Goal: Task Accomplishment & Management: Complete application form

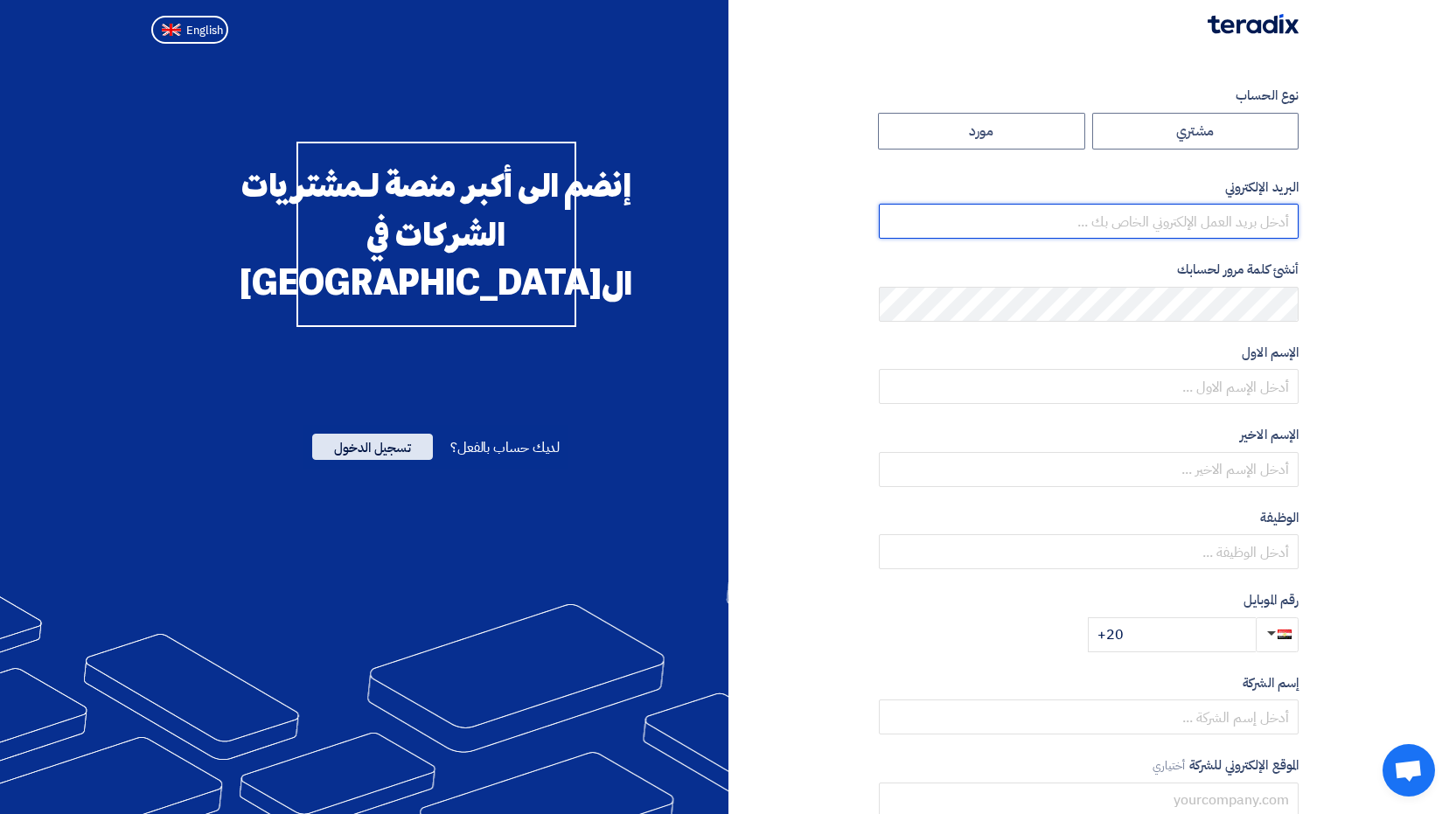
type input "[EMAIL_ADDRESS][DOMAIN_NAME]"
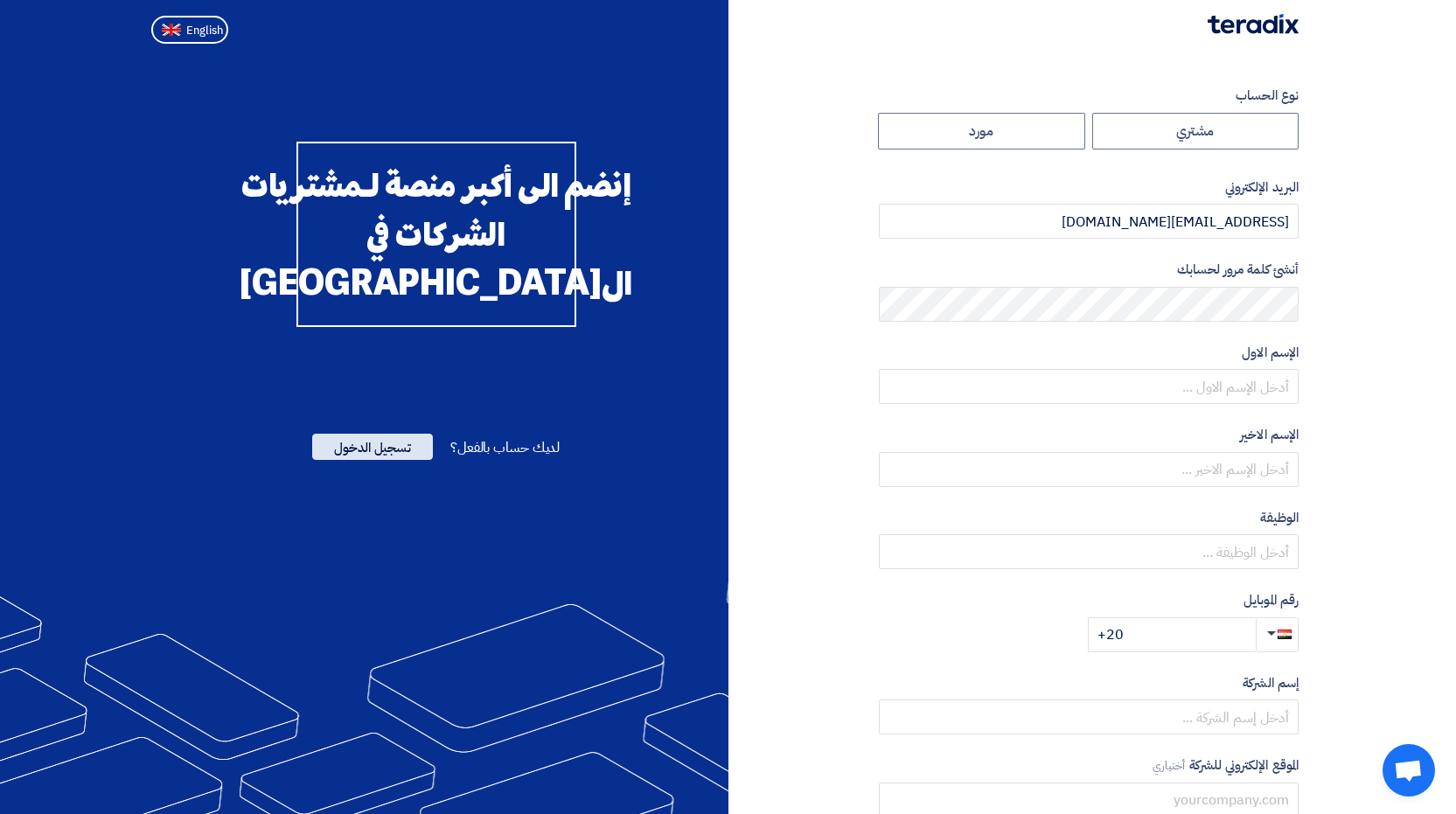
click at [366, 460] on span "تسجيل الدخول" at bounding box center [372, 447] width 120 height 26
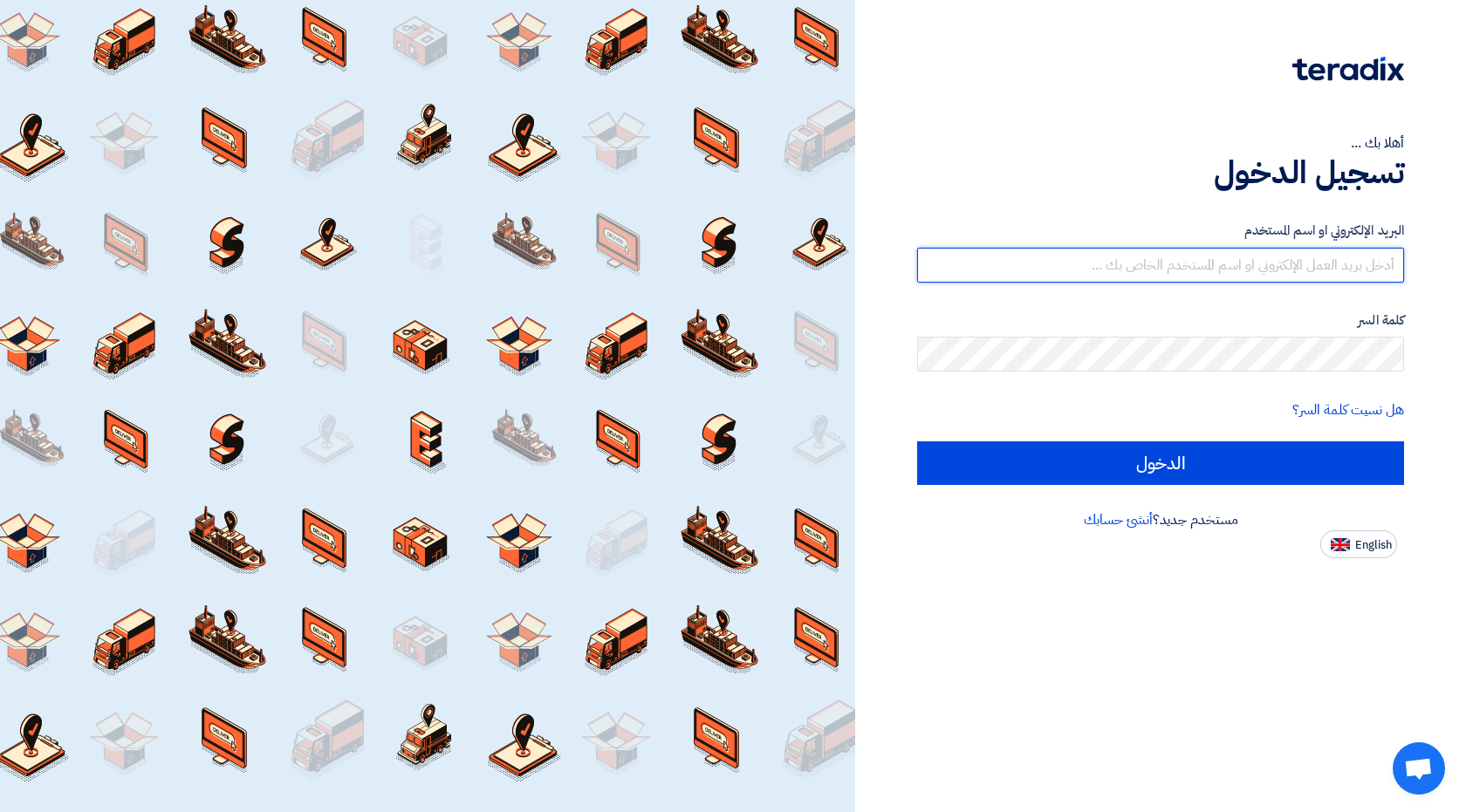
type input "[EMAIL_ADDRESS][DOMAIN_NAME]"
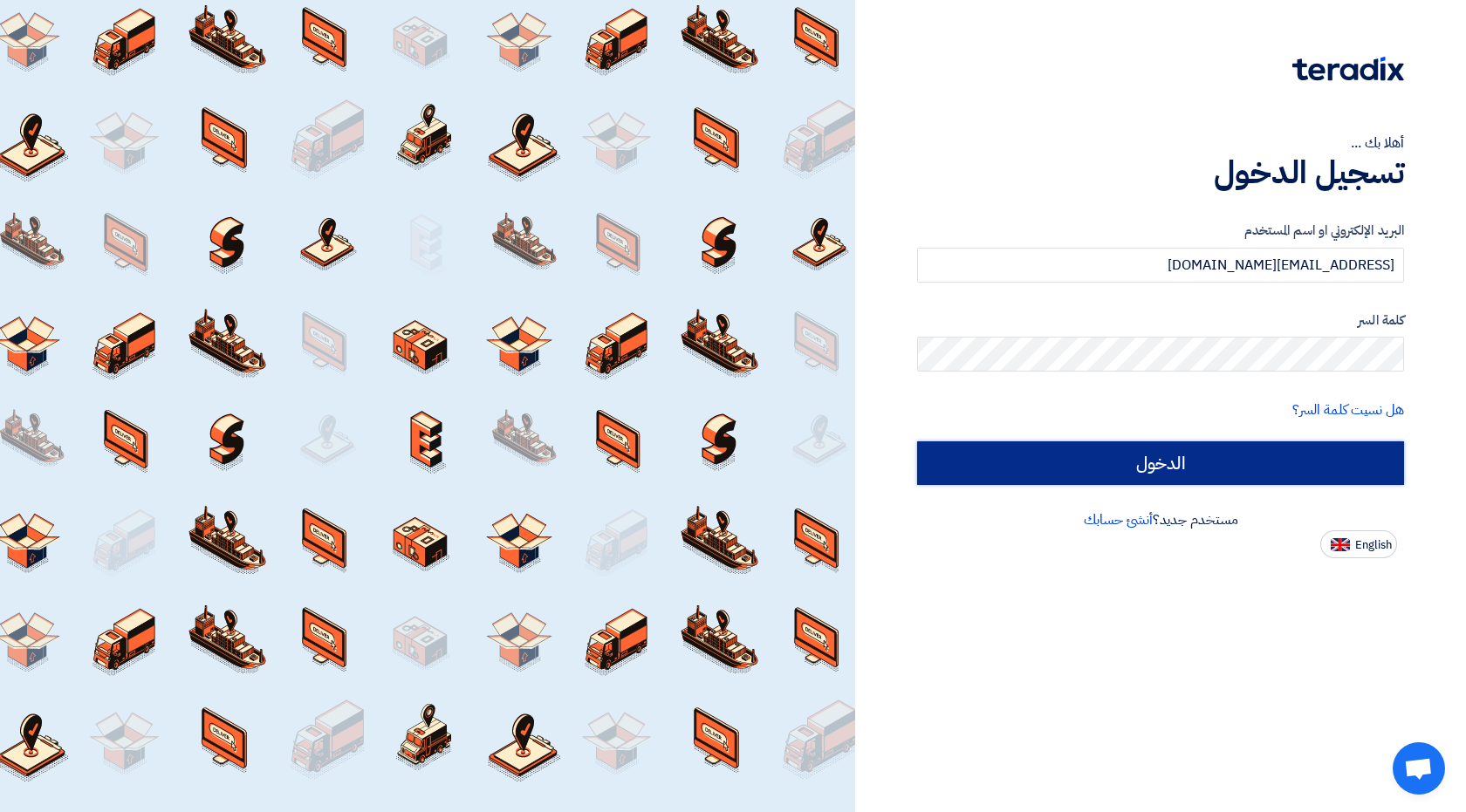
click at [1283, 463] on input "الدخول" at bounding box center [1160, 463] width 487 height 44
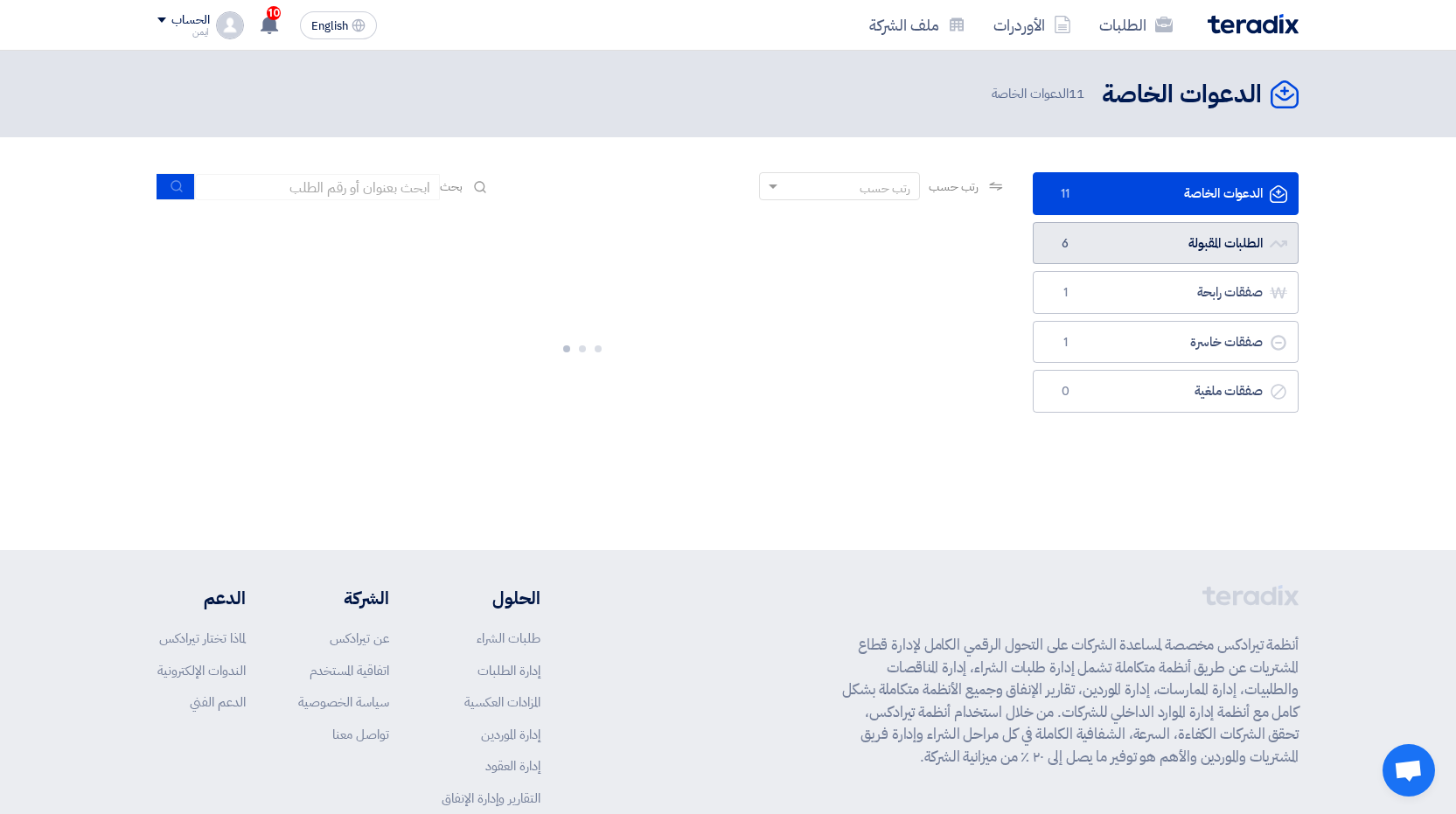
click at [1140, 250] on link "الطلبات المقبولة الطلبات المقبولة 6" at bounding box center [1166, 243] width 266 height 43
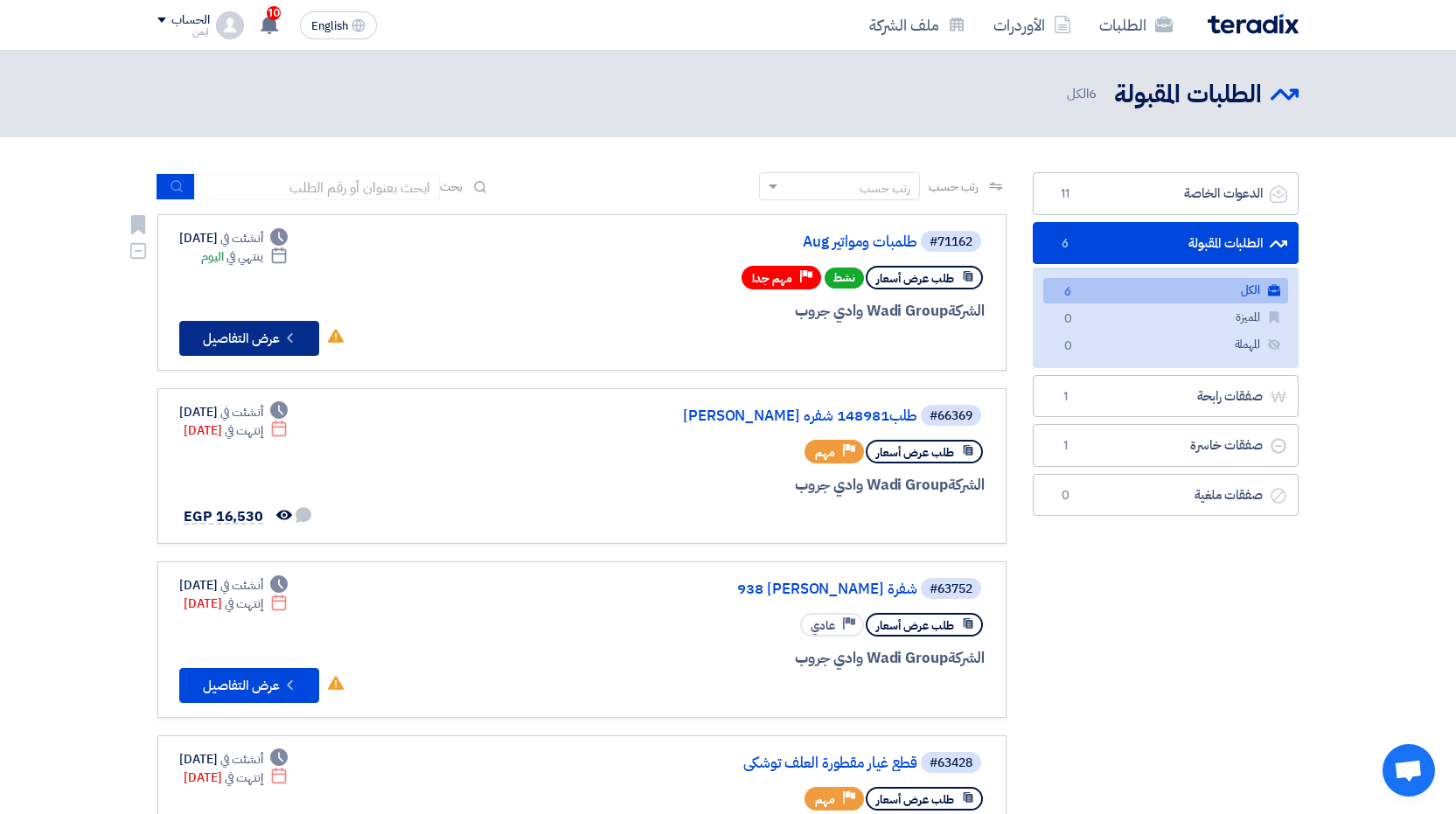
click at [276, 333] on button "Check details عرض التفاصيل" at bounding box center [249, 338] width 139 height 35
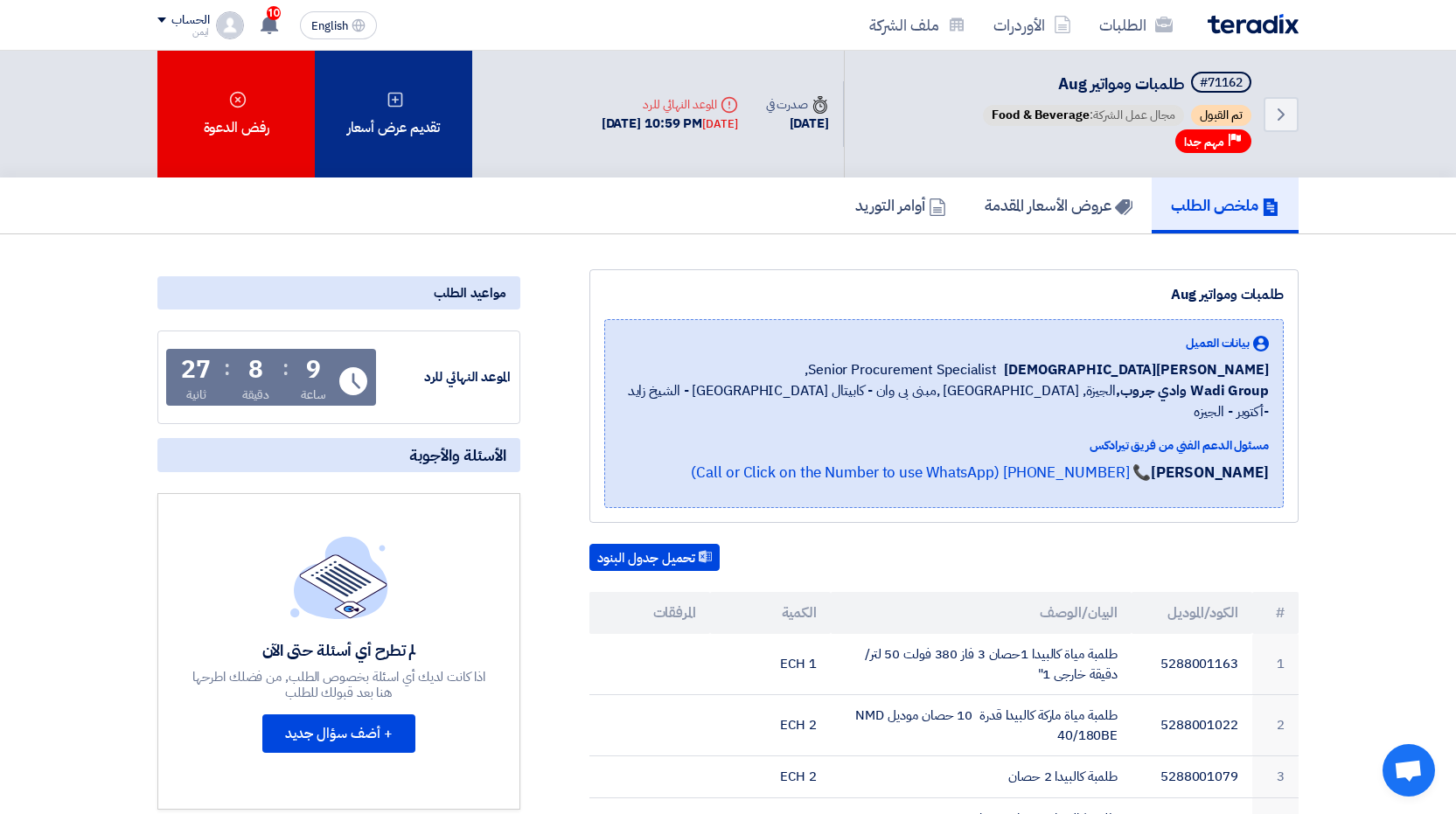
click at [428, 138] on div "تقديم عرض أسعار" at bounding box center [393, 114] width 158 height 127
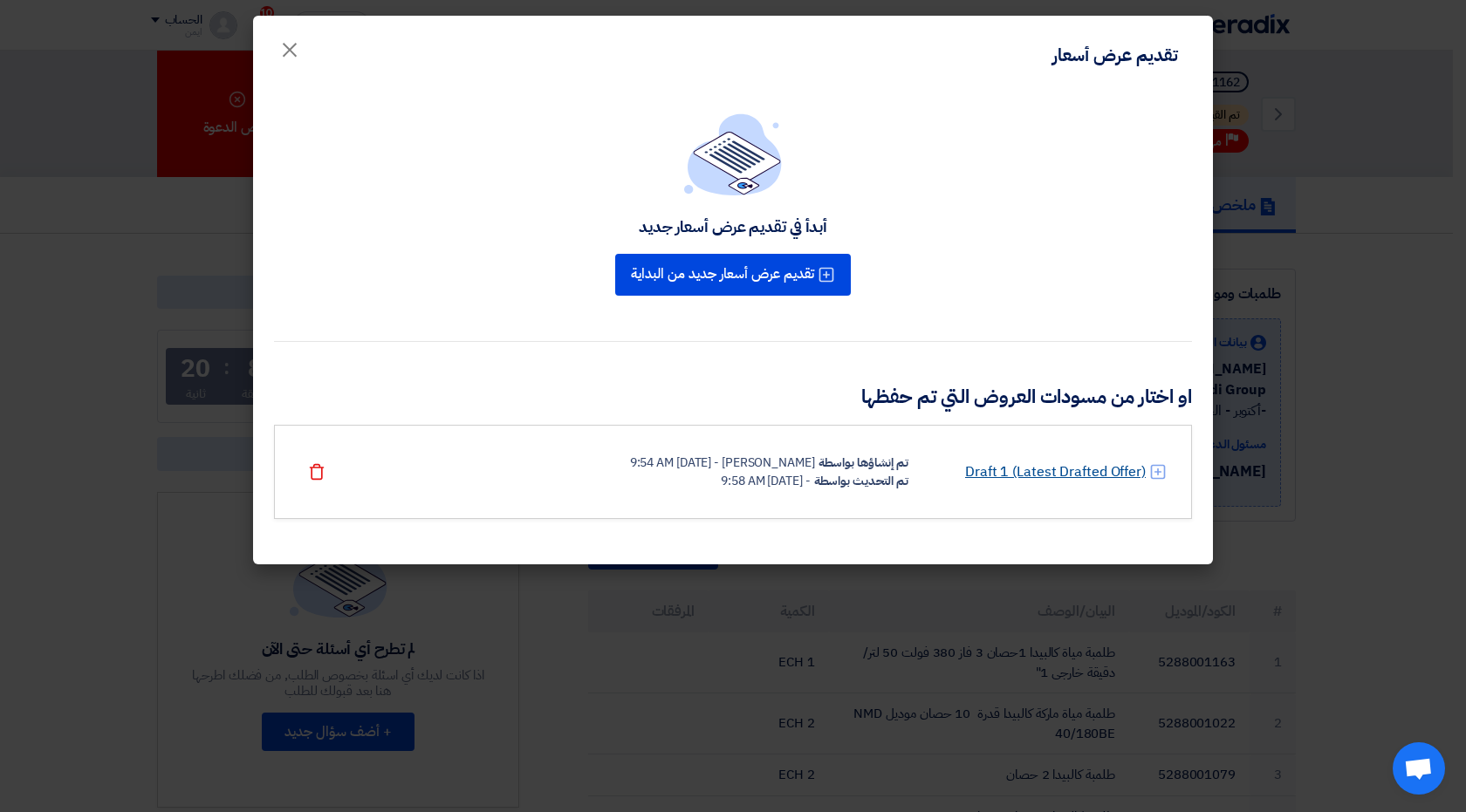
click at [983, 471] on link "Draft 1 (Latest Drafted Offer)" at bounding box center [1055, 471] width 181 height 21
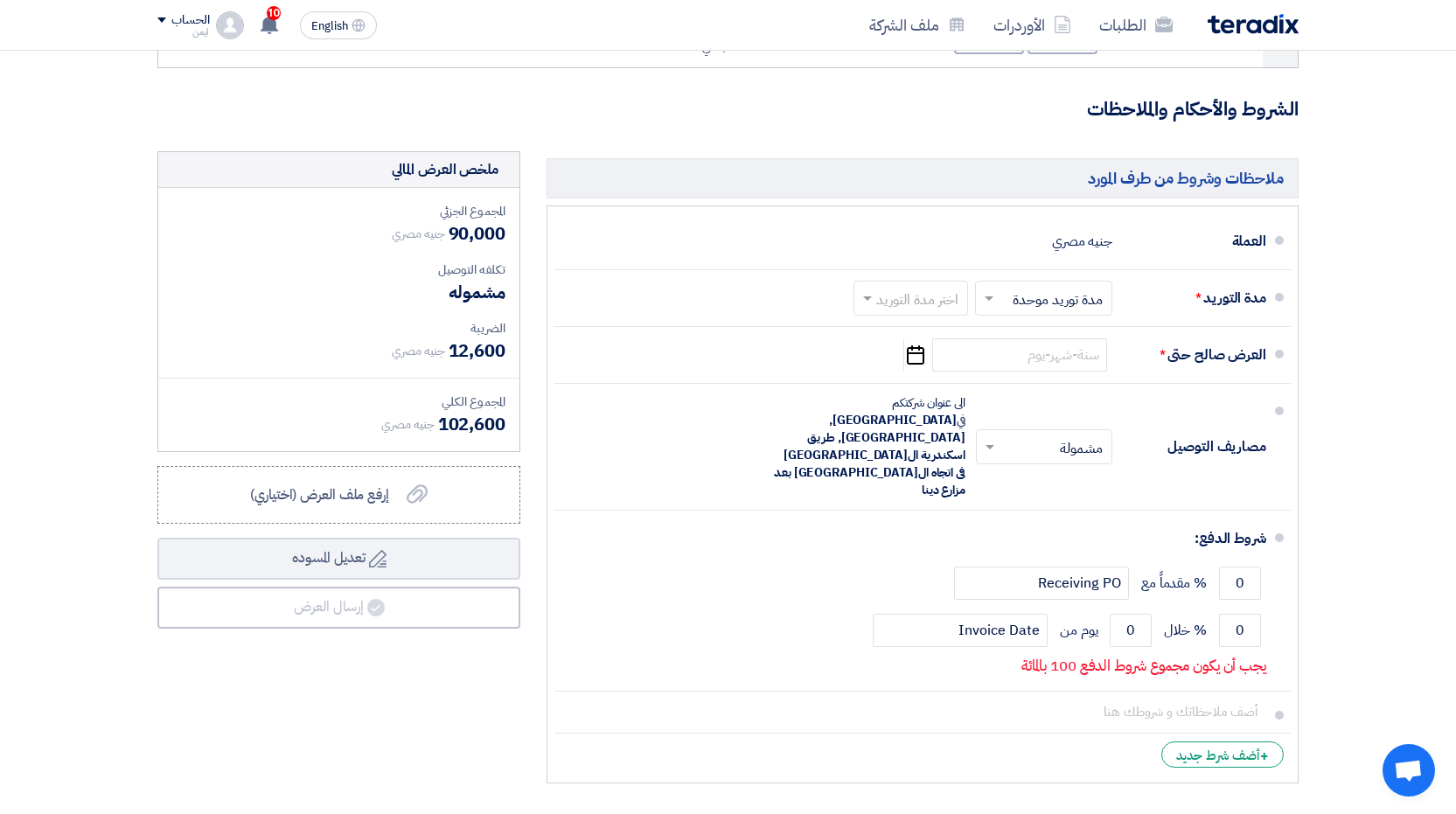
scroll to position [5520, 0]
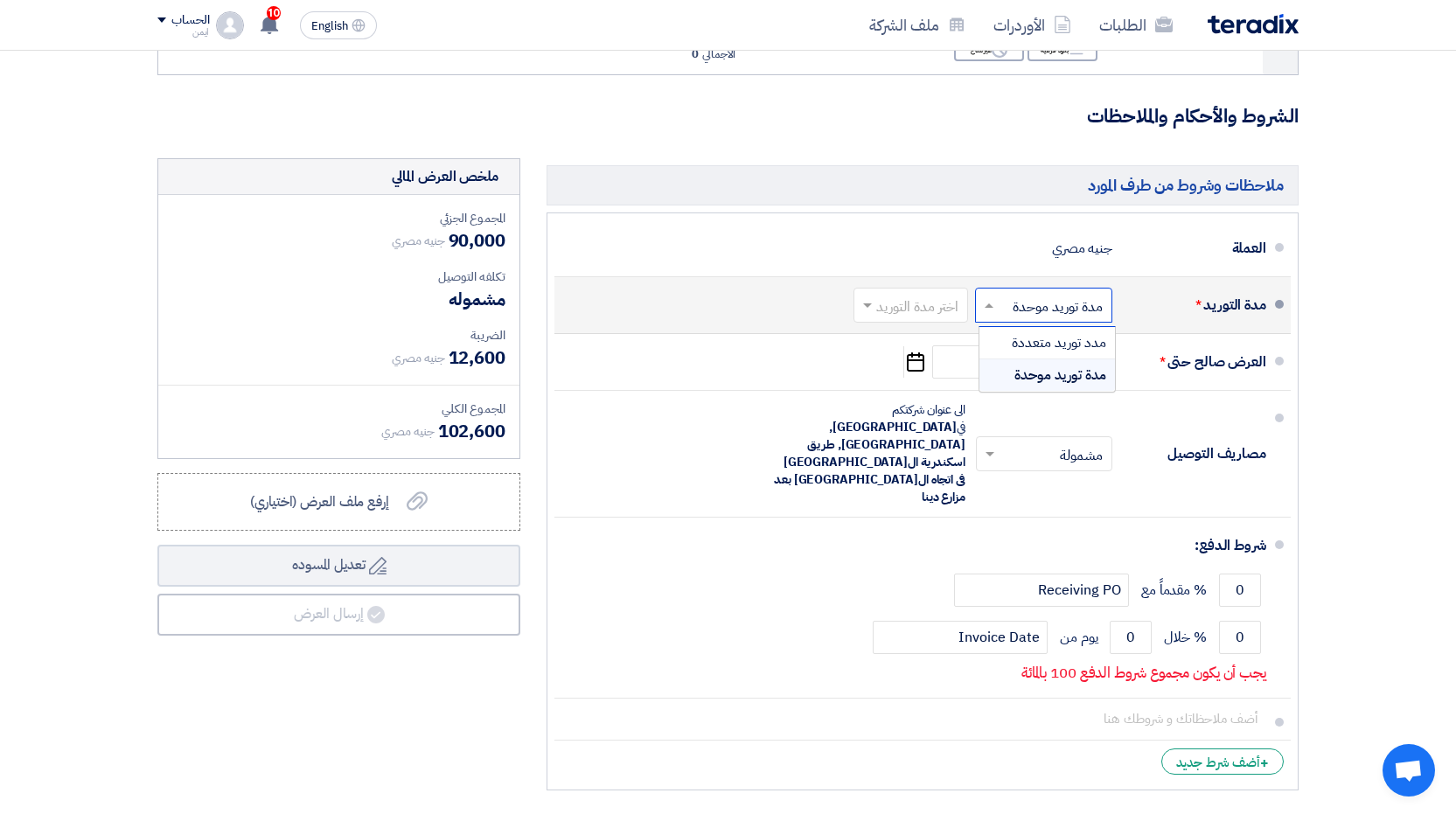
click at [995, 296] on span at bounding box center [987, 304] width 22 height 17
click at [993, 304] on span at bounding box center [989, 305] width 9 height 5
click at [870, 304] on span at bounding box center [868, 306] width 9 height 6
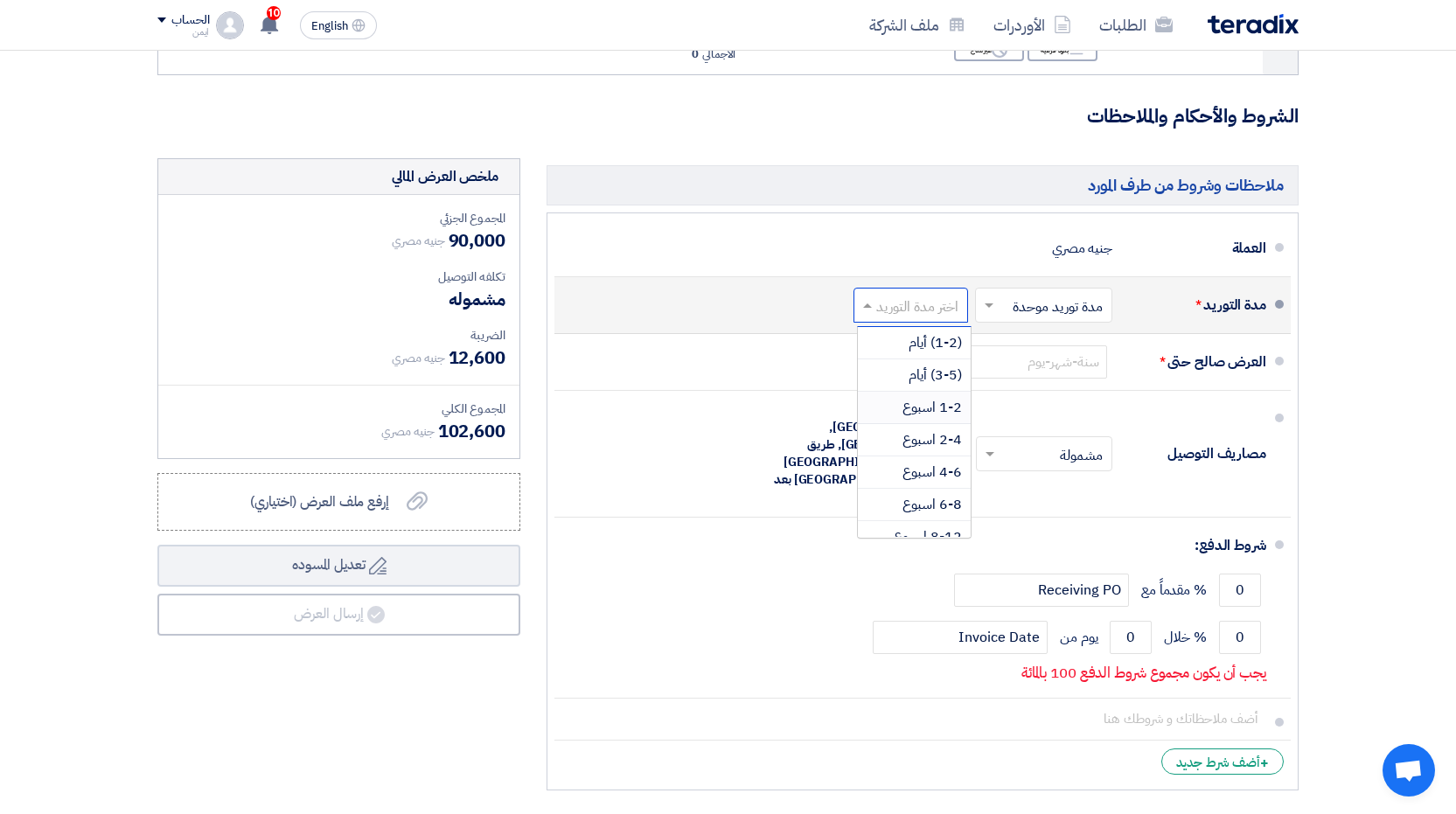
click at [926, 397] on span "1-2 اسبوع" at bounding box center [932, 407] width 59 height 21
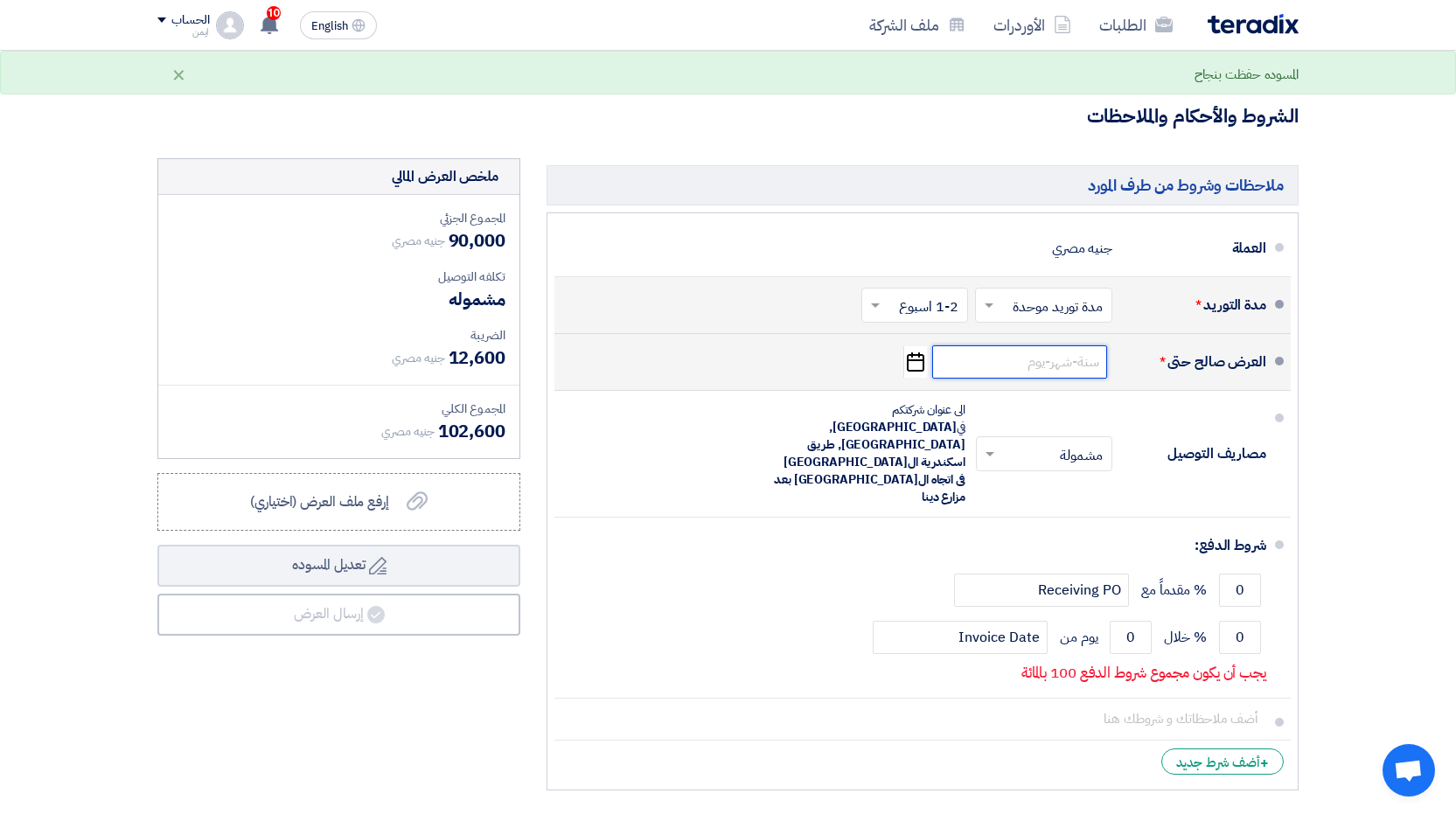
click at [1061, 345] on input at bounding box center [1020, 362] width 175 height 33
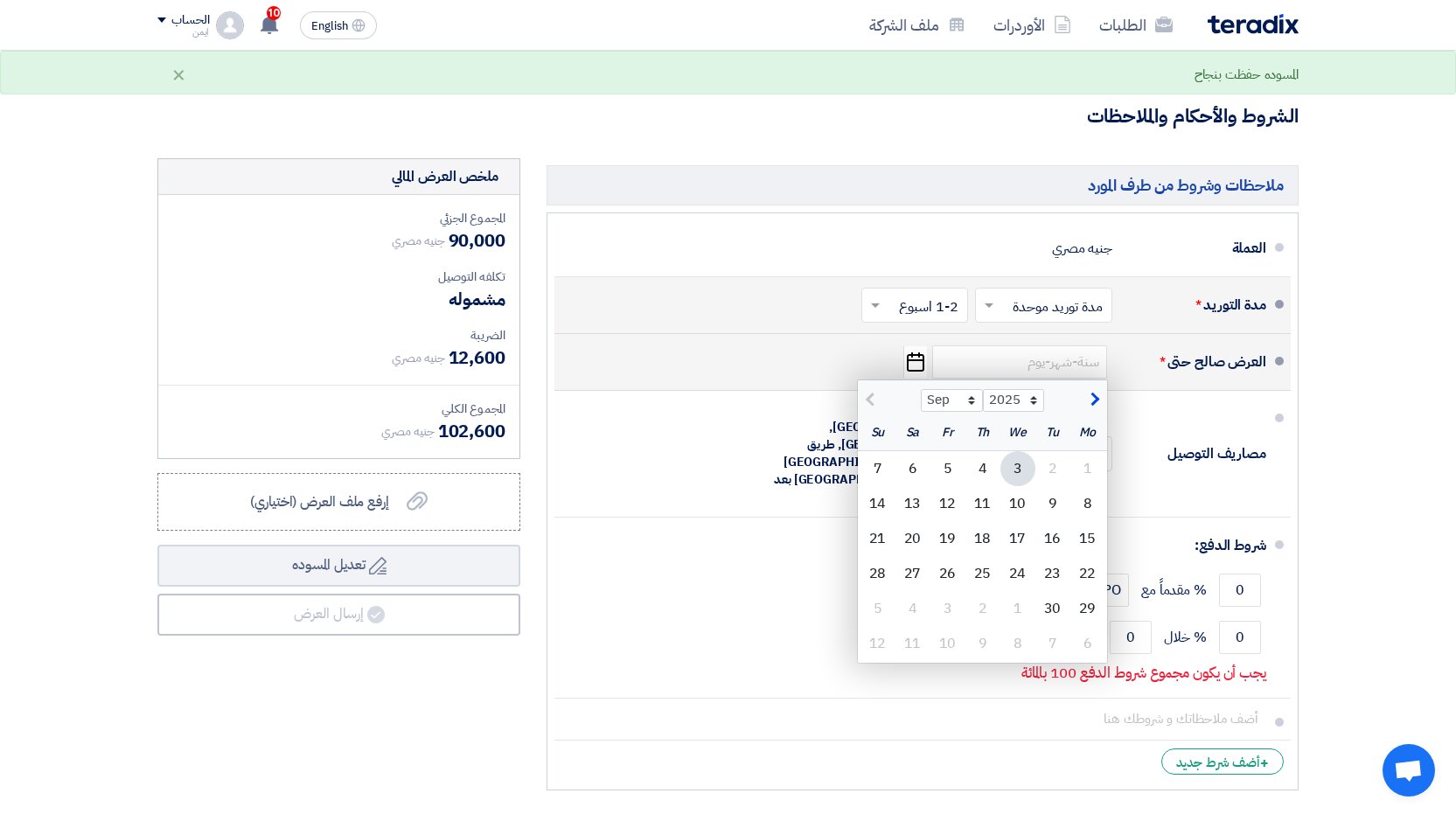
click at [1092, 390] on span "button" at bounding box center [1092, 399] width 10 height 19
select select "10"
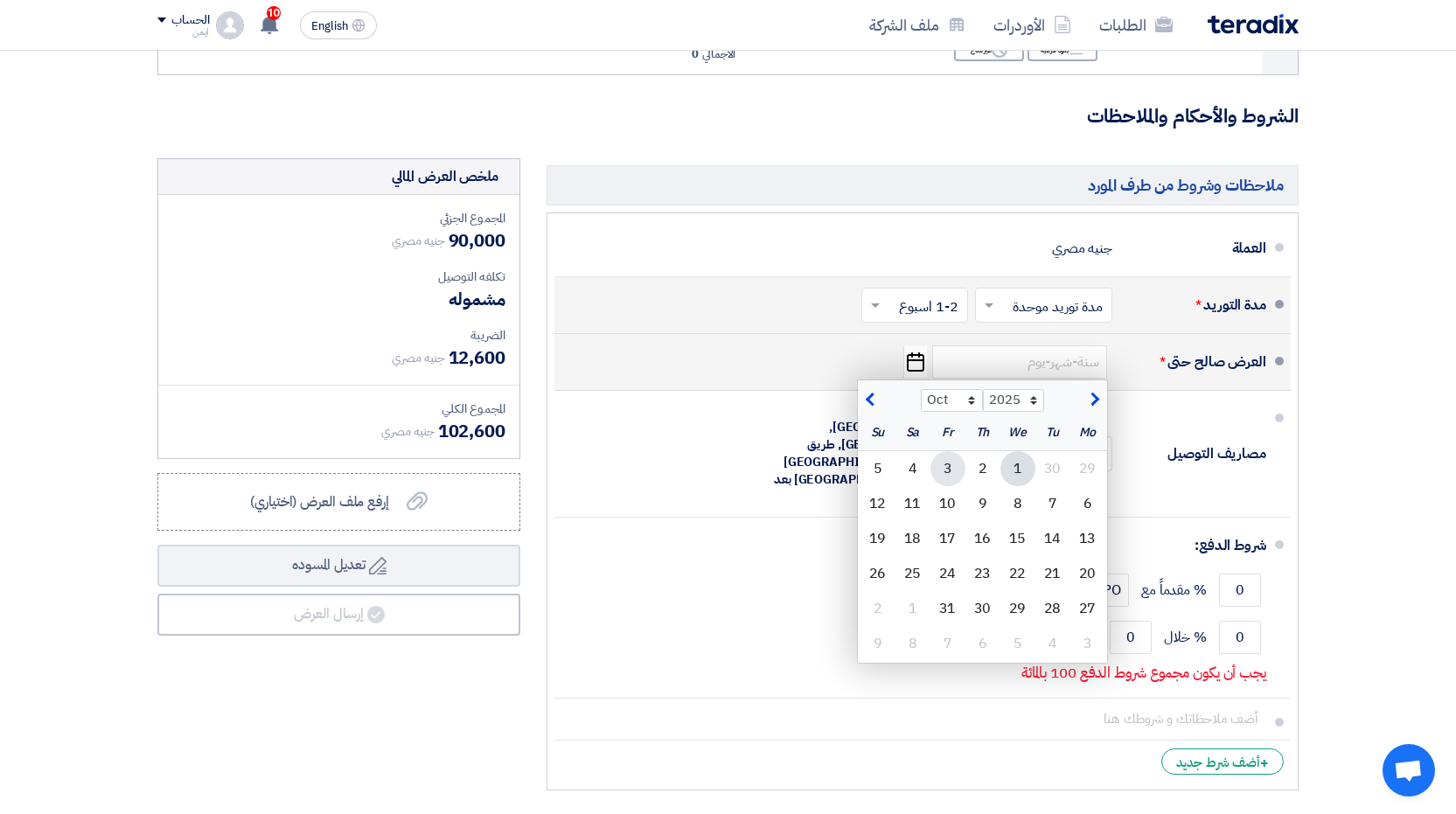
click at [950, 451] on div "3" at bounding box center [948, 469] width 35 height 35
type input "[DATE]"
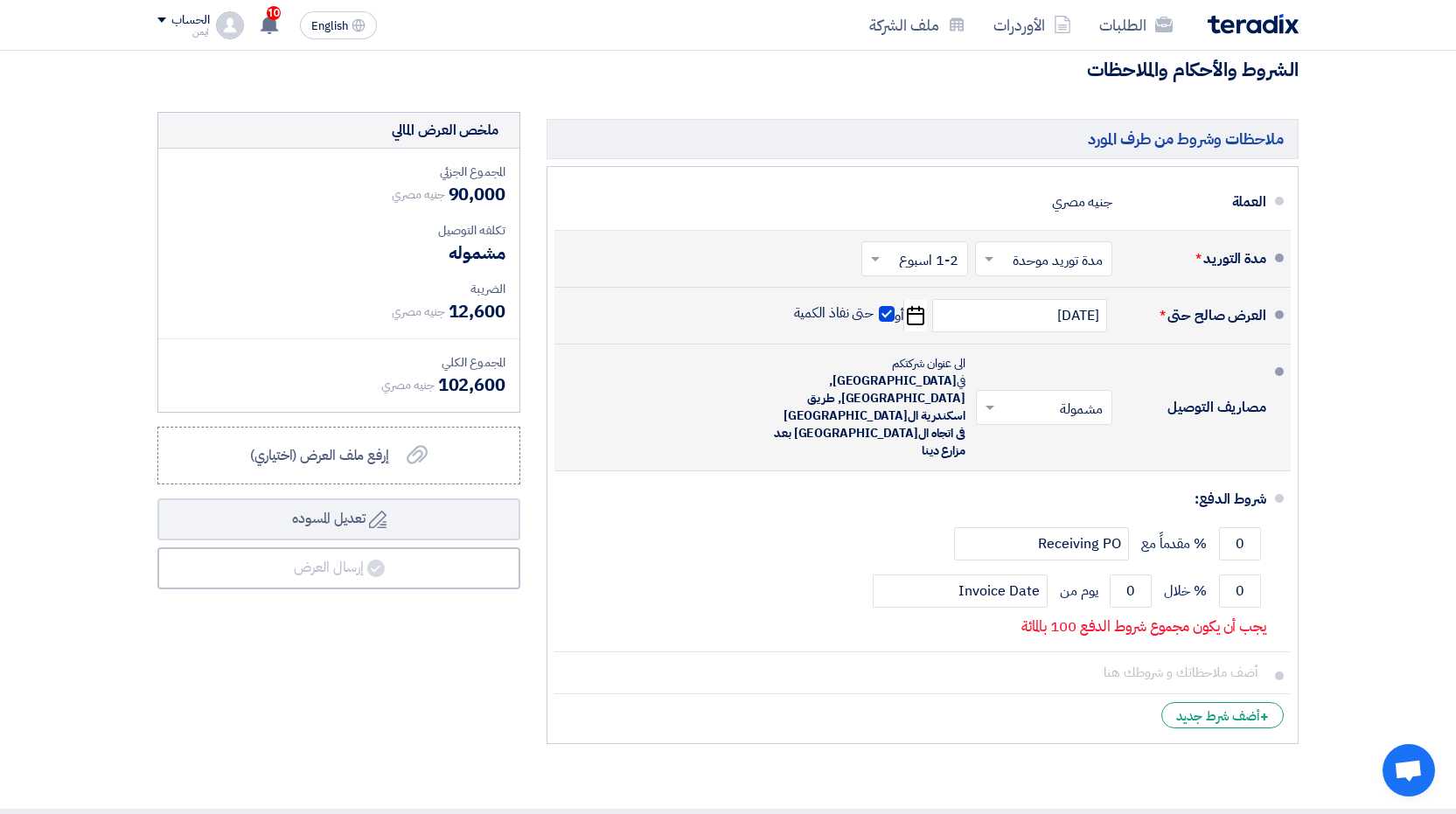
scroll to position [5608, 0]
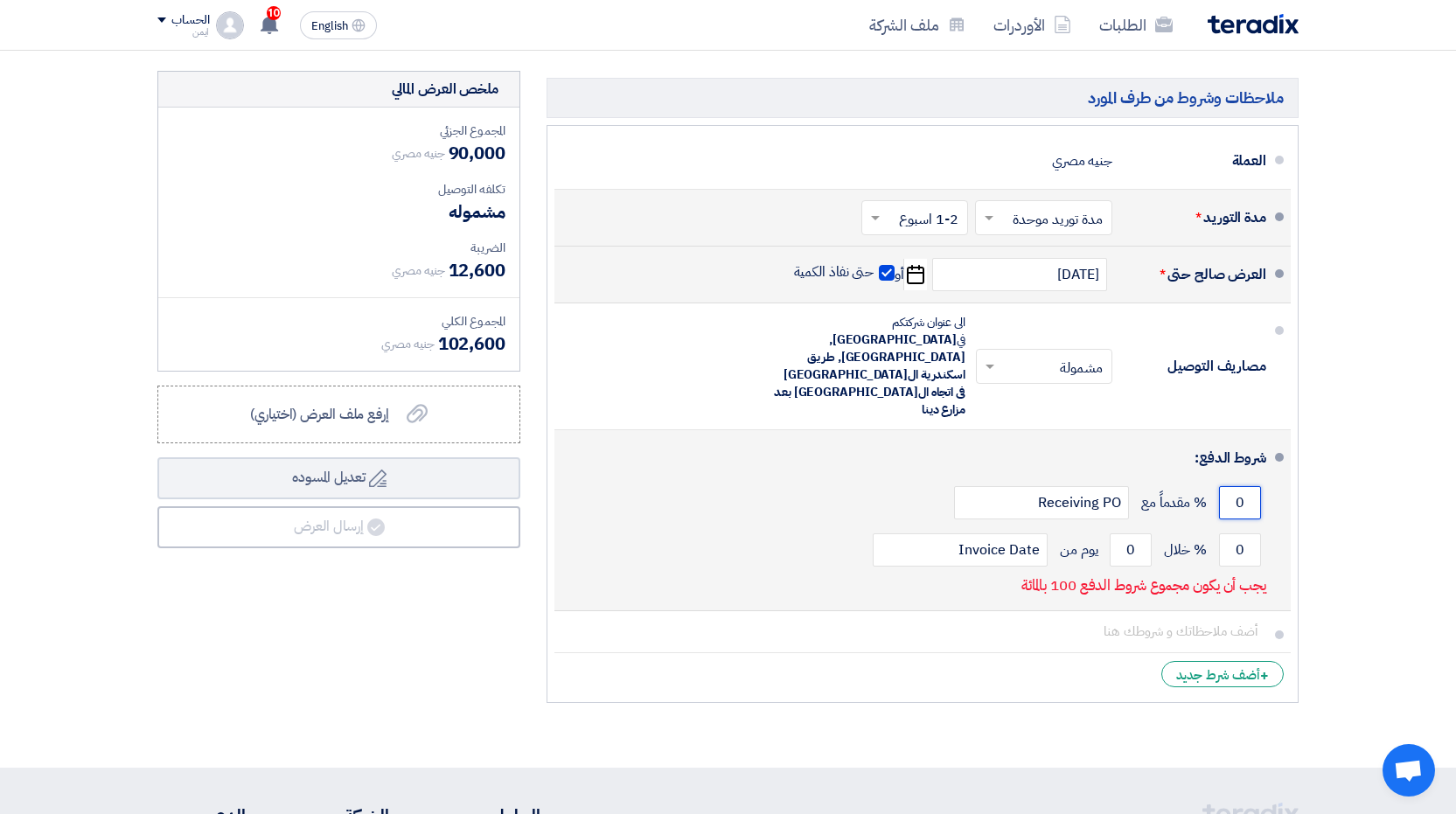
click at [1238, 486] on input "0" at bounding box center [1240, 502] width 42 height 33
drag, startPoint x: 1237, startPoint y: 411, endPoint x: 1248, endPoint y: 417, distance: 12.5
click at [1248, 486] on input "0" at bounding box center [1240, 502] width 42 height 33
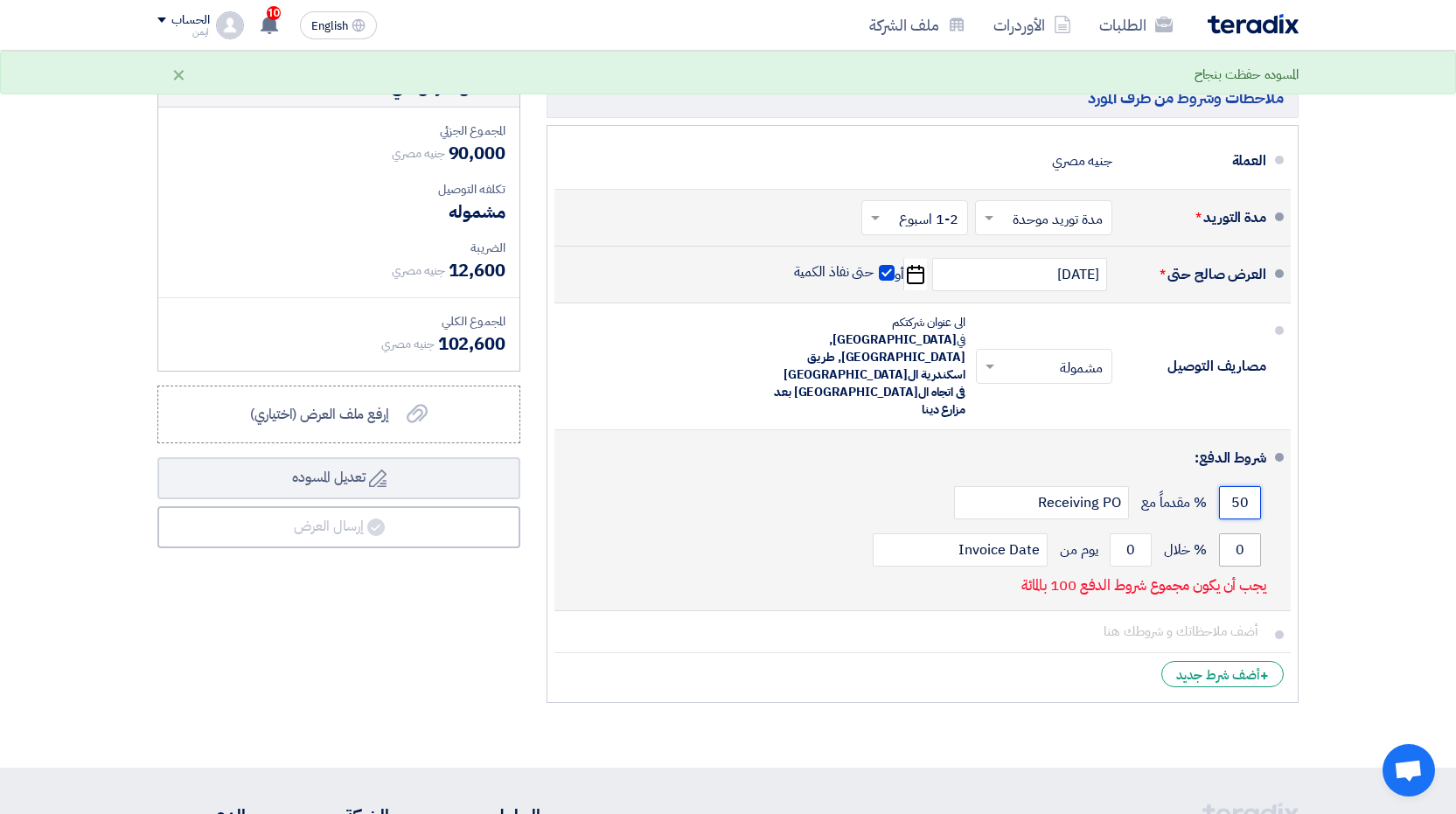
type input "50"
click at [1244, 533] on input "0" at bounding box center [1240, 550] width 42 height 33
type input "50"
click at [1131, 533] on input "0" at bounding box center [1131, 550] width 42 height 33
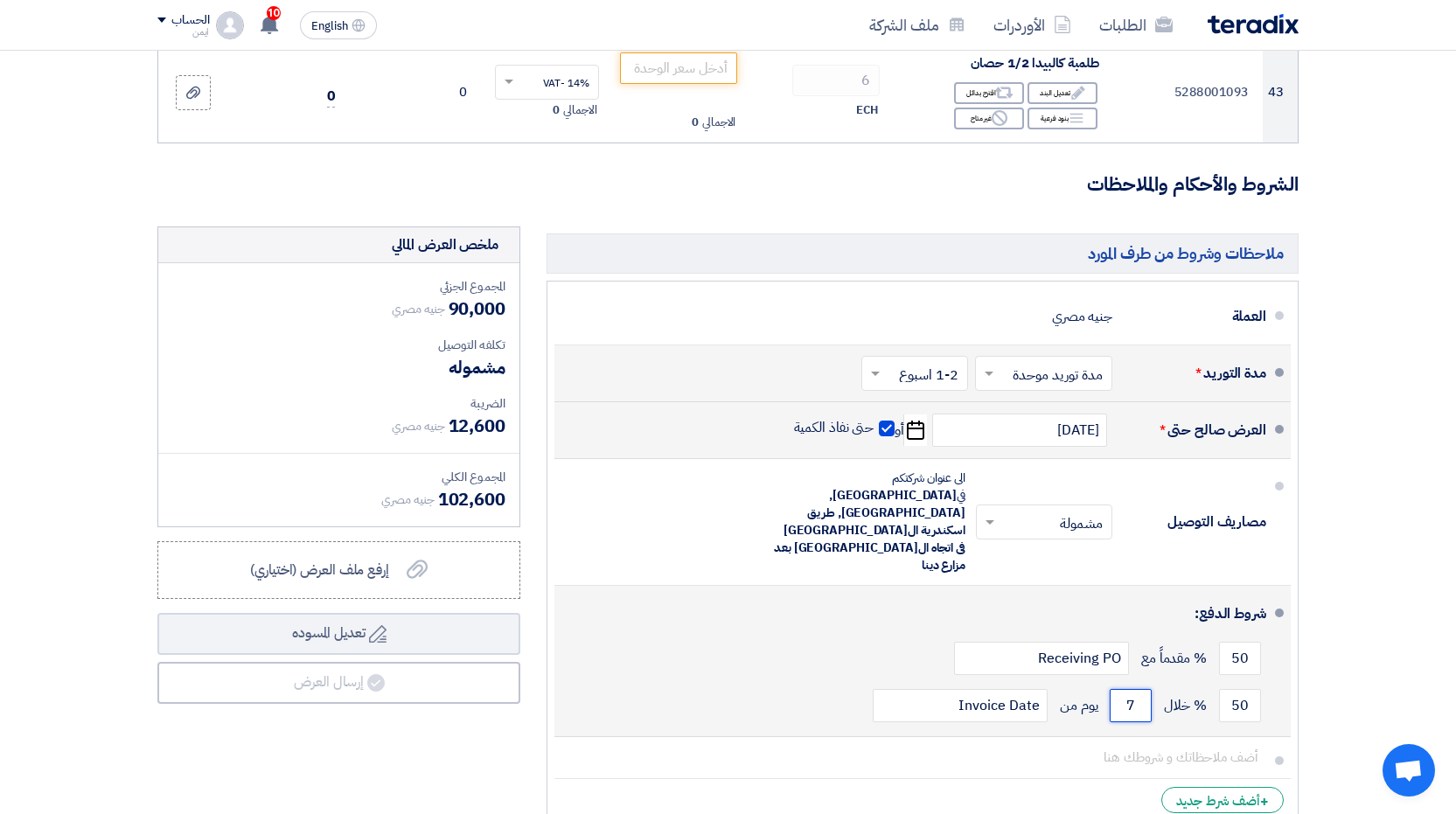
scroll to position [5433, 0]
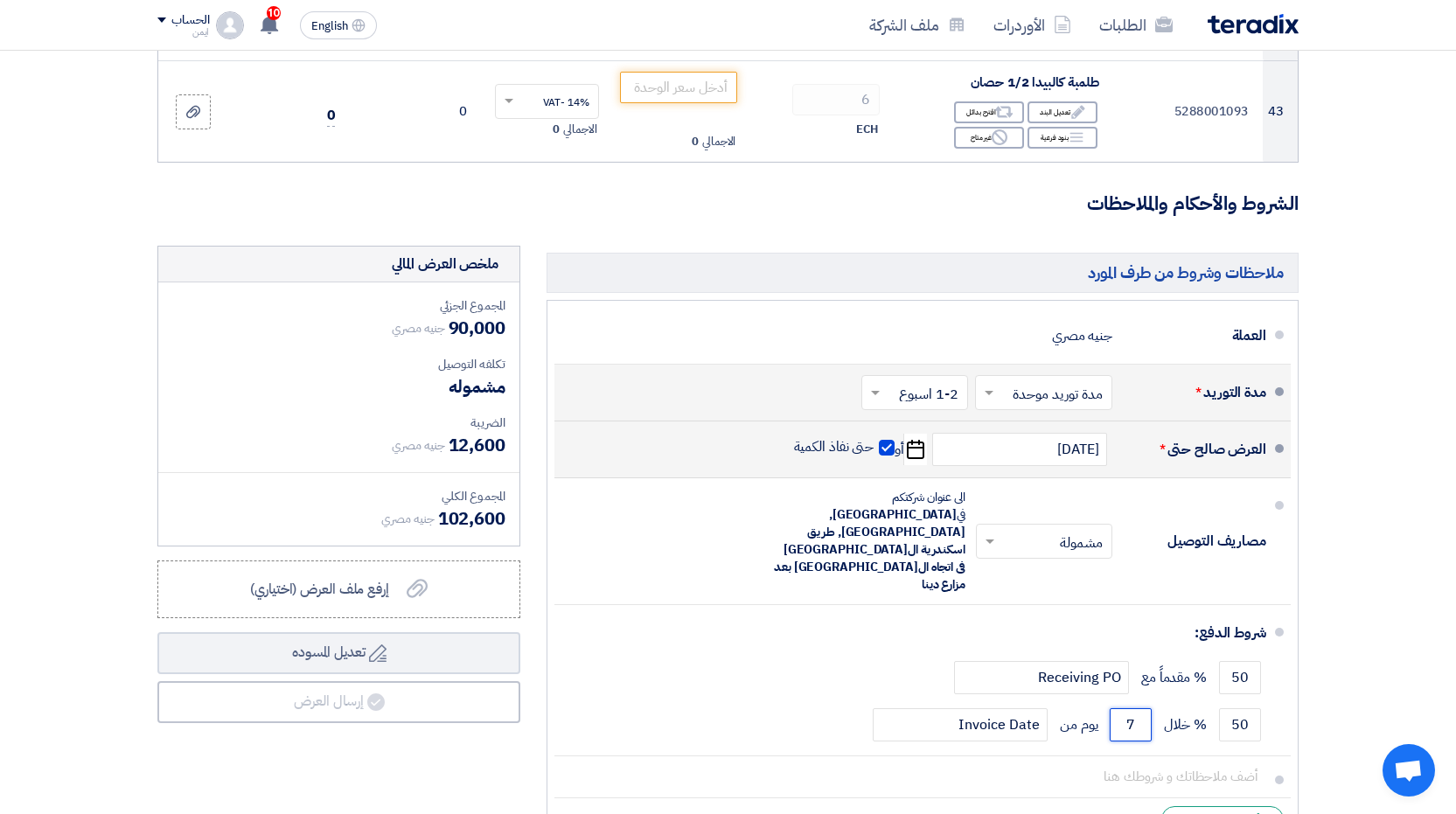
type input "7"
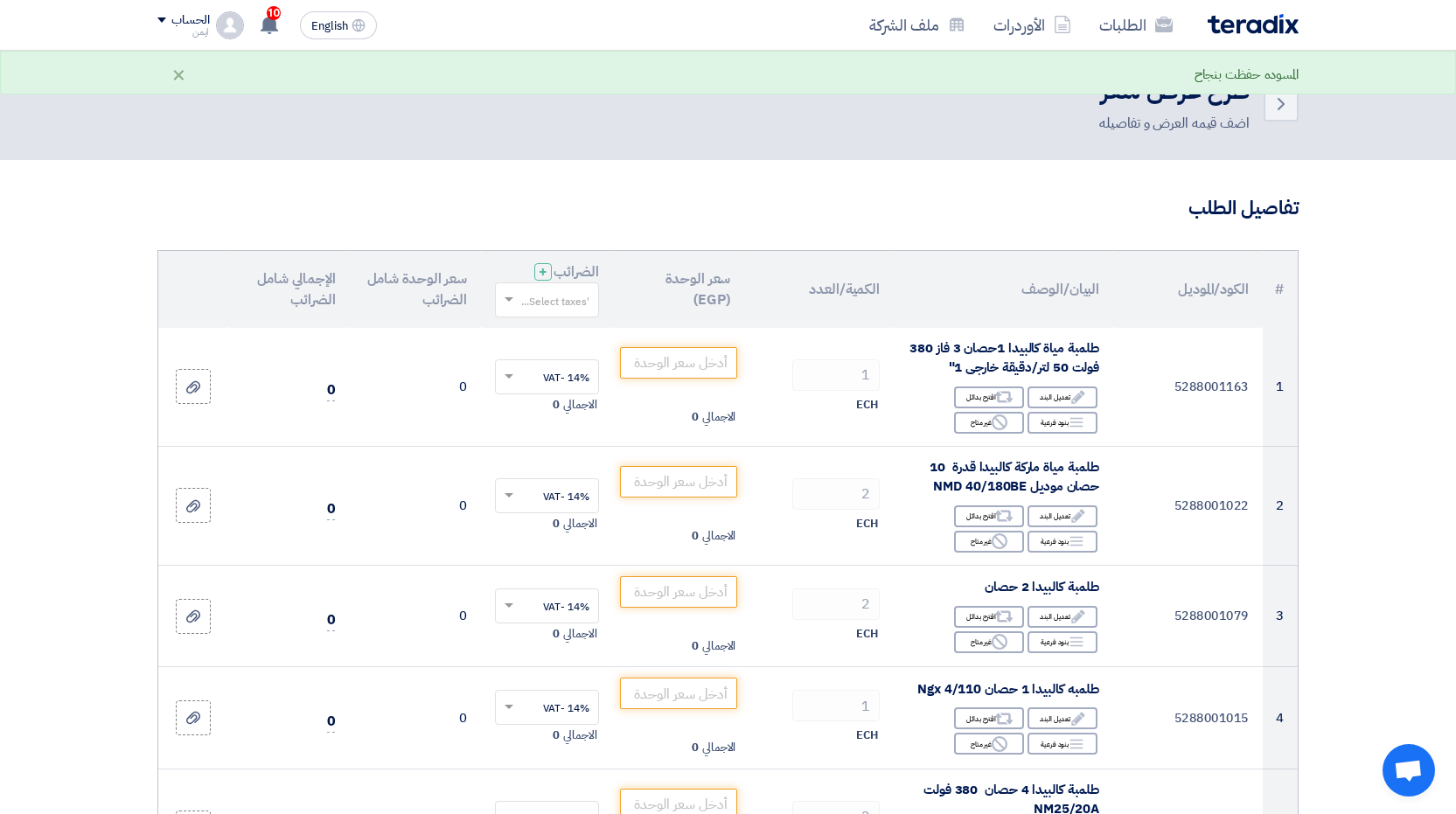
scroll to position [0, 0]
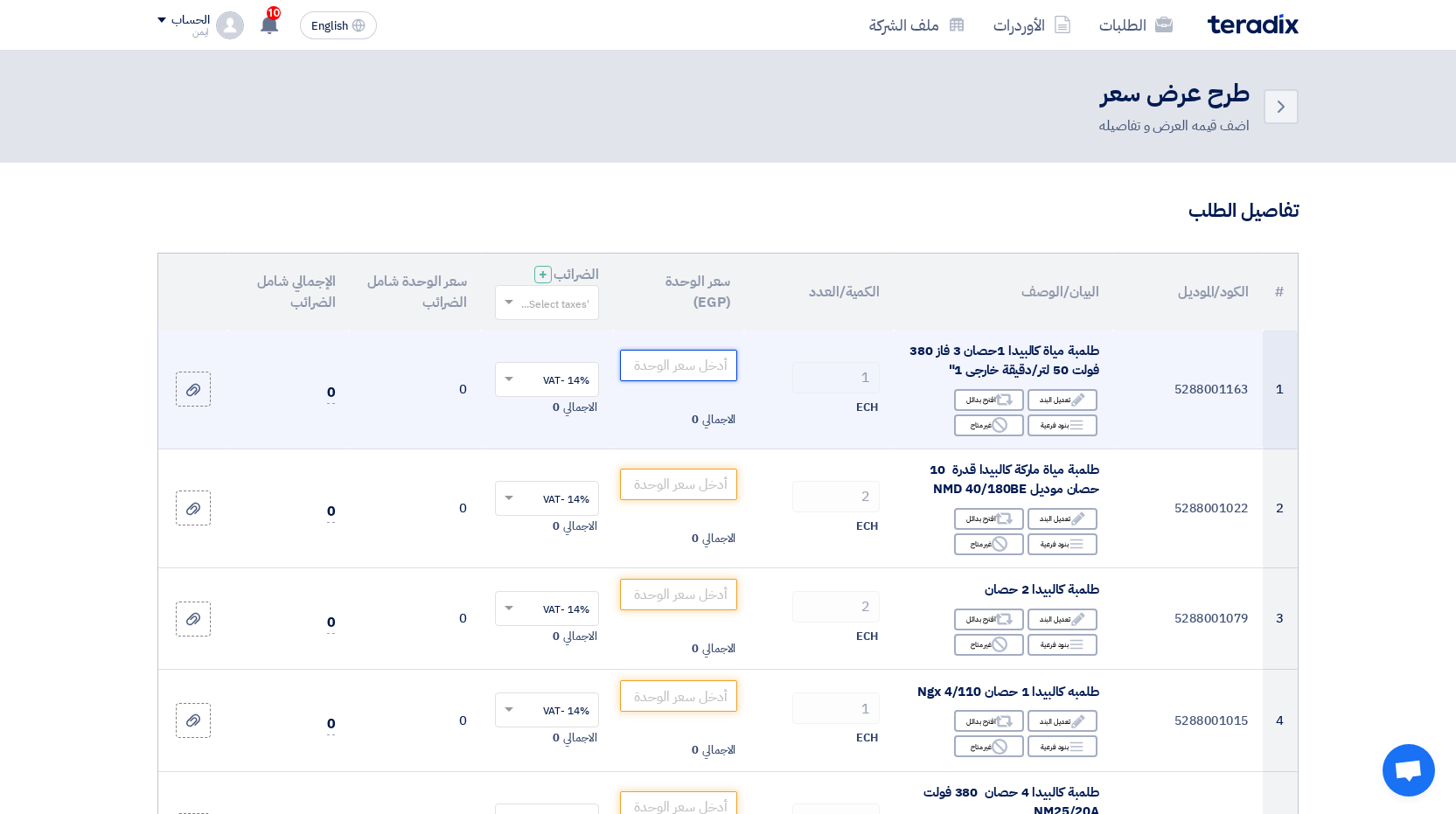
click at [680, 366] on input "number" at bounding box center [679, 366] width 119 height 32
type input "0"
click at [979, 424] on div "Reject غير متاح" at bounding box center [989, 426] width 70 height 22
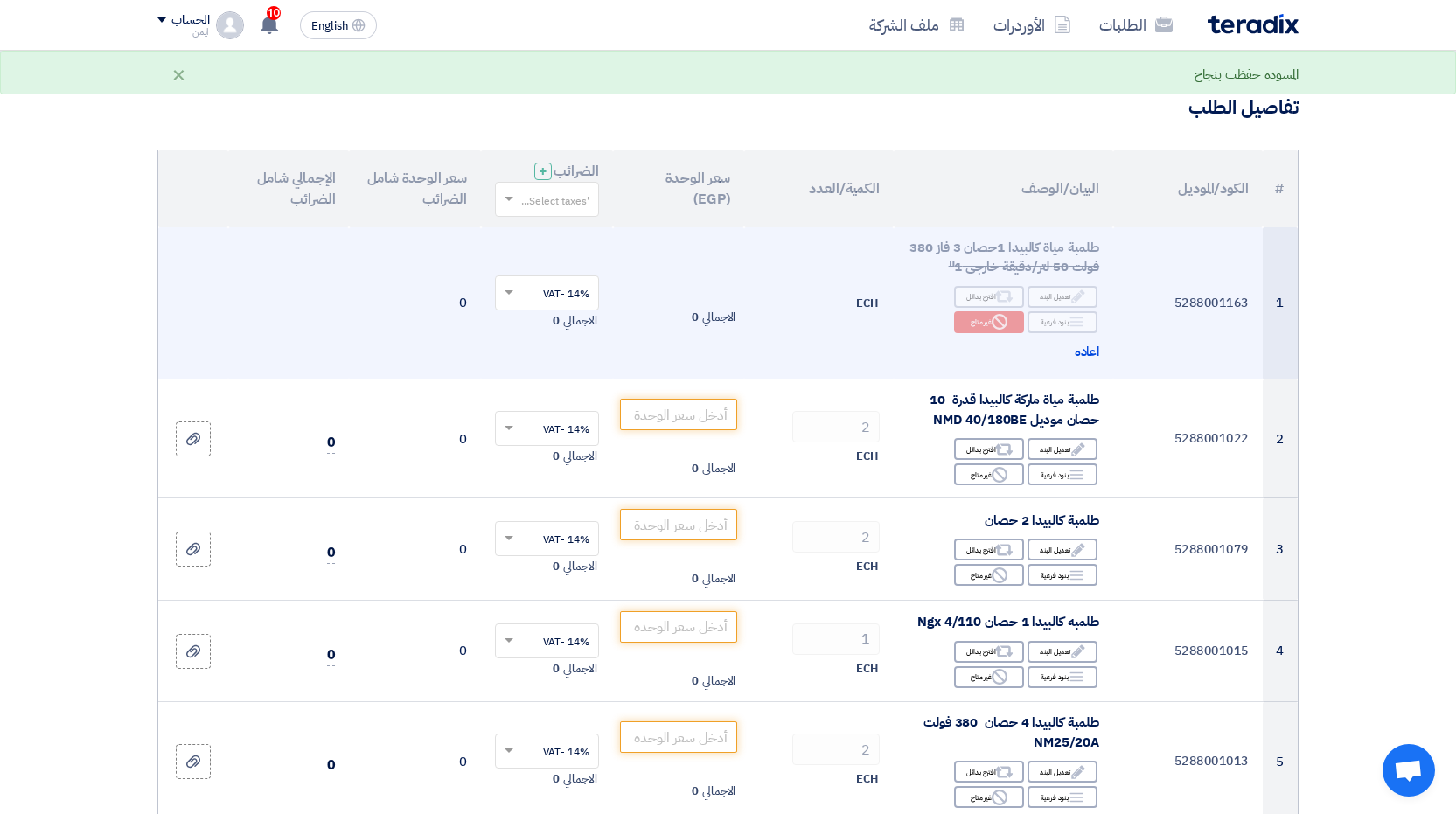
scroll to position [263, 0]
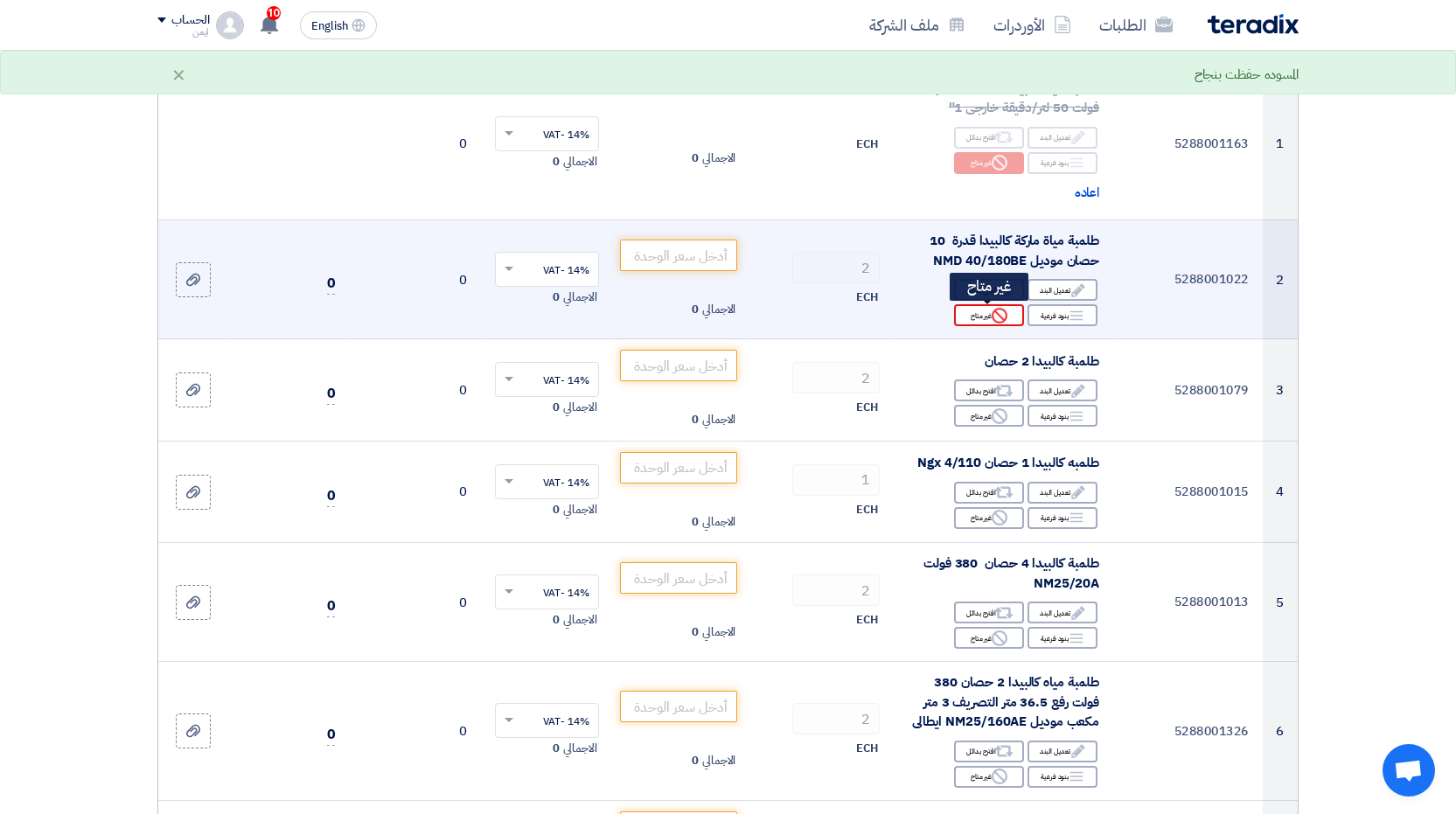
click at [979, 319] on div "Reject غير متاح" at bounding box center [989, 315] width 70 height 22
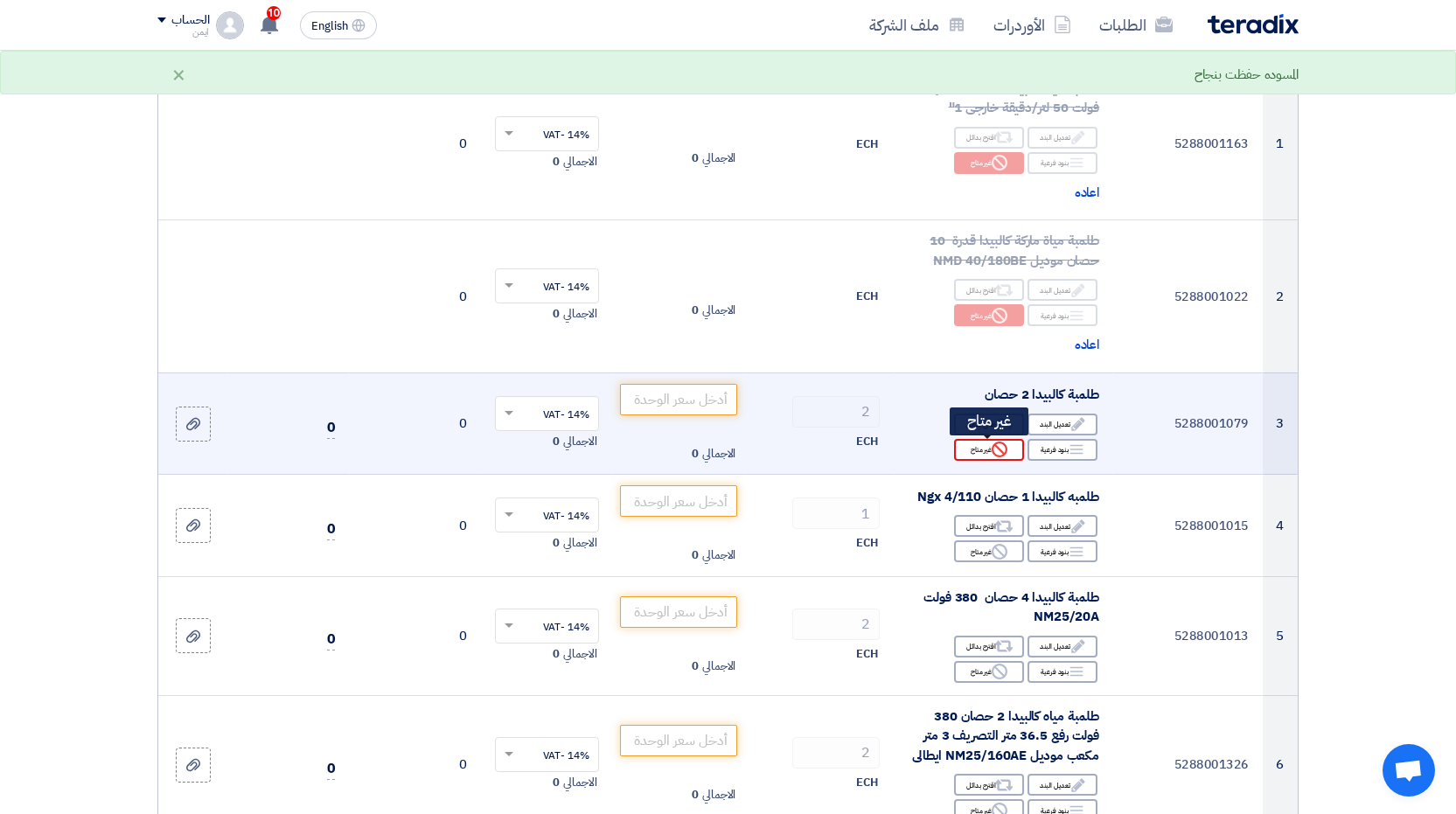
click at [992, 448] on icon "Reject" at bounding box center [999, 448] width 15 height 15
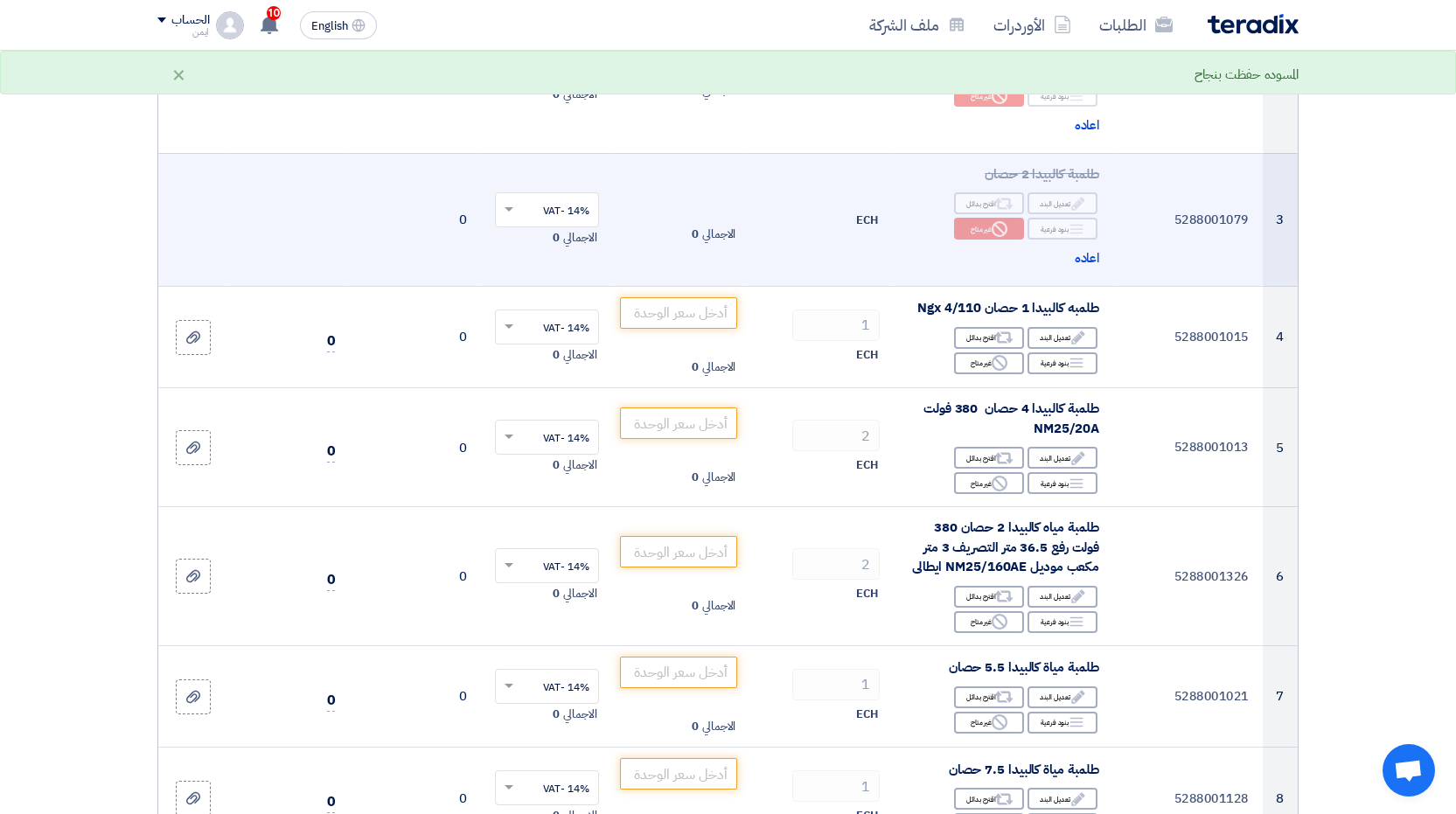
scroll to position [612, 0]
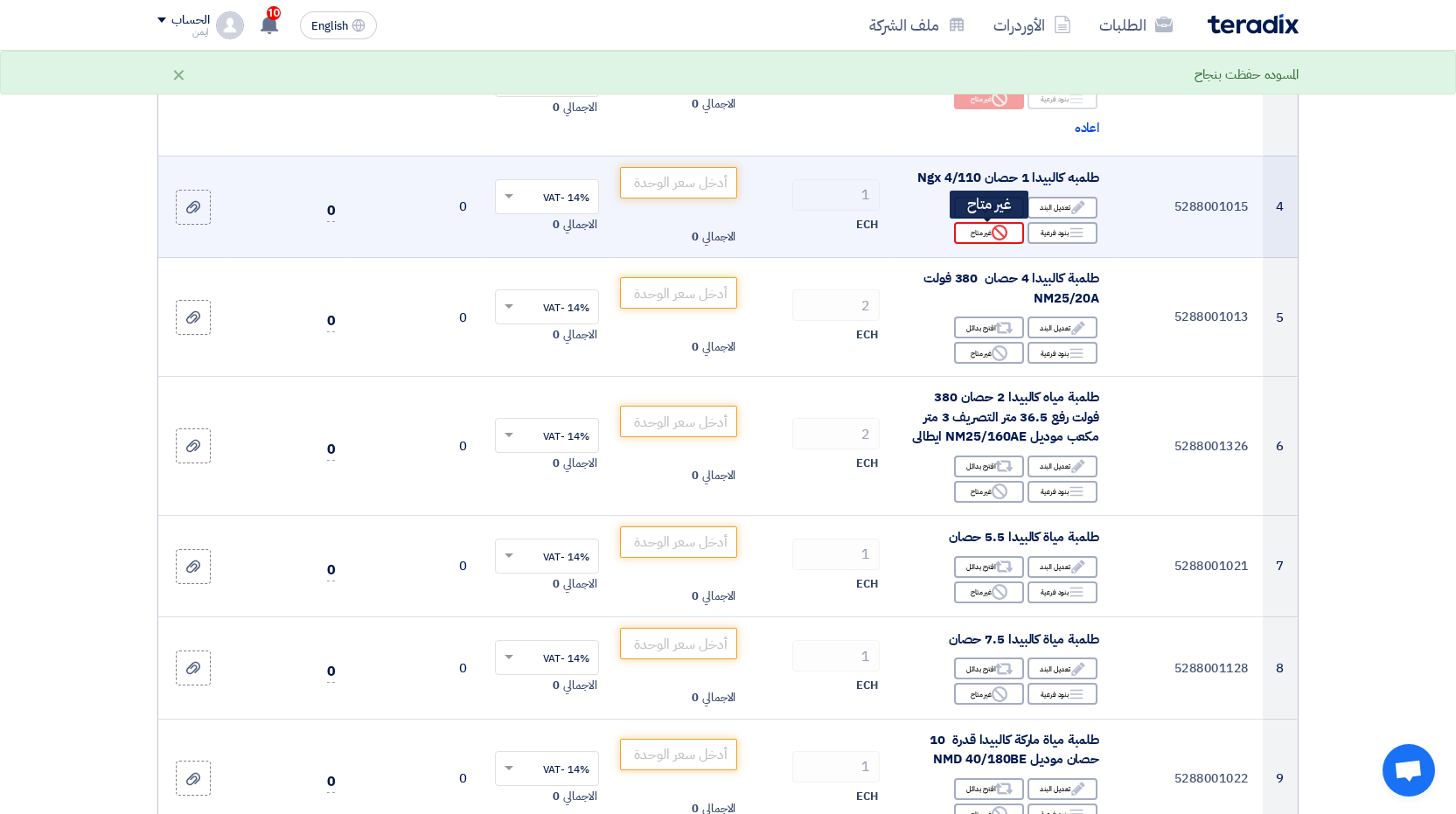
click at [986, 231] on div "Reject غير متاح" at bounding box center [989, 233] width 70 height 22
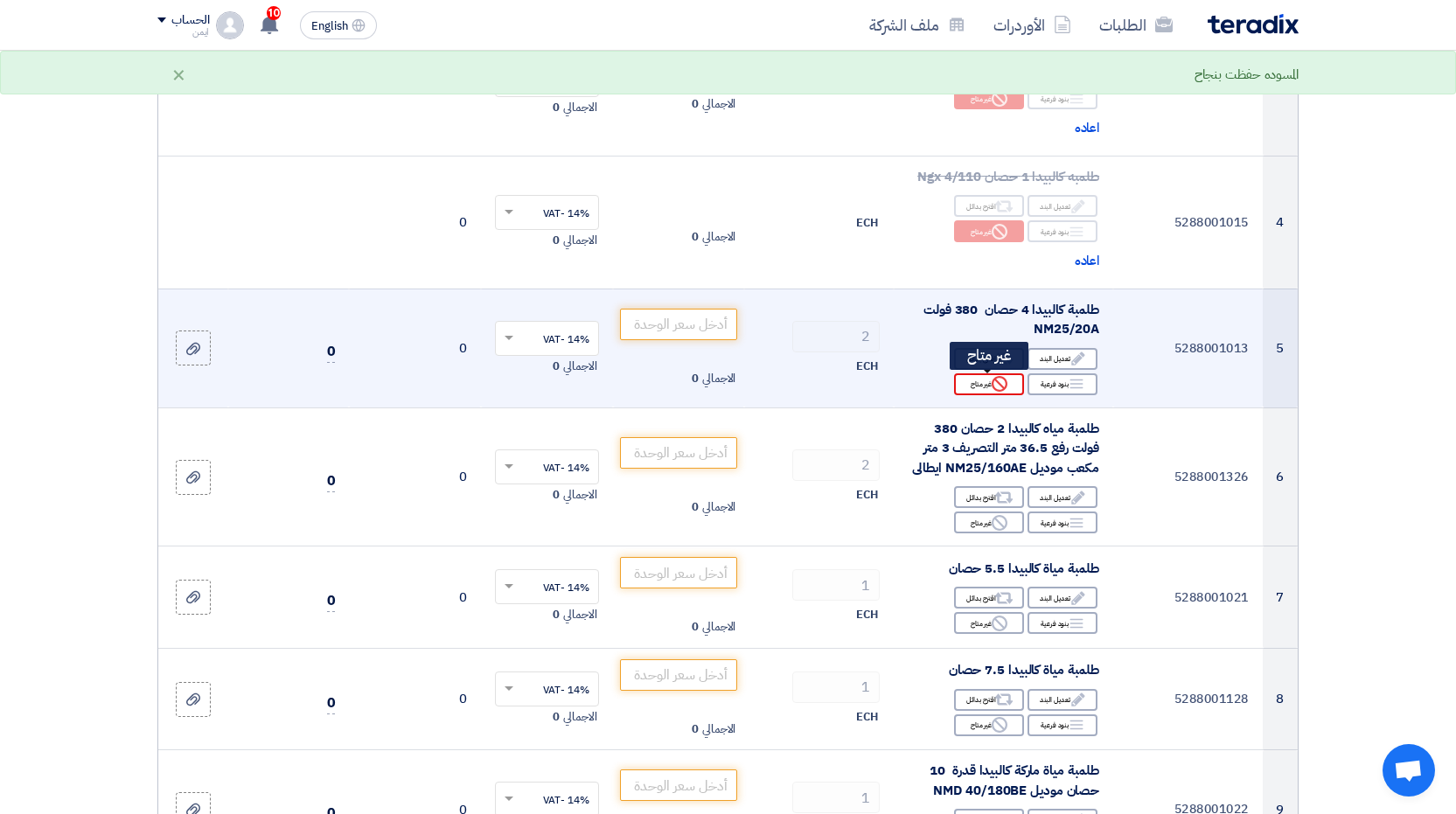
click at [981, 383] on div "Reject غير متاح" at bounding box center [989, 385] width 70 height 22
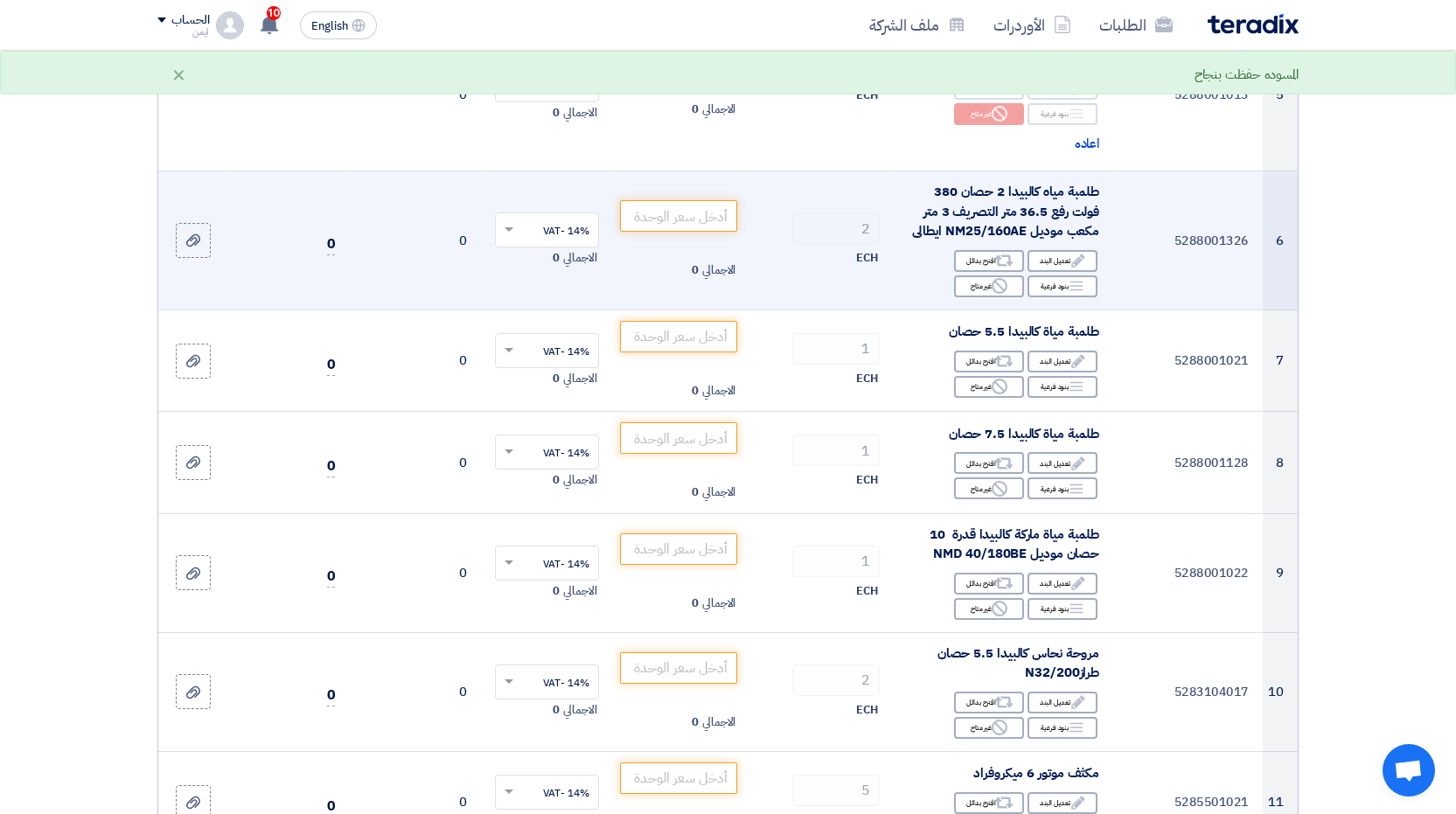
scroll to position [874, 0]
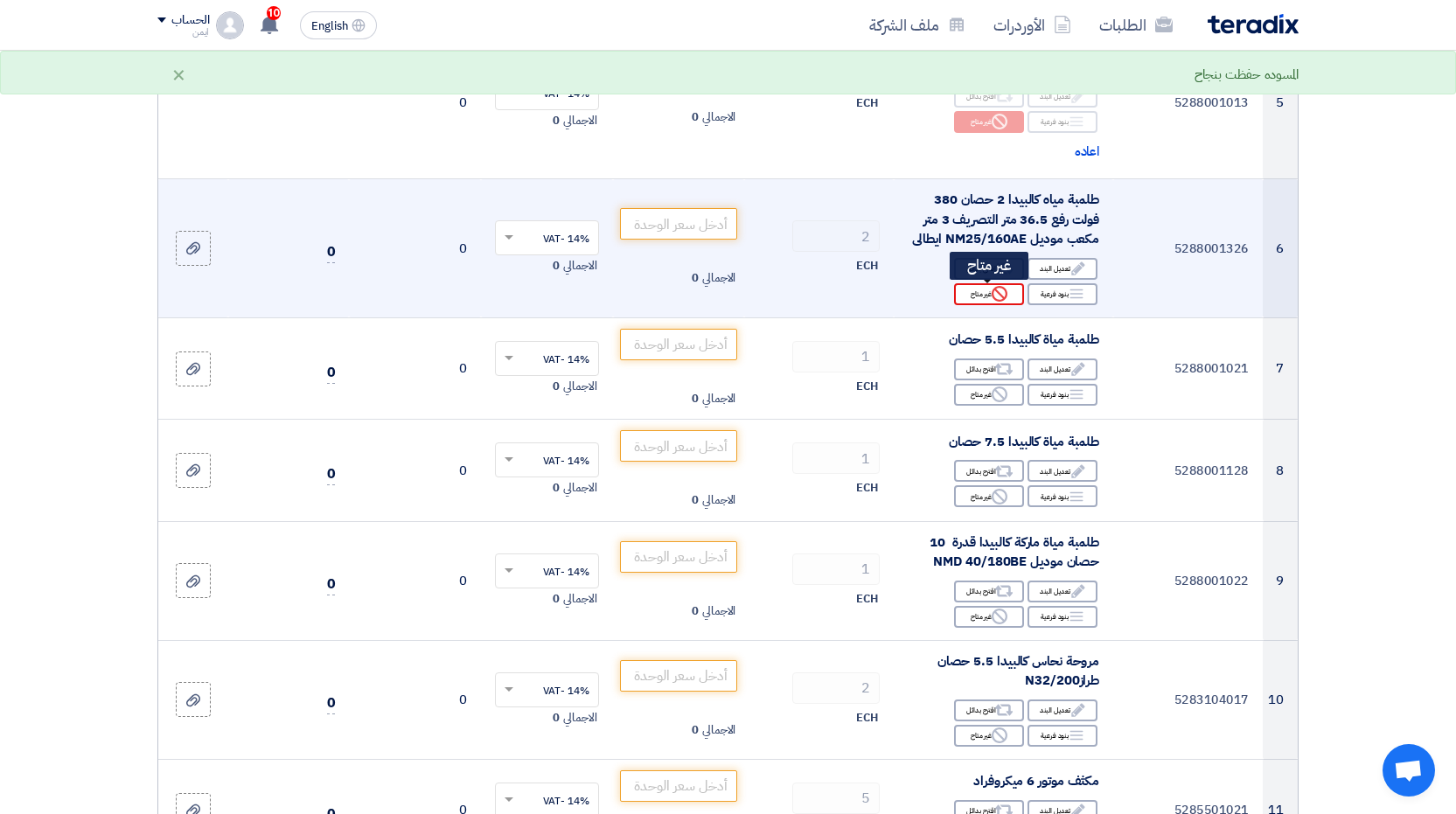
click at [995, 295] on icon "Reject" at bounding box center [999, 294] width 15 height 15
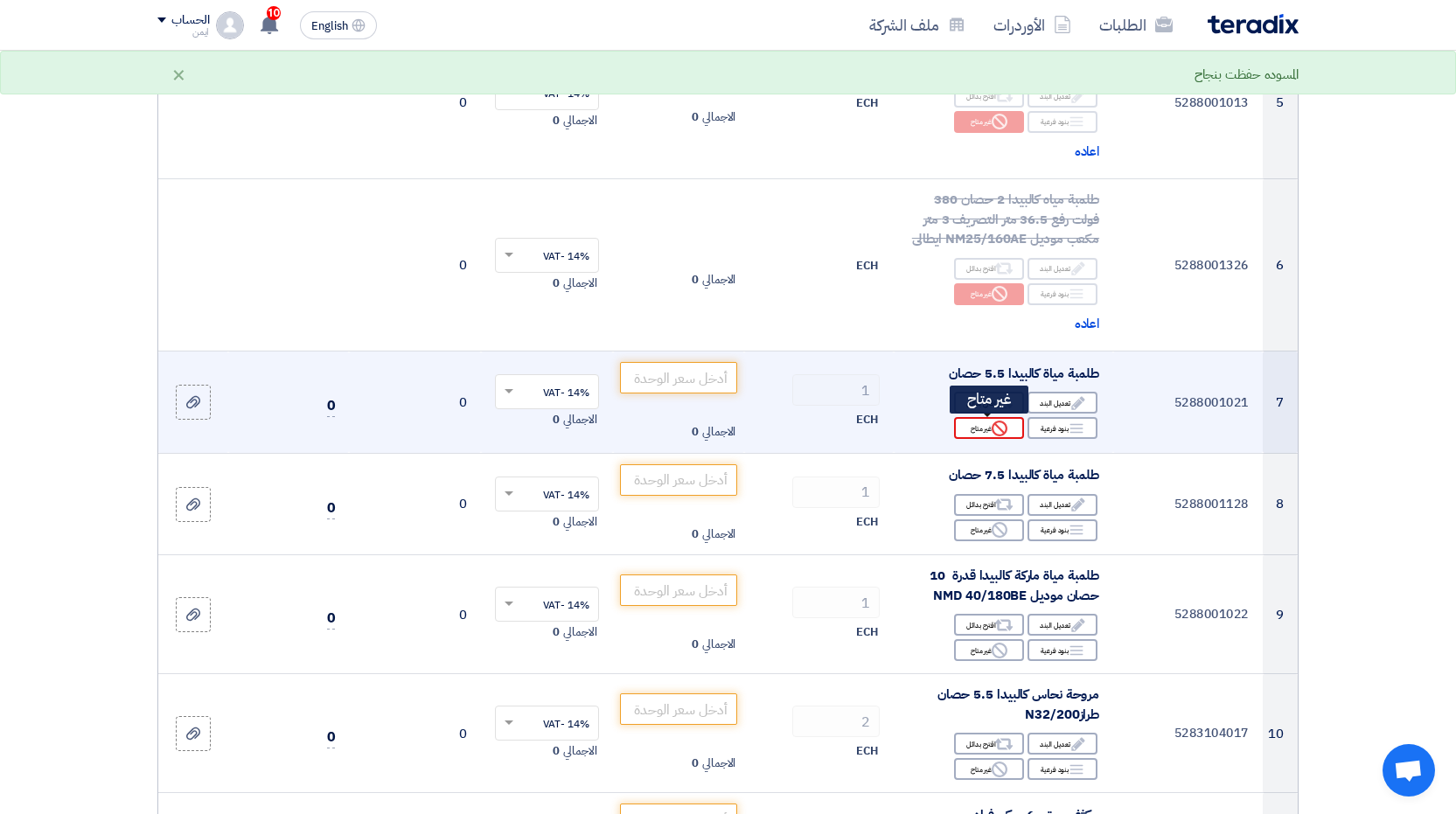
click at [994, 429] on use at bounding box center [999, 428] width 15 height 15
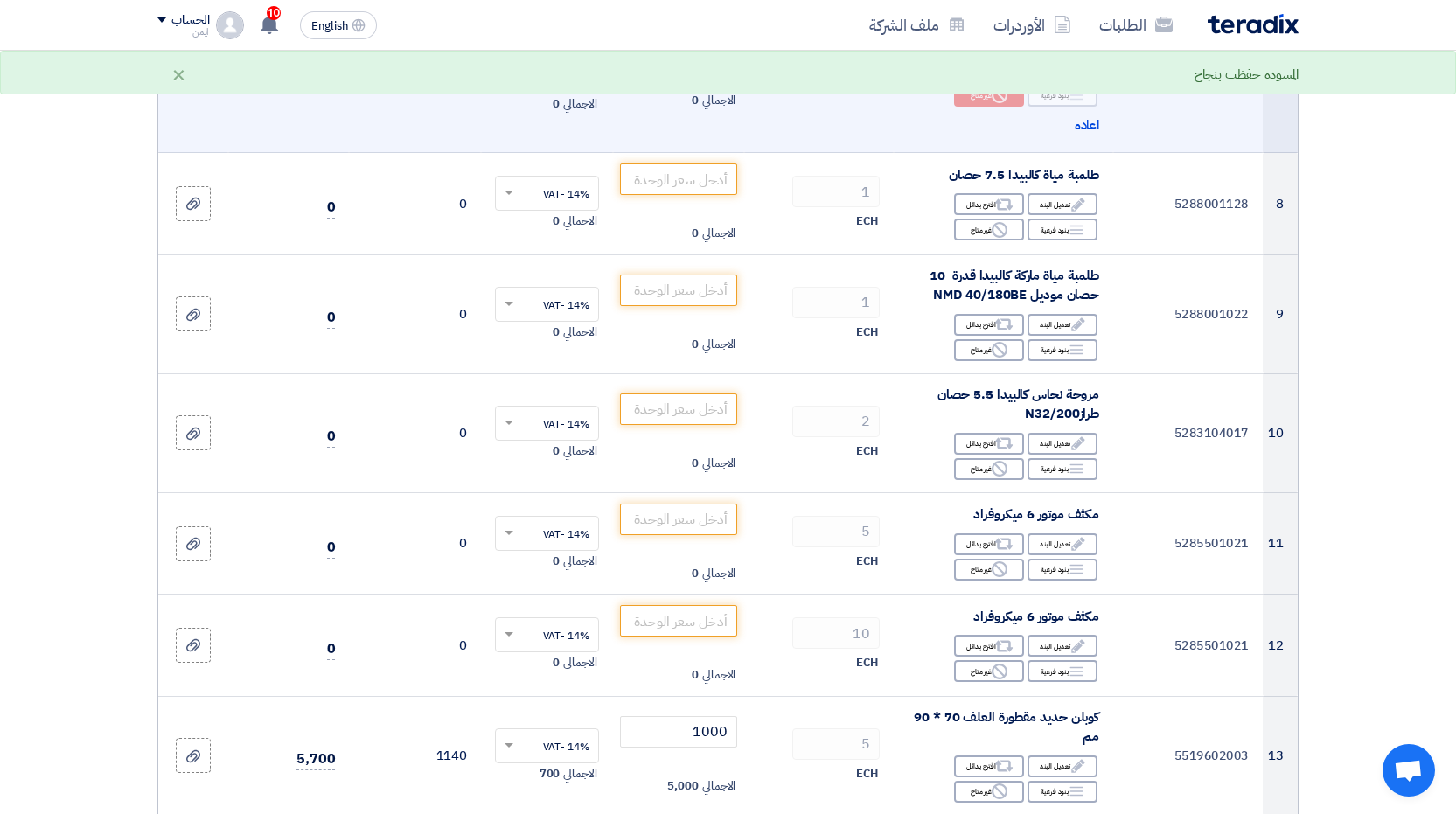
scroll to position [1224, 0]
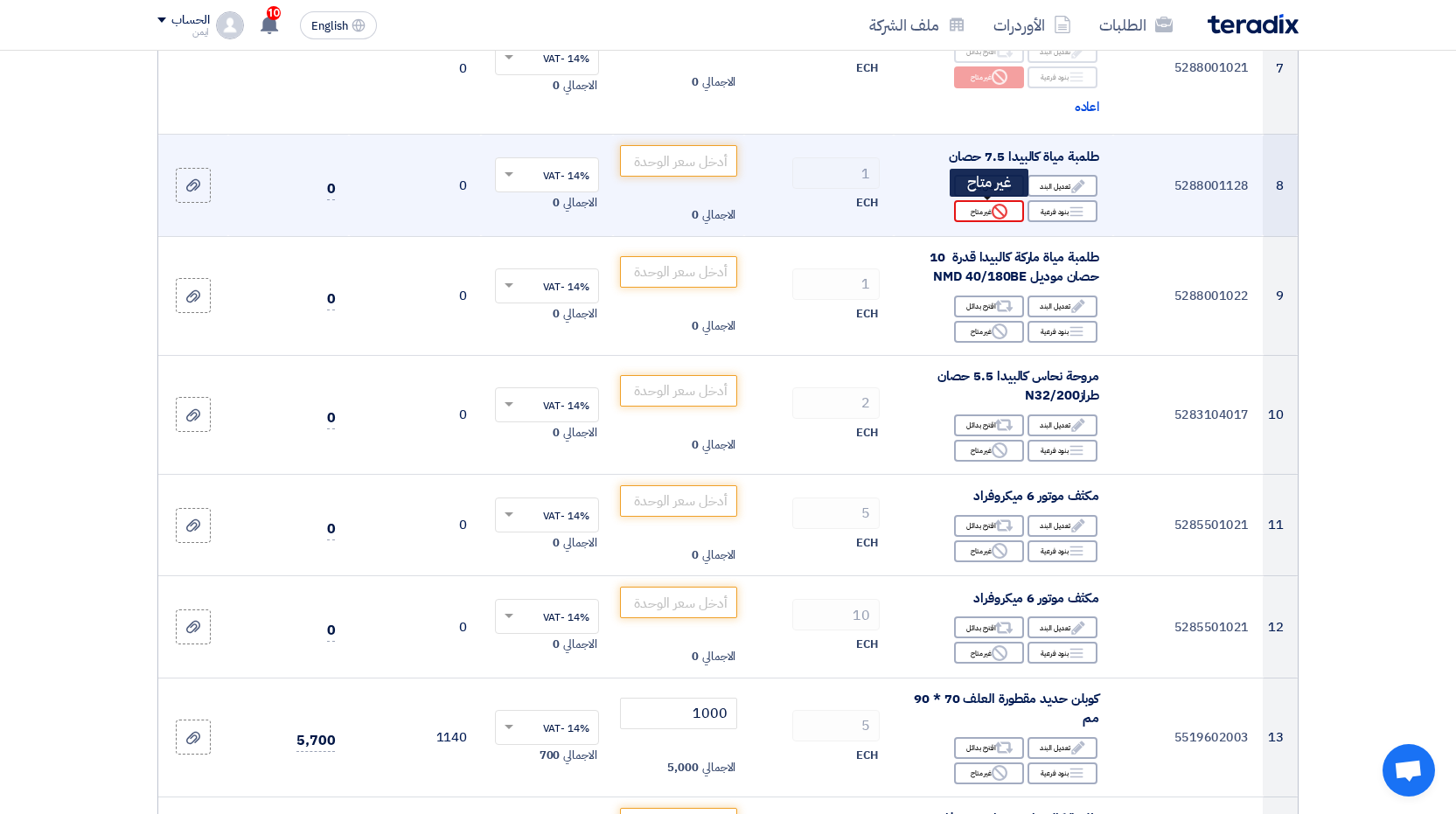
click at [989, 215] on div "Reject غير متاح" at bounding box center [989, 211] width 70 height 22
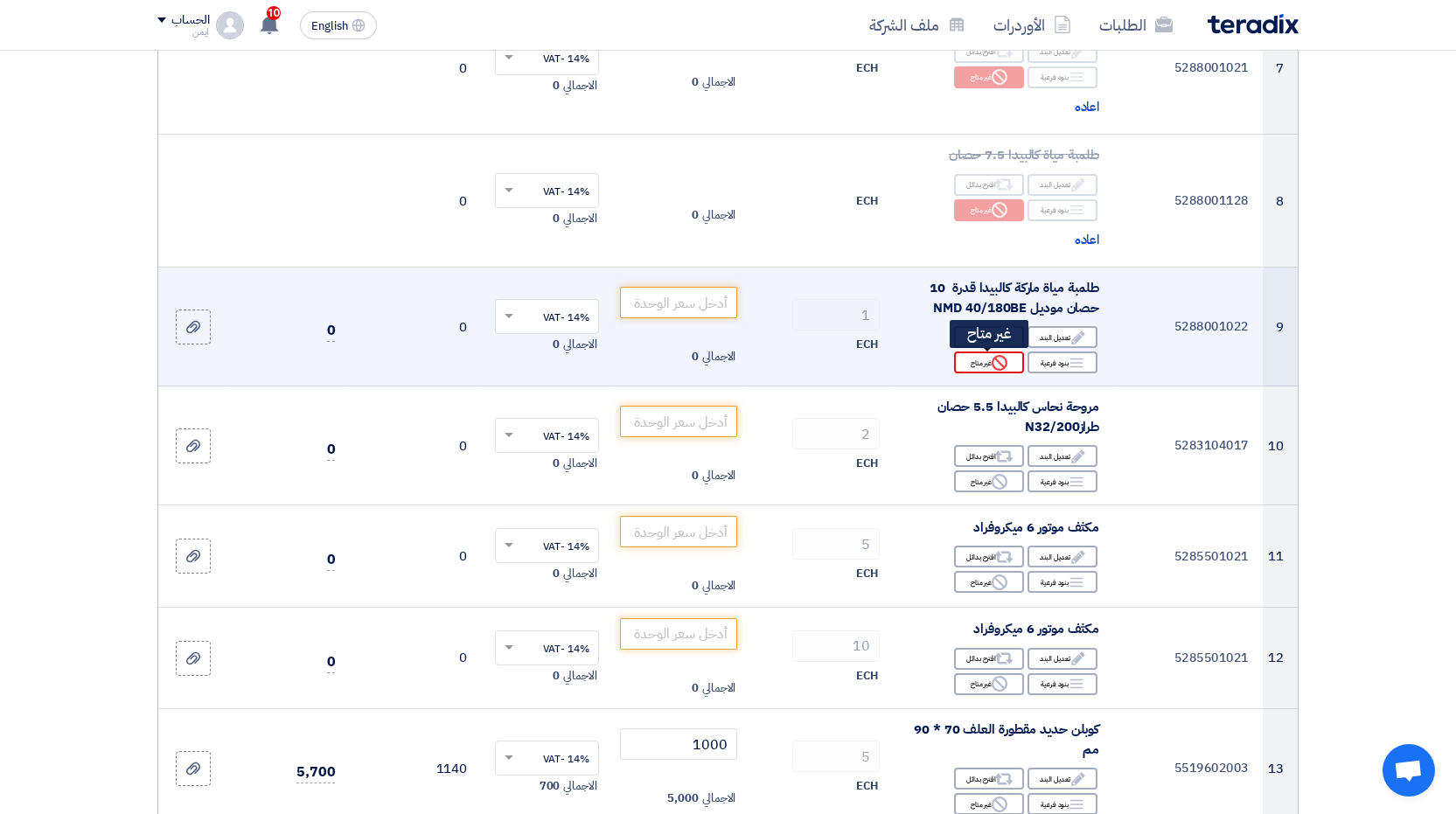
click at [994, 368] on icon "Reject" at bounding box center [999, 362] width 15 height 15
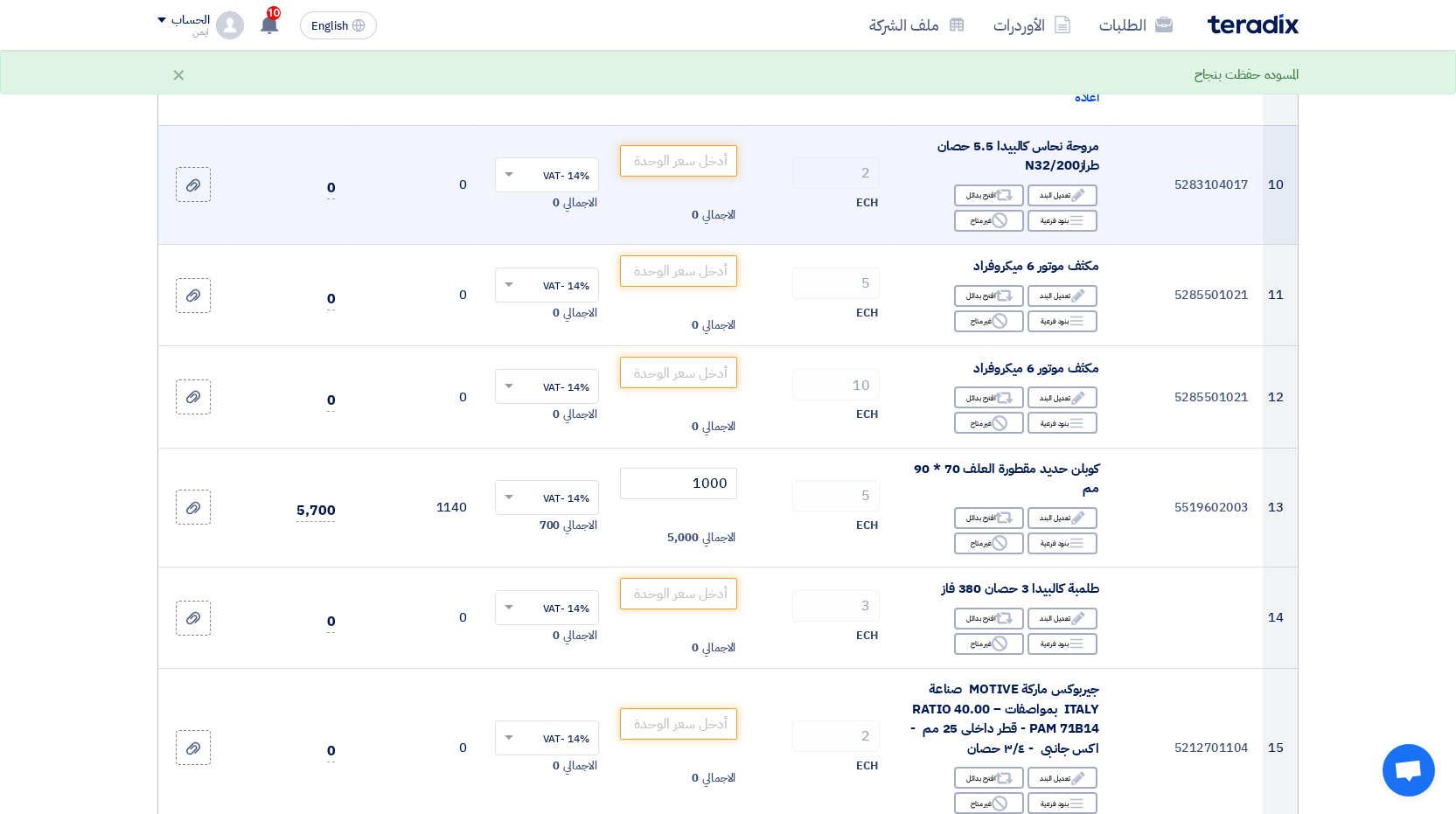
scroll to position [1574, 0]
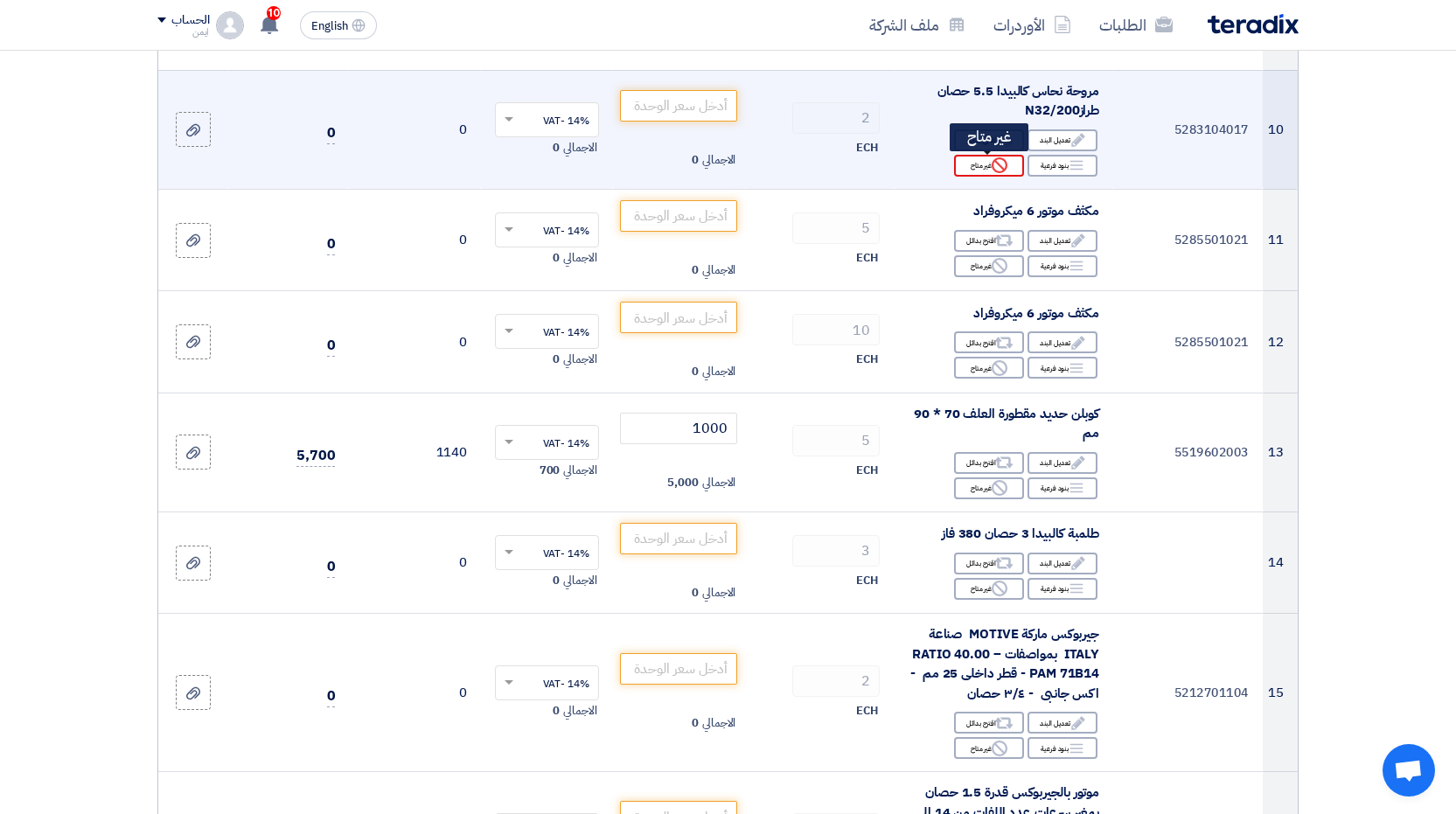
click at [989, 165] on div "Reject غير متاح" at bounding box center [989, 166] width 70 height 22
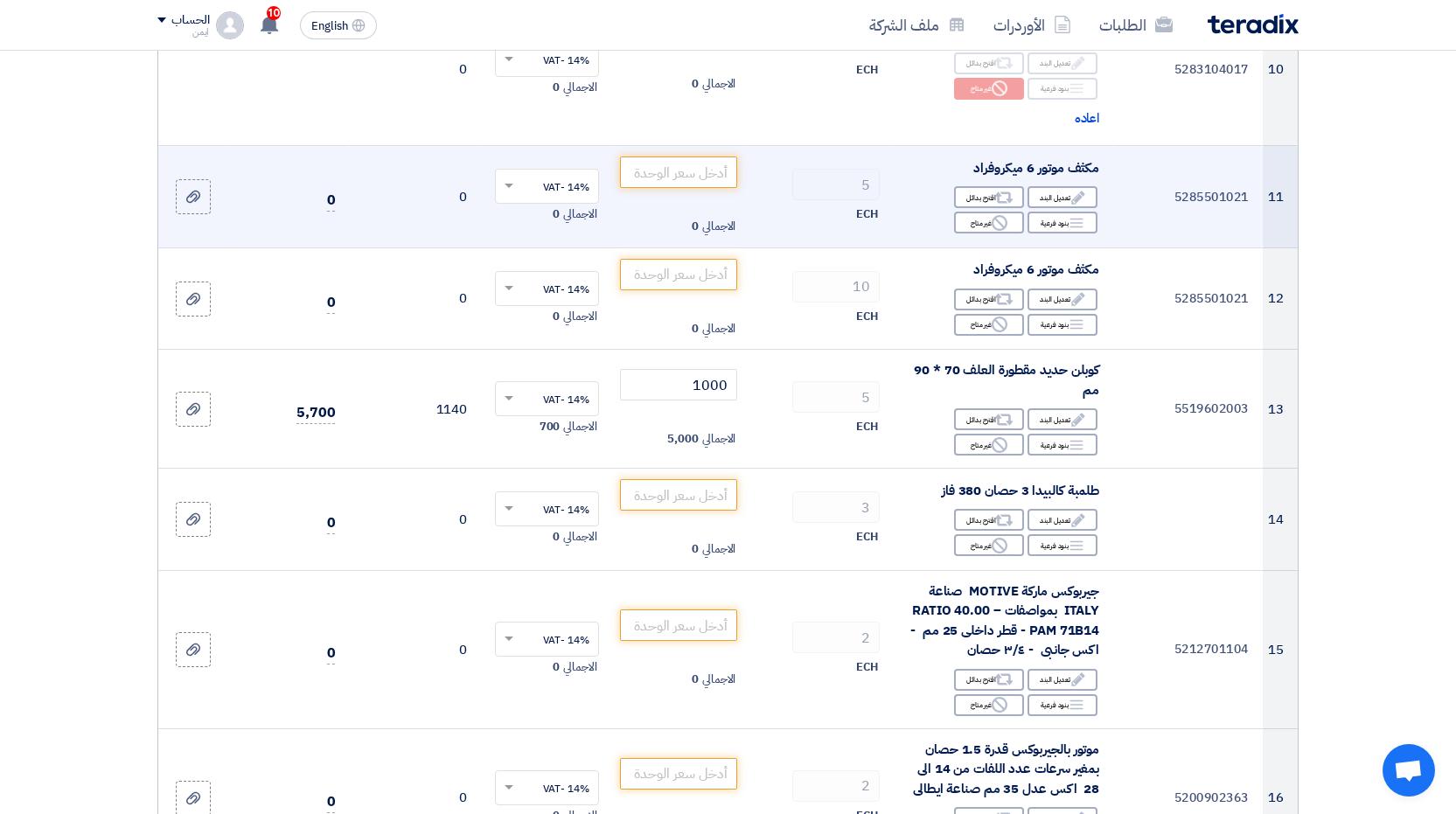
scroll to position [1662, 0]
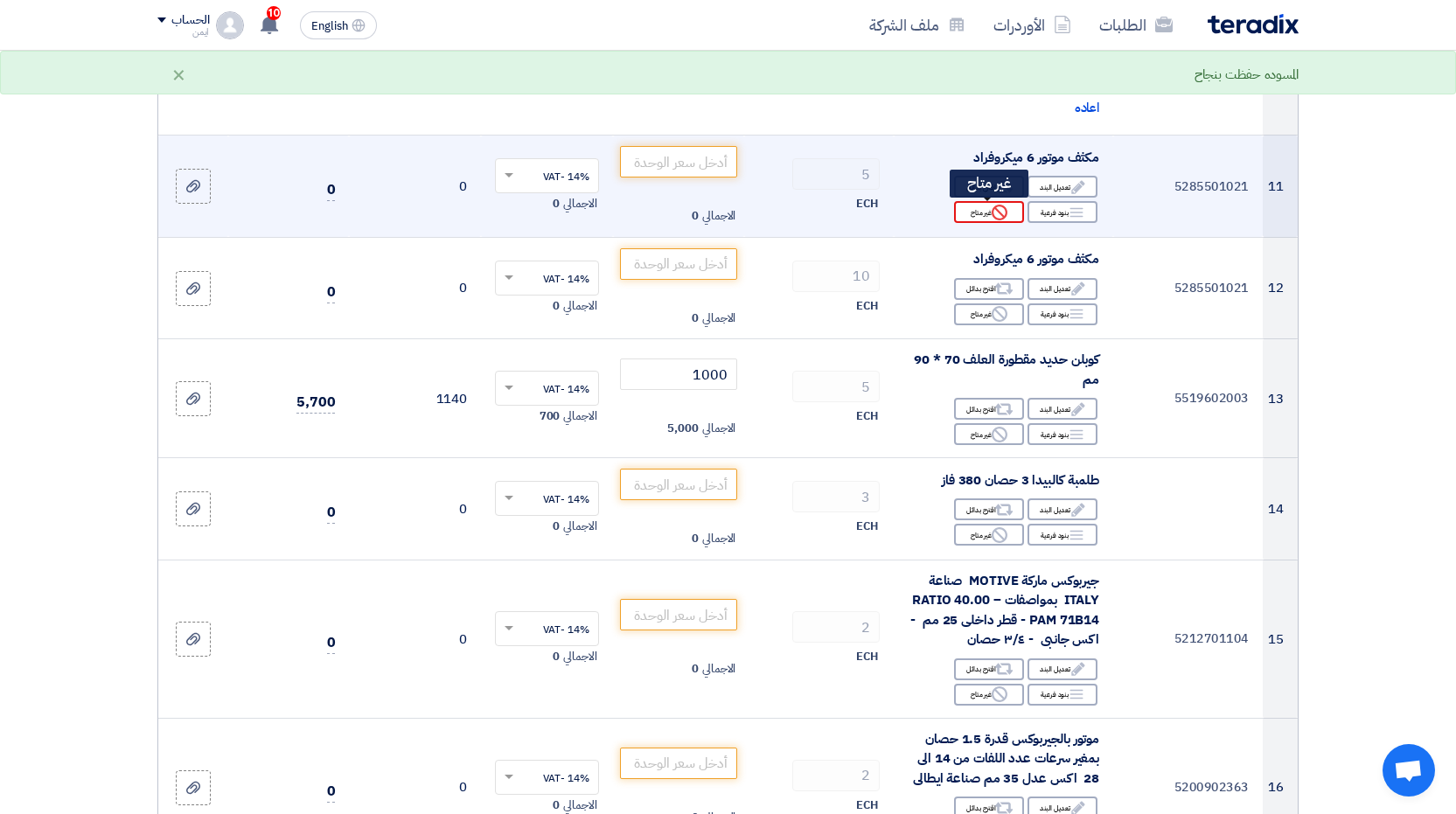
click at [986, 215] on div "Reject غير متاح" at bounding box center [989, 212] width 70 height 22
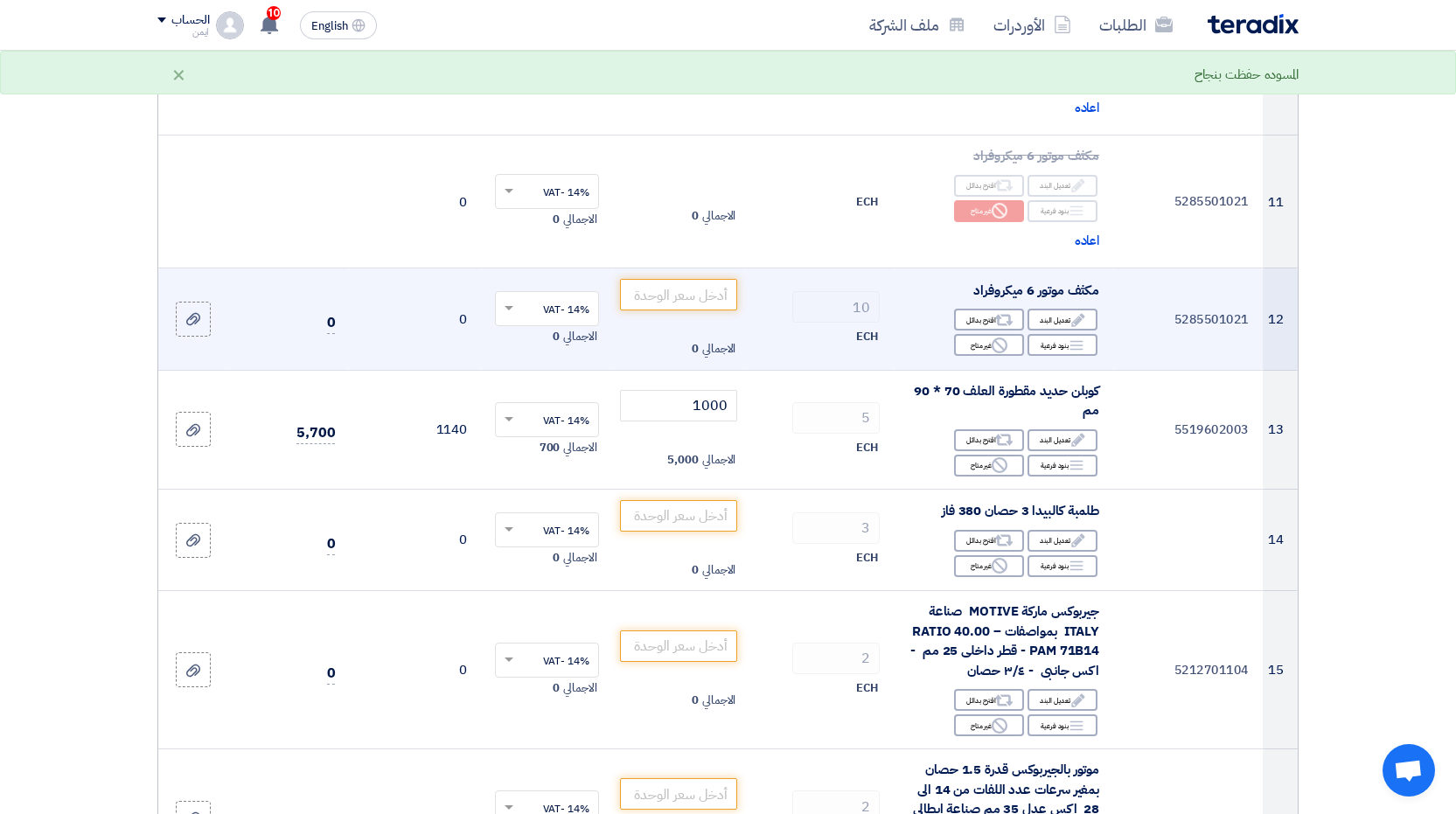
scroll to position [1749, 0]
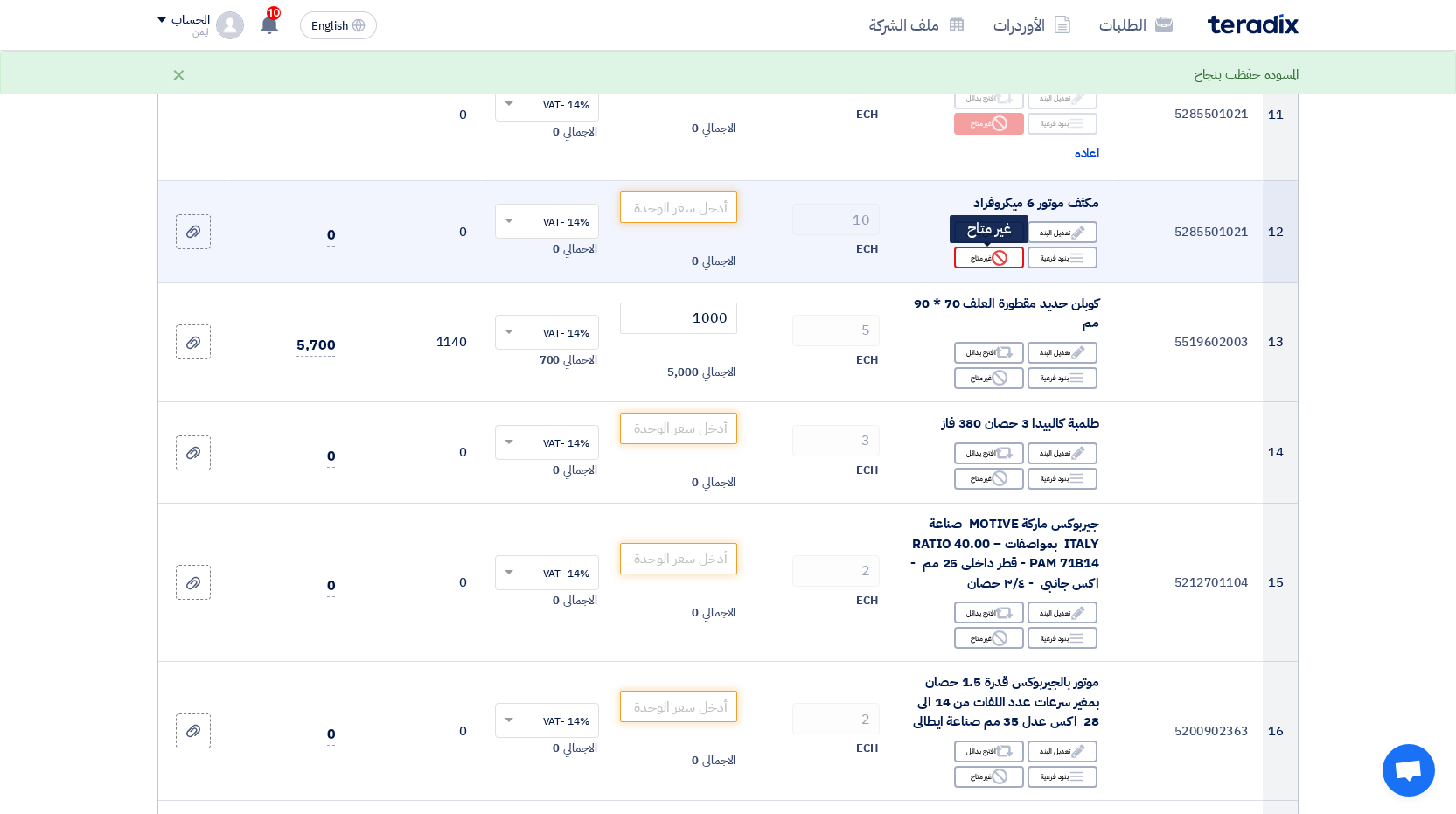
click at [986, 260] on div "Reject غير متاح" at bounding box center [989, 258] width 70 height 22
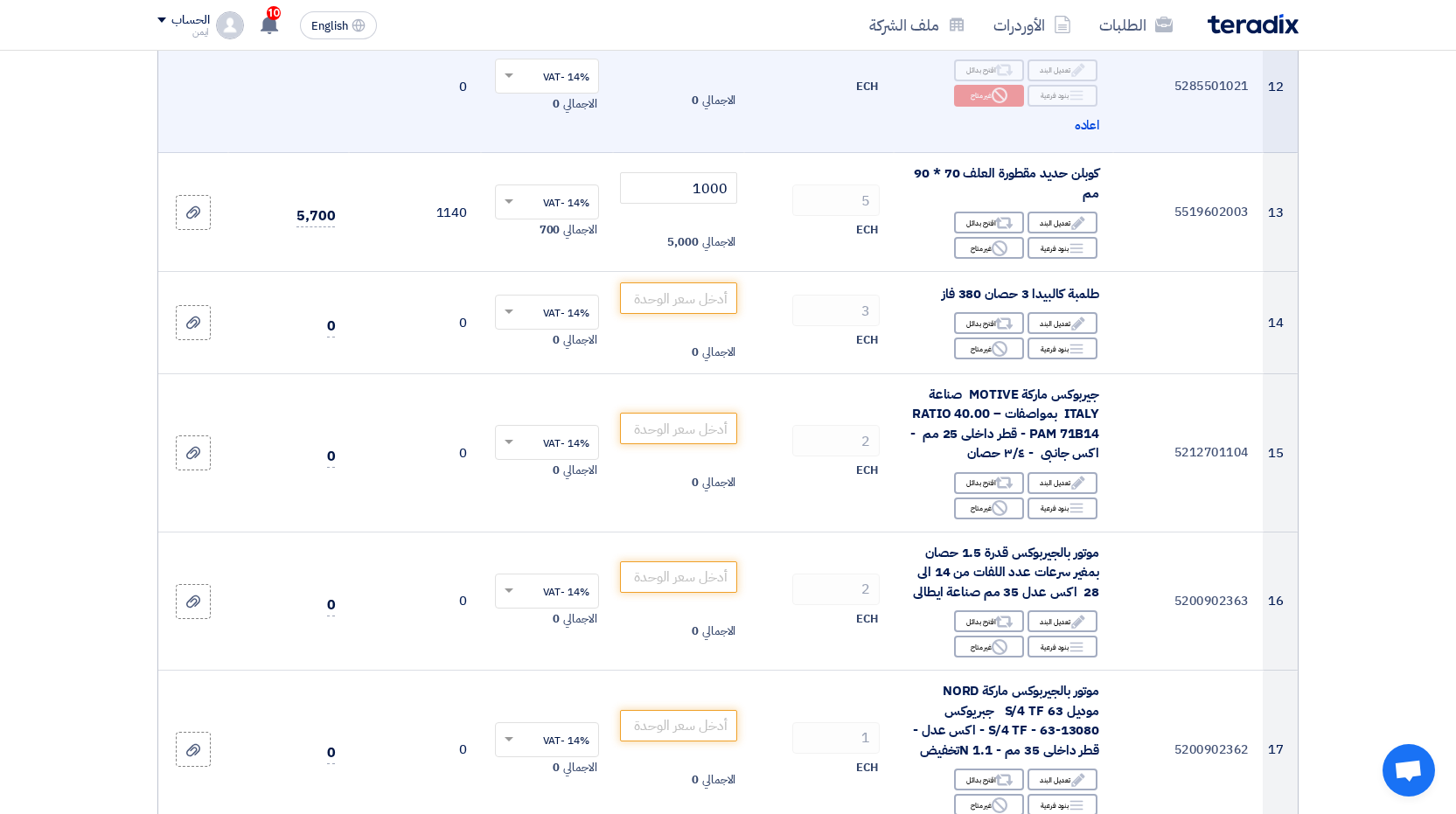
scroll to position [1923, 0]
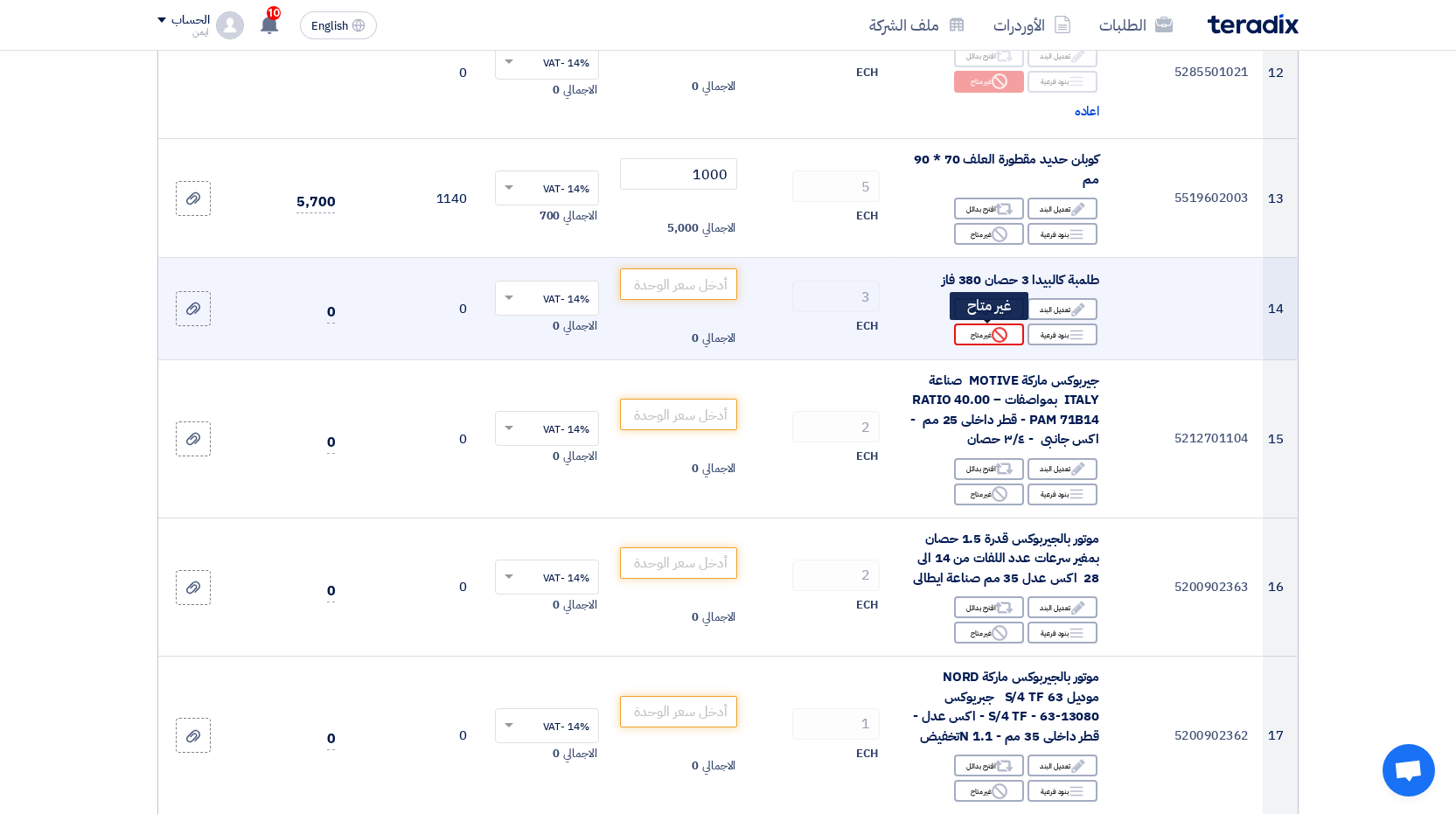
click at [980, 333] on div "Reject غير متاح" at bounding box center [989, 335] width 70 height 22
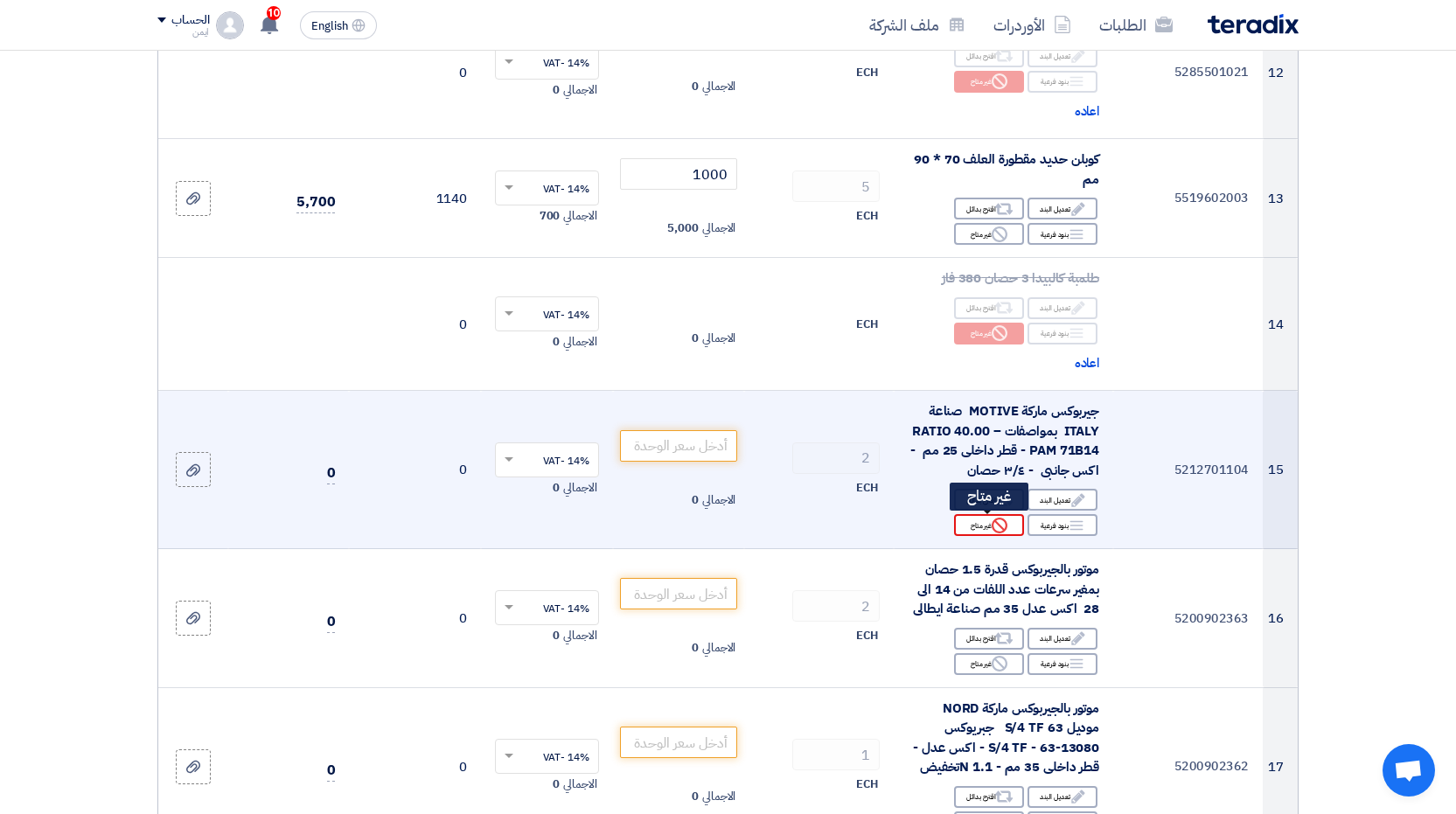
click at [976, 527] on div "Reject غير متاح" at bounding box center [989, 525] width 70 height 22
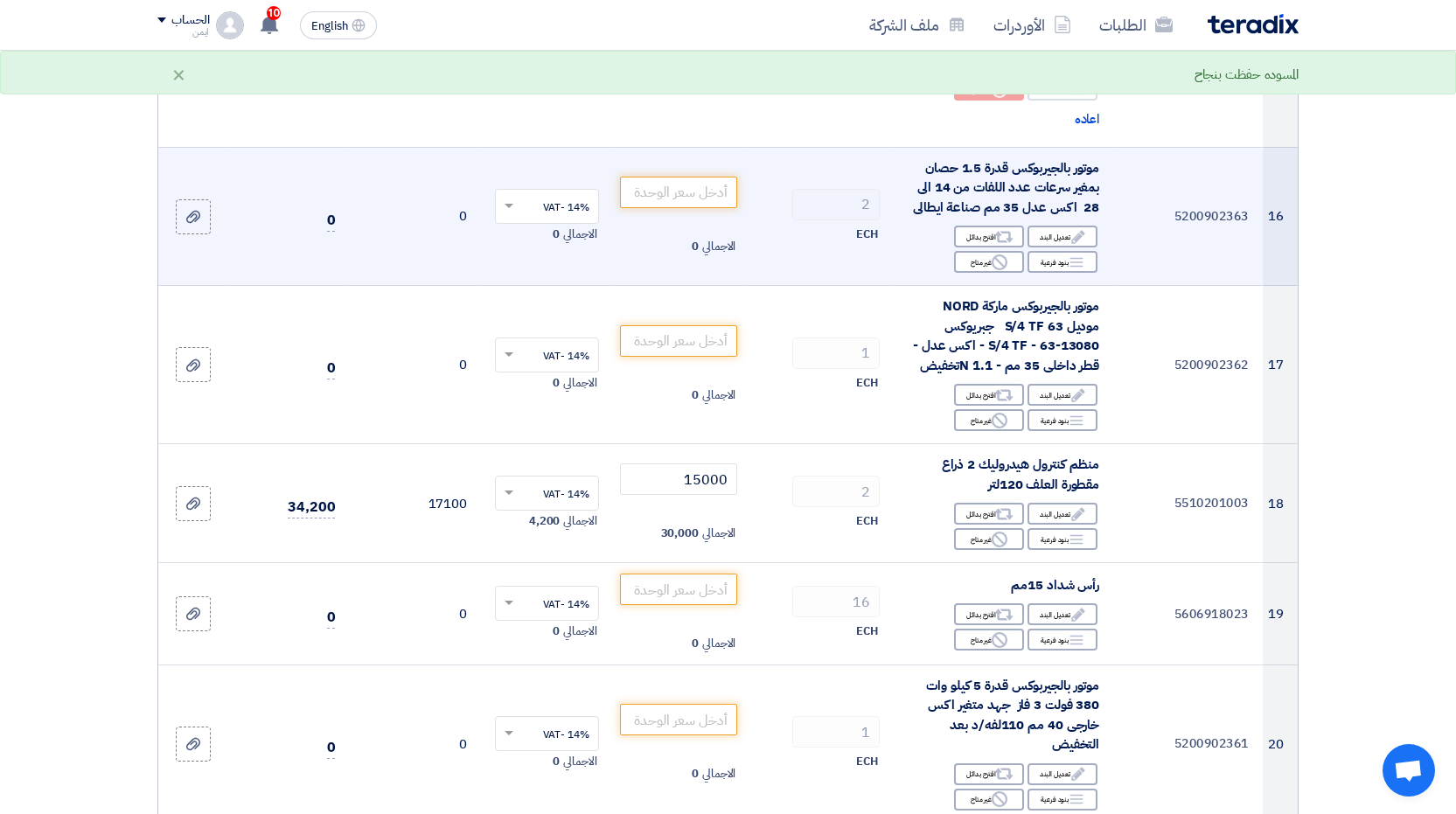
scroll to position [2361, 0]
click at [1000, 262] on use at bounding box center [999, 260] width 15 height 15
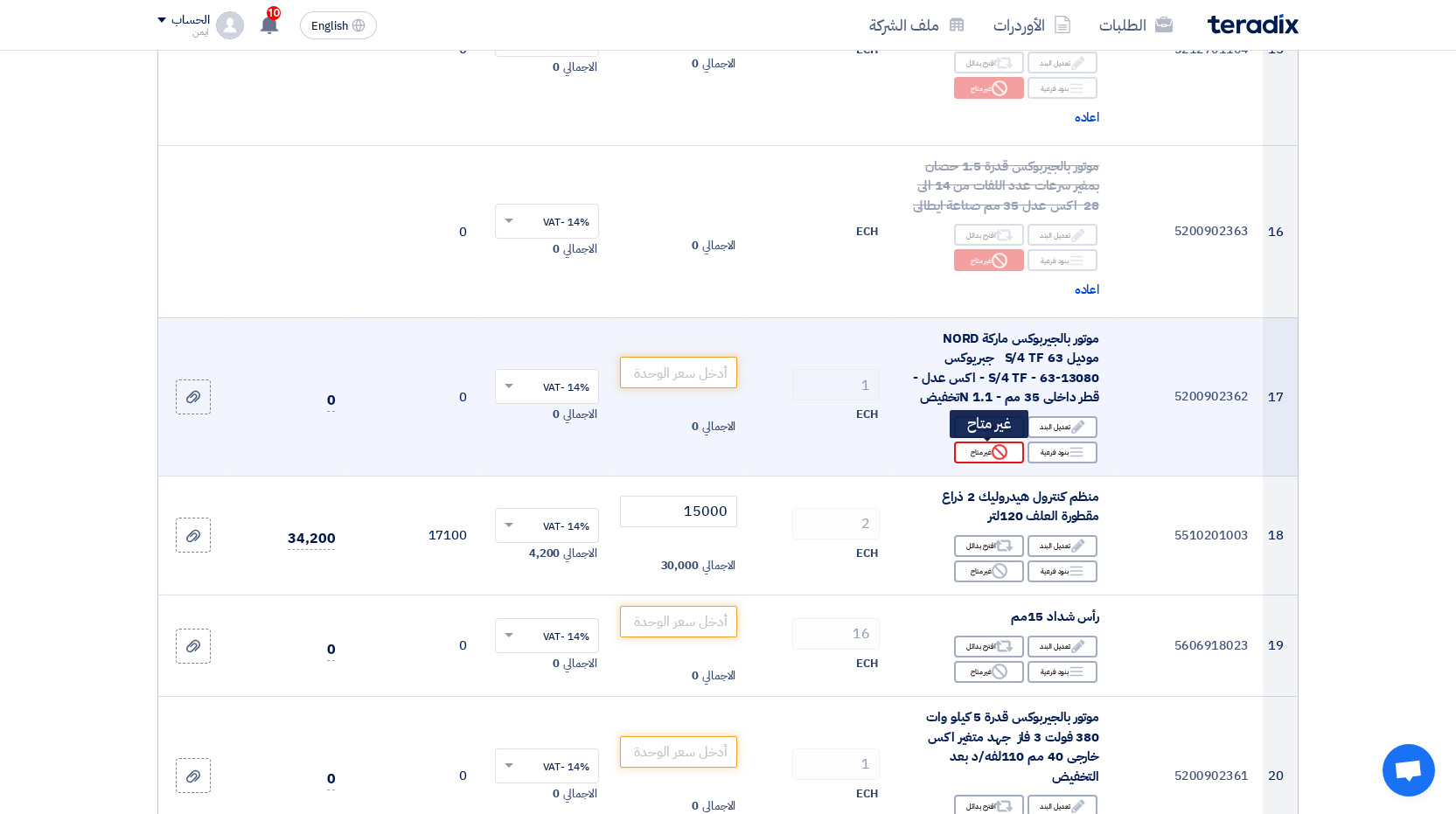
click at [986, 453] on div "Reject غير متاح" at bounding box center [989, 452] width 70 height 22
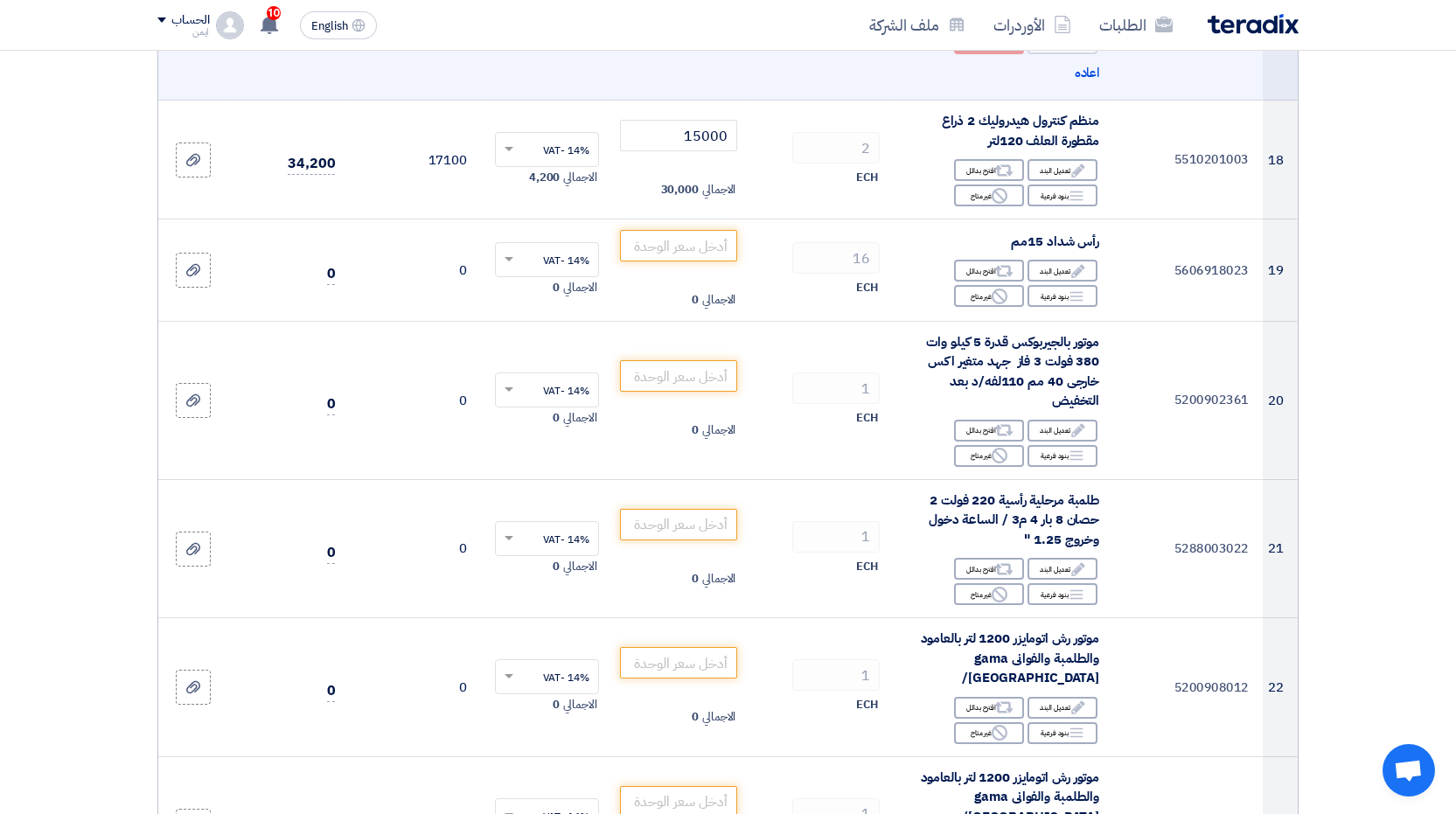
scroll to position [2798, 0]
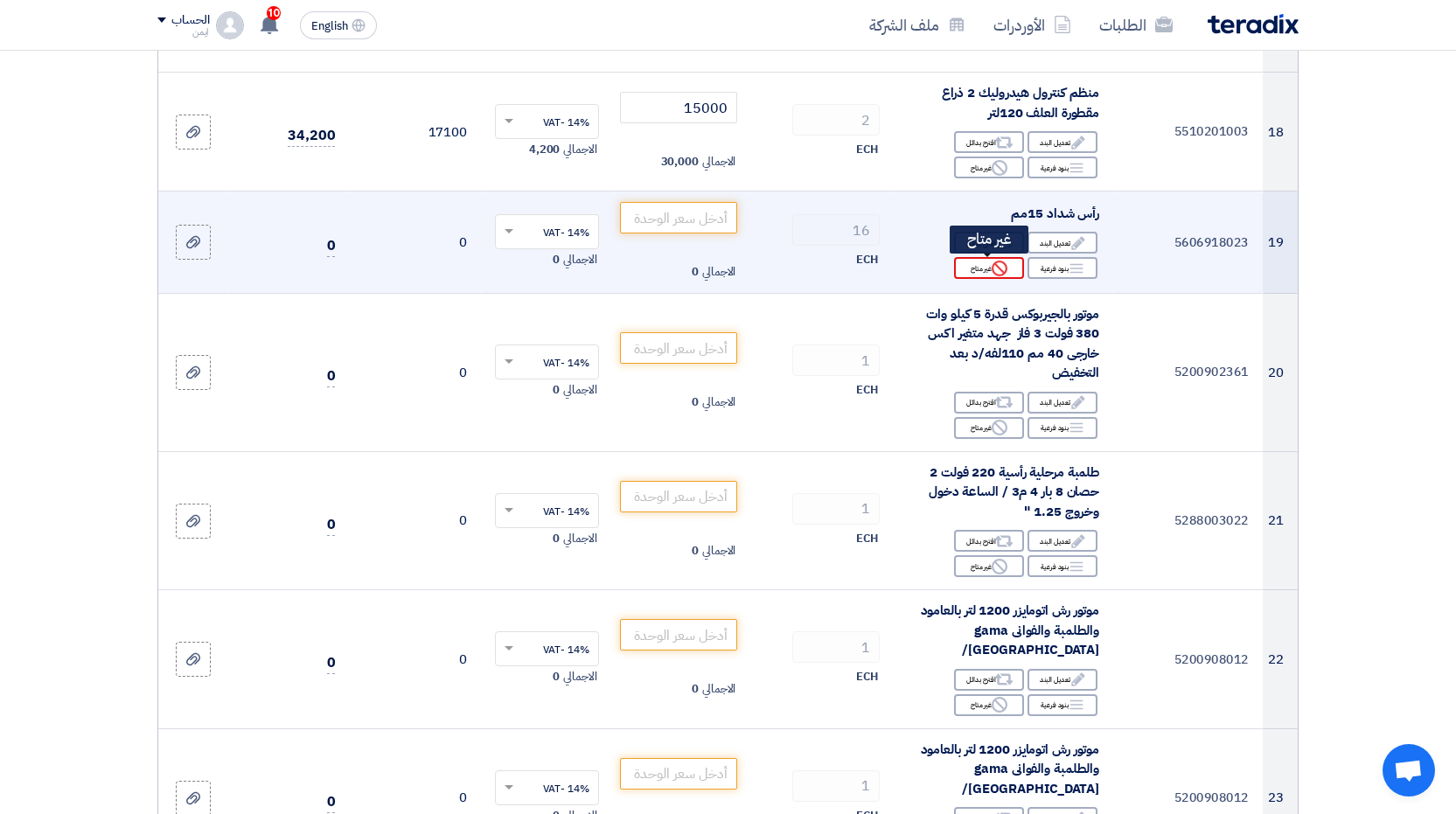
click at [989, 272] on div "Reject غير متاح" at bounding box center [989, 268] width 70 height 22
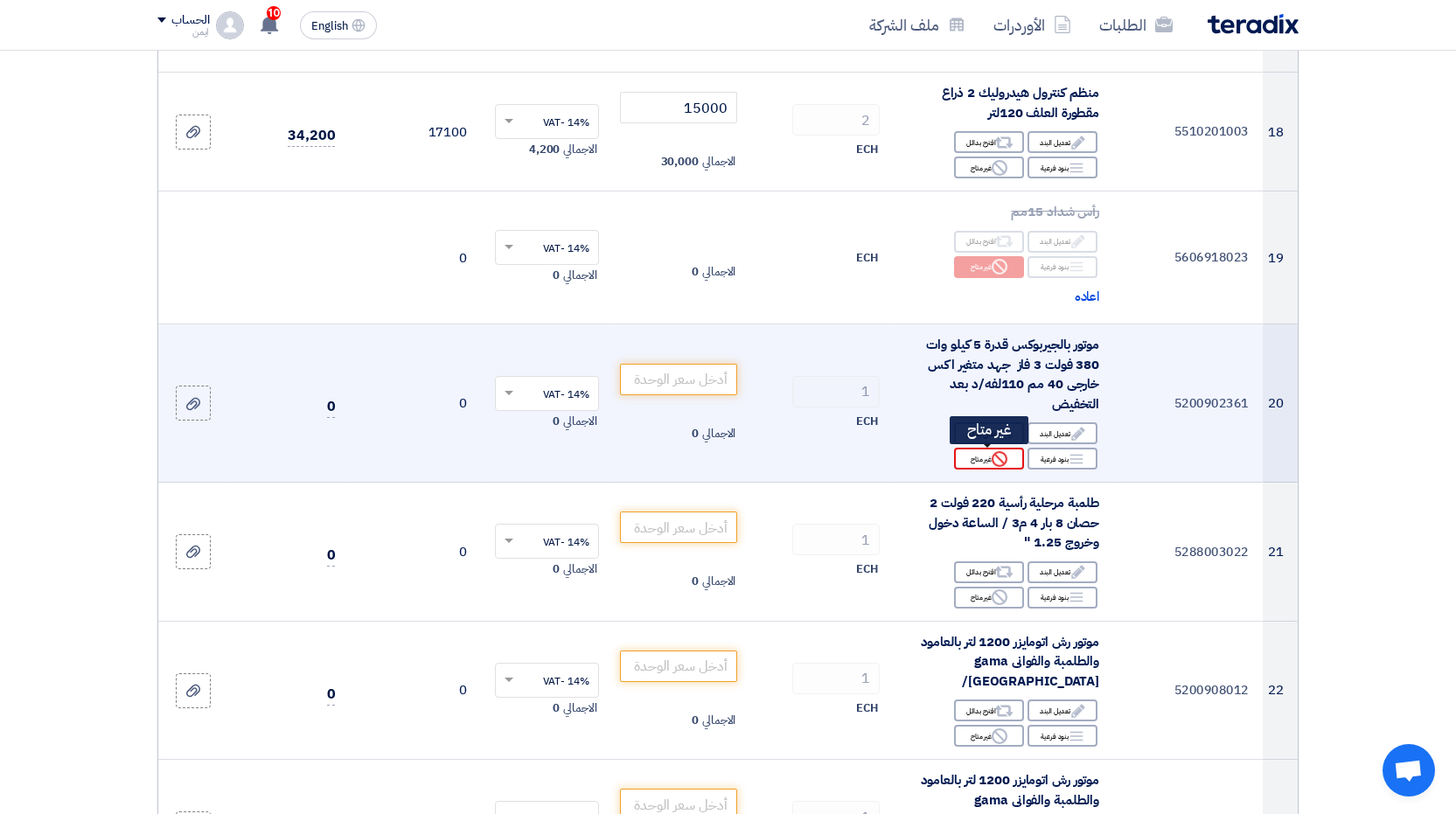
click at [995, 460] on icon "Reject" at bounding box center [999, 459] width 15 height 15
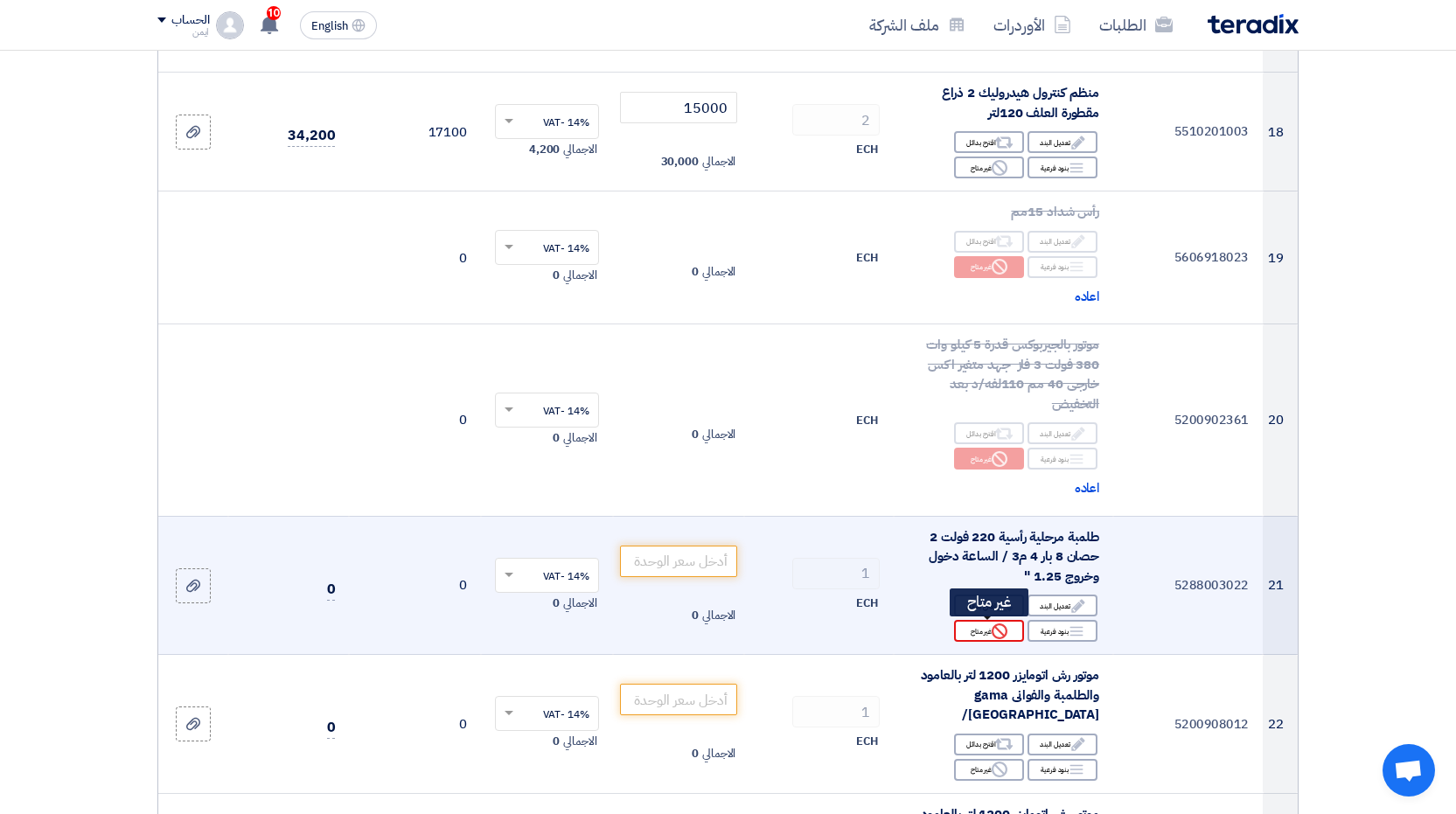
click at [979, 634] on div "Reject غير متاح" at bounding box center [989, 631] width 70 height 22
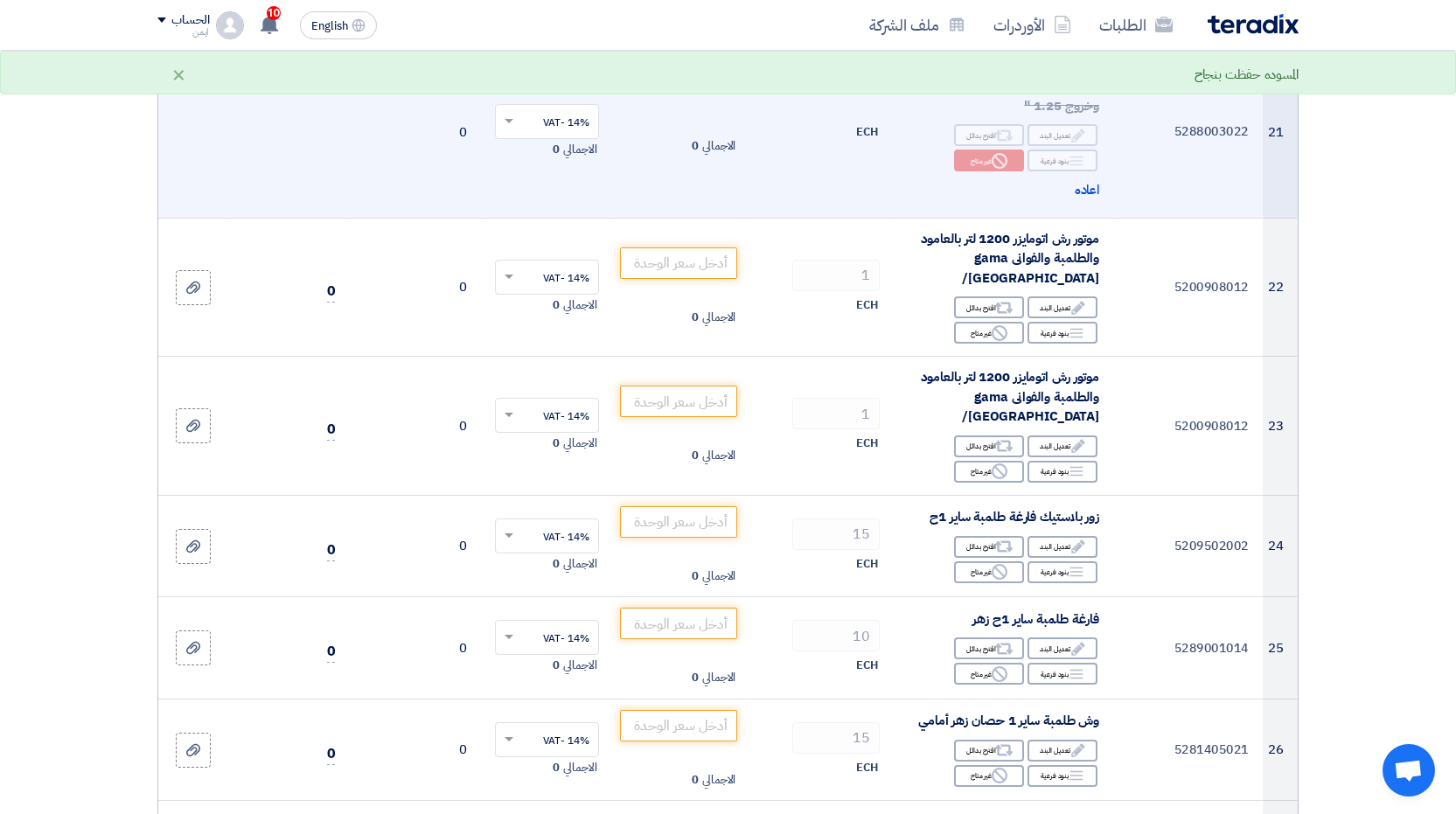
scroll to position [3323, 0]
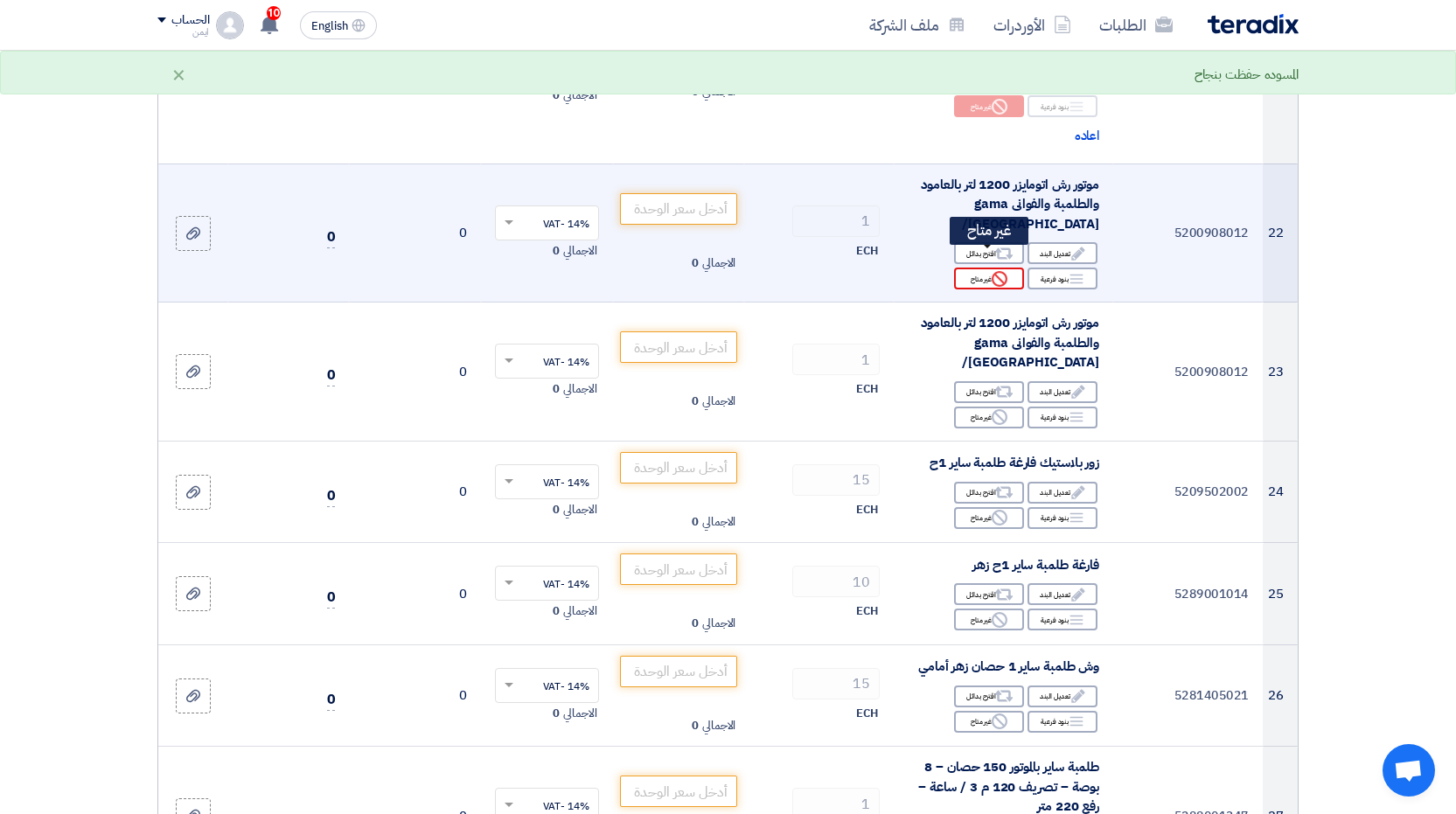
click at [981, 268] on div "Reject غير متاح" at bounding box center [989, 279] width 70 height 22
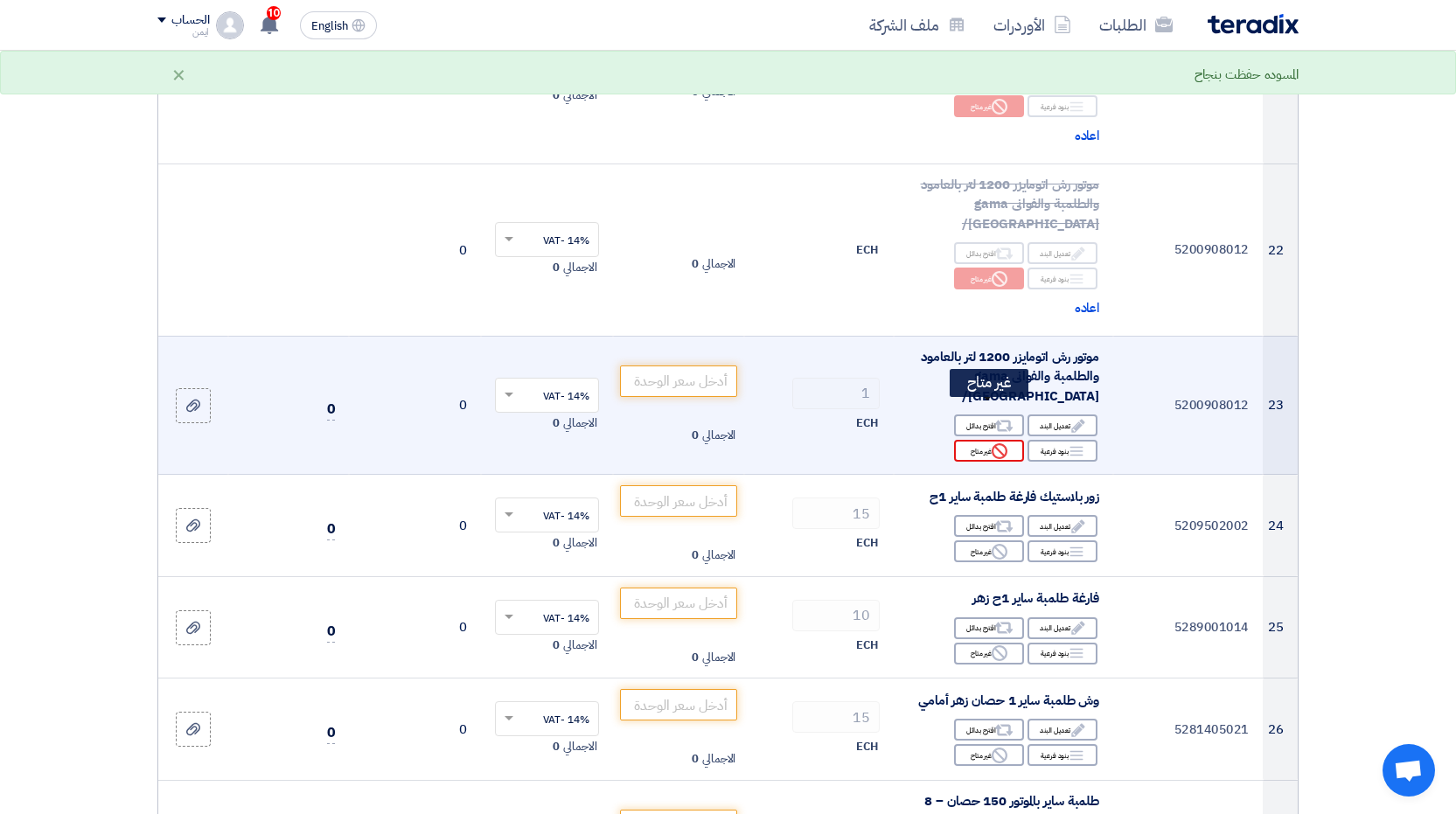
click at [1001, 443] on icon "Reject" at bounding box center [999, 450] width 15 height 15
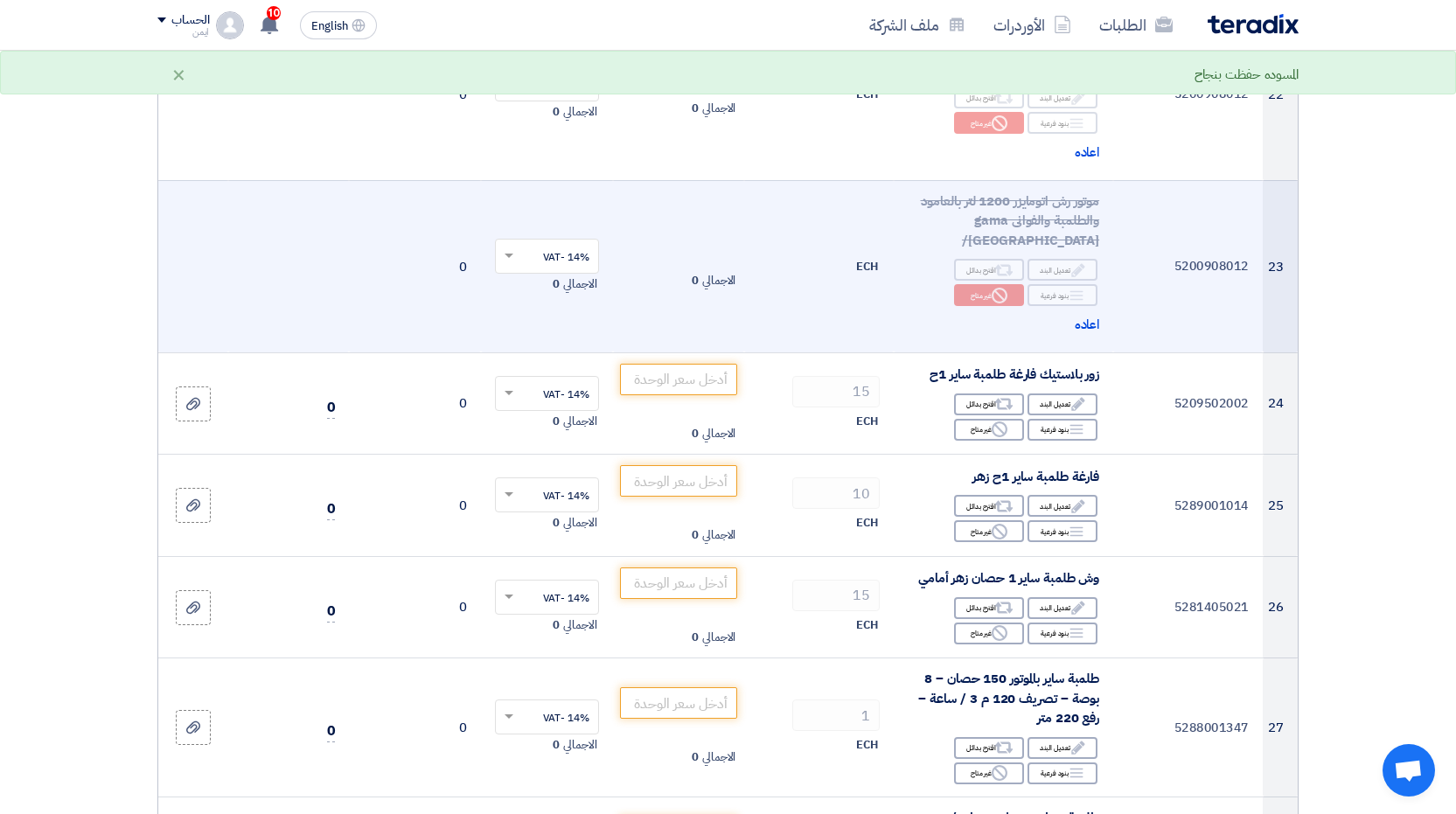
scroll to position [3498, 0]
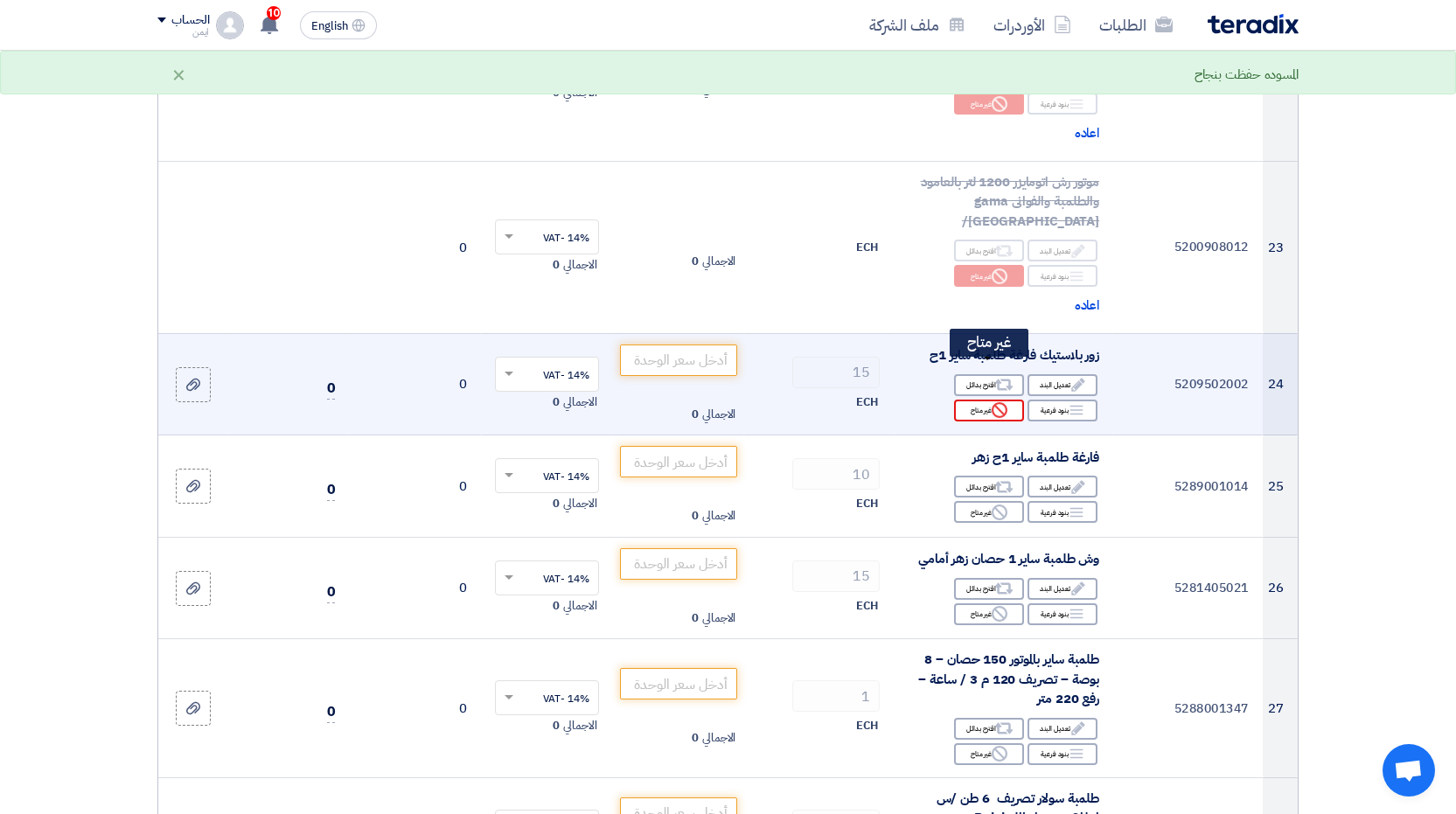
click at [988, 399] on div "Reject غير متاح" at bounding box center [989, 410] width 70 height 22
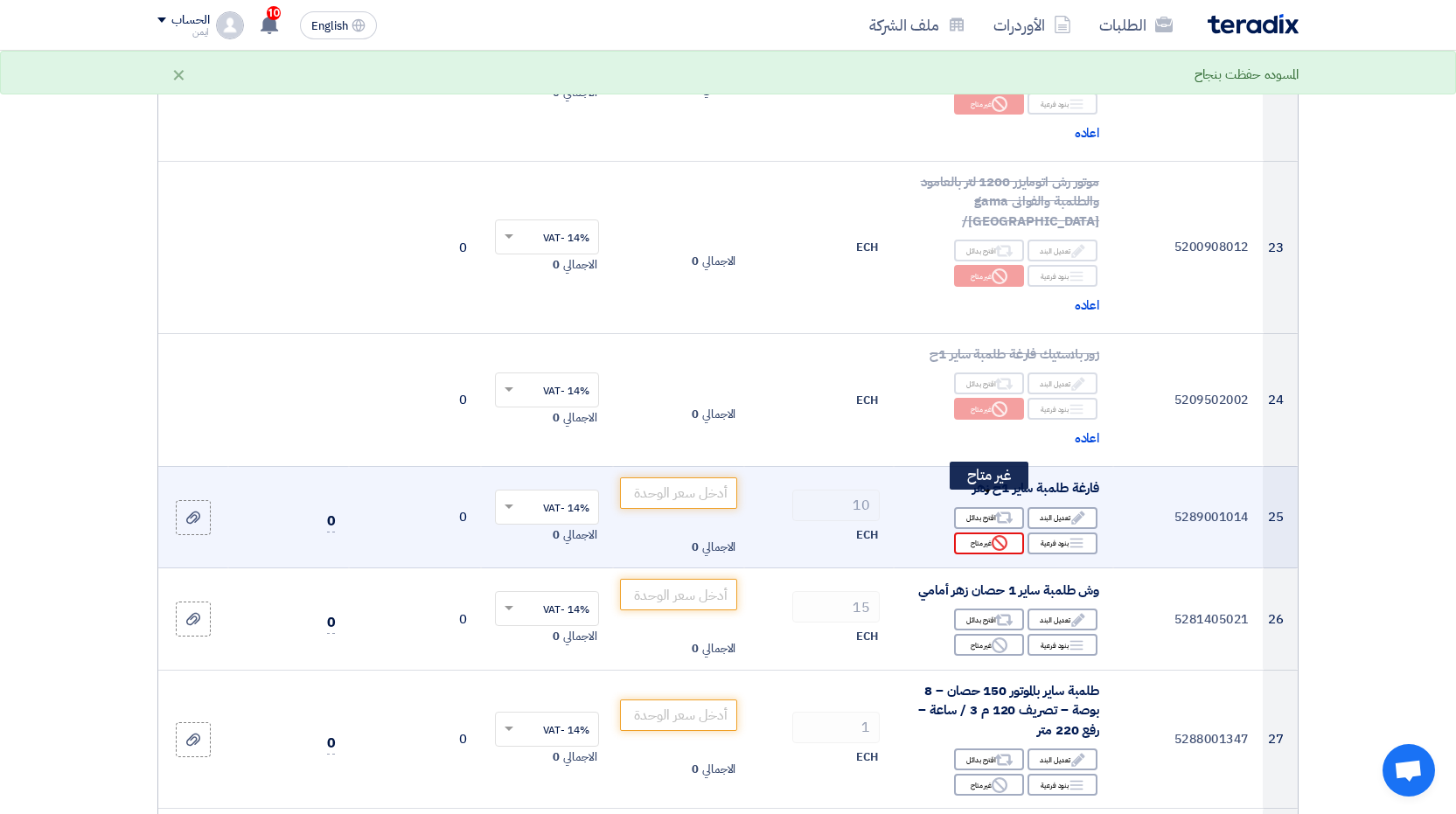
click at [989, 532] on div "Reject غير متاح" at bounding box center [989, 543] width 70 height 22
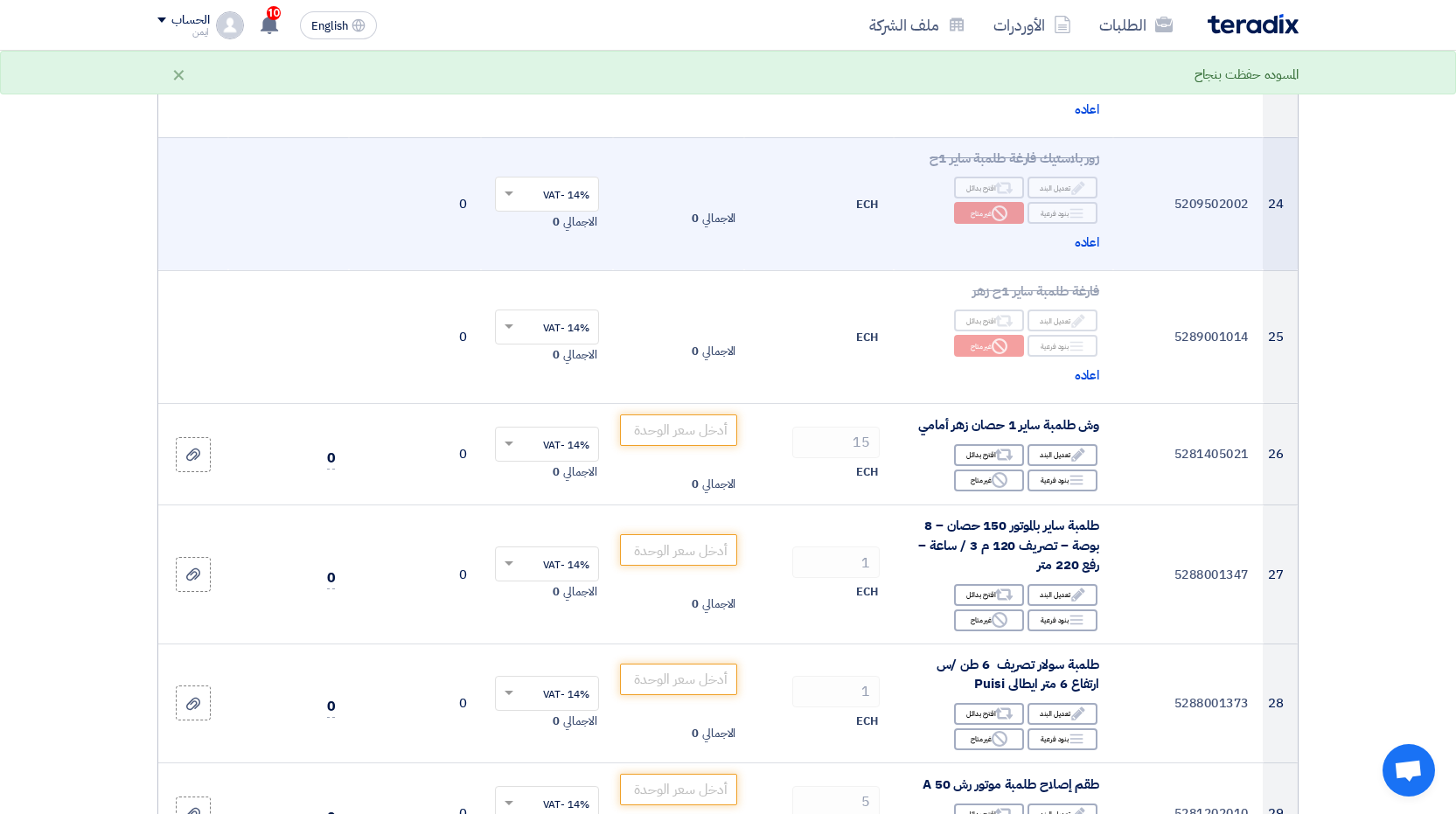
scroll to position [3760, 0]
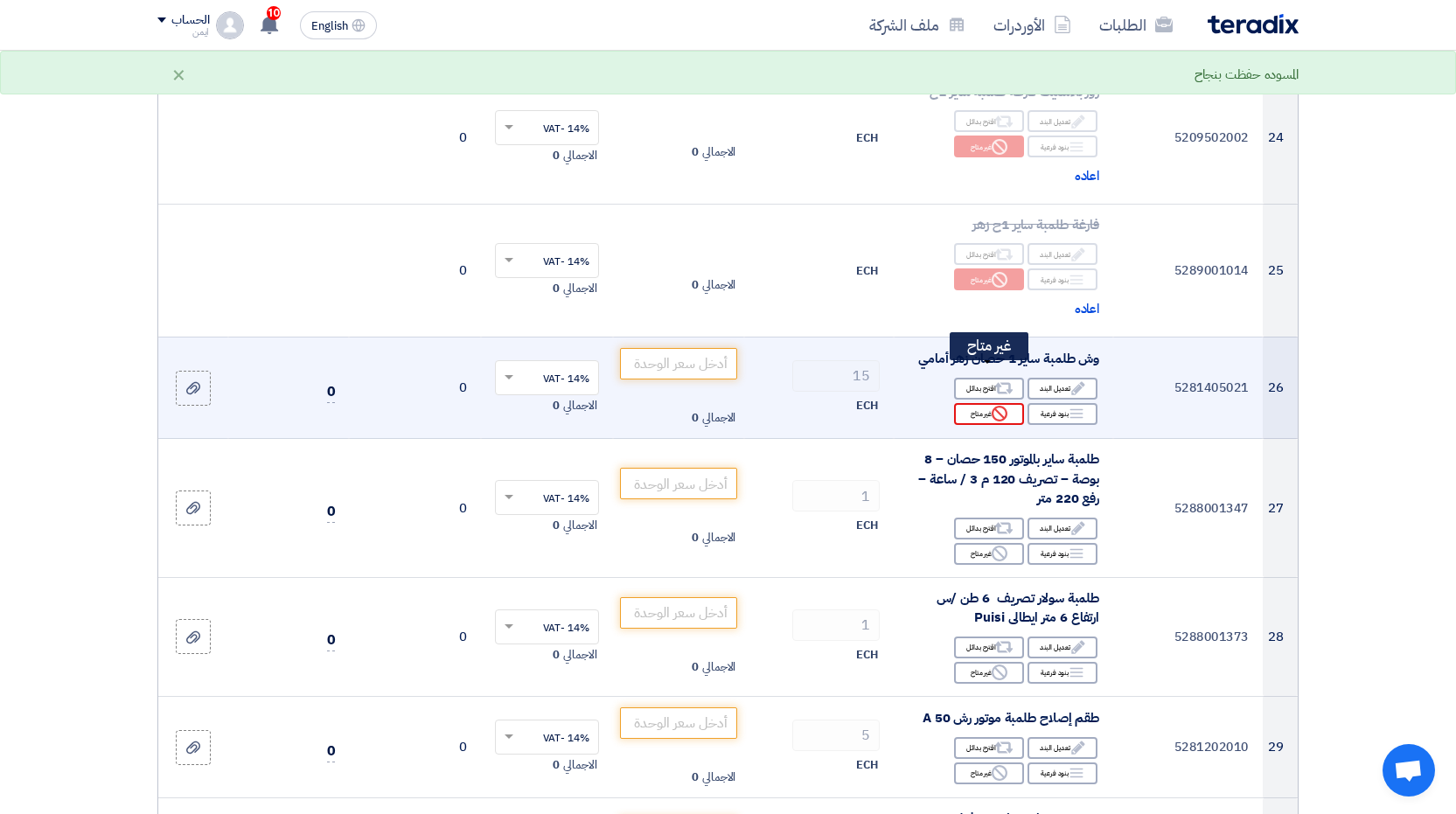
click at [987, 403] on div "Reject غير متاح" at bounding box center [989, 414] width 70 height 22
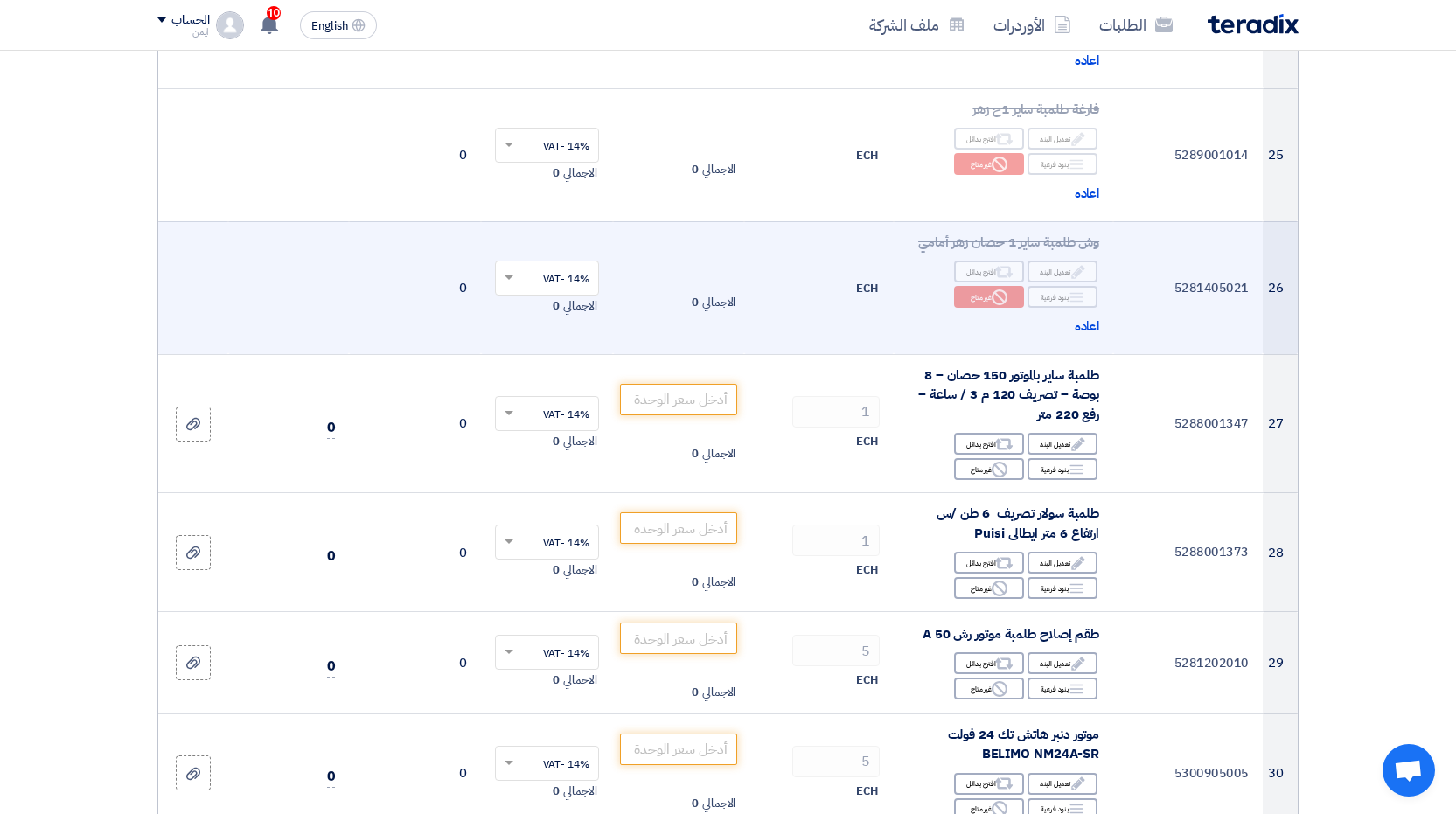
scroll to position [3935, 0]
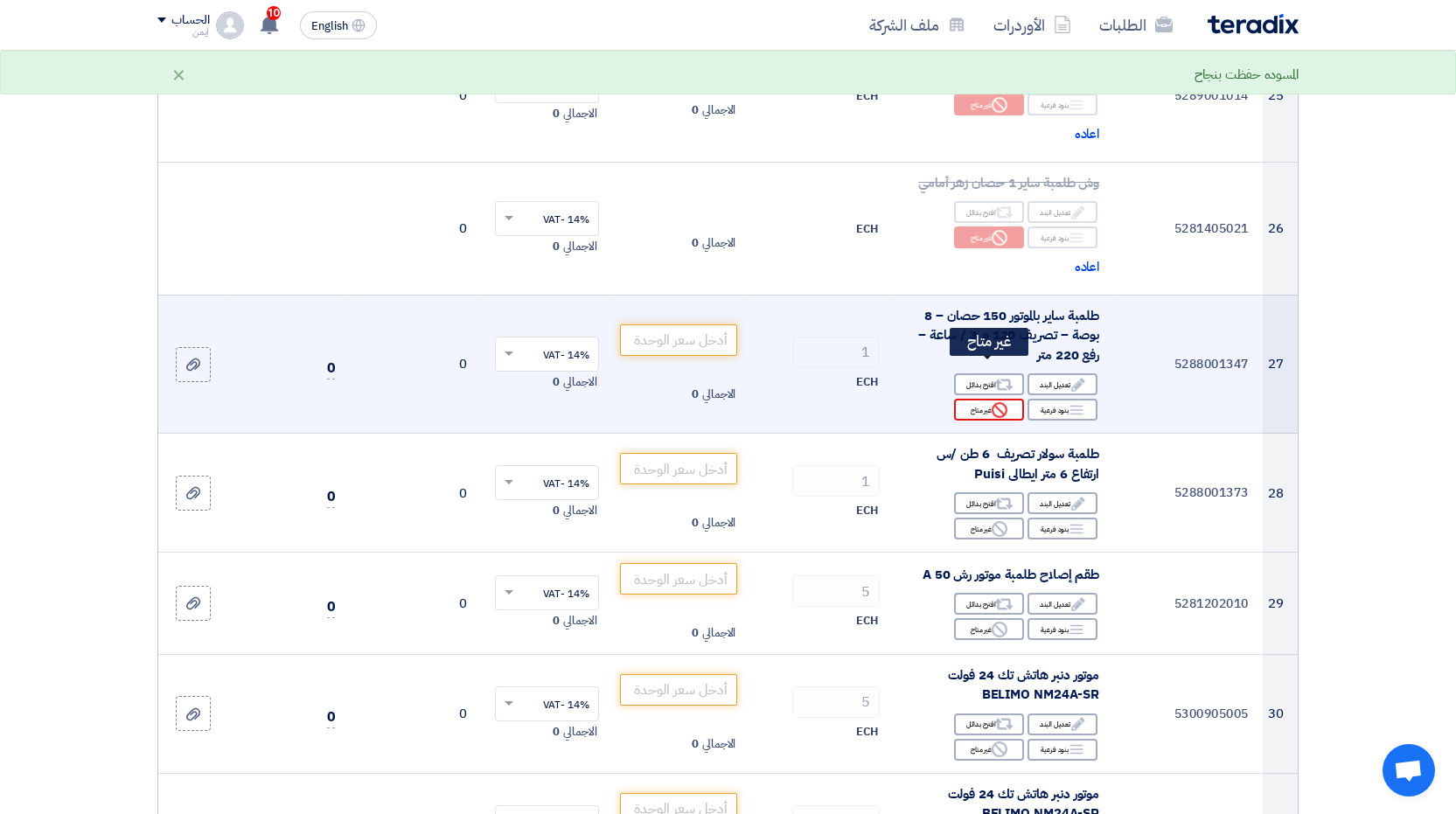
click at [974, 398] on div "Reject غير متاح" at bounding box center [989, 409] width 70 height 22
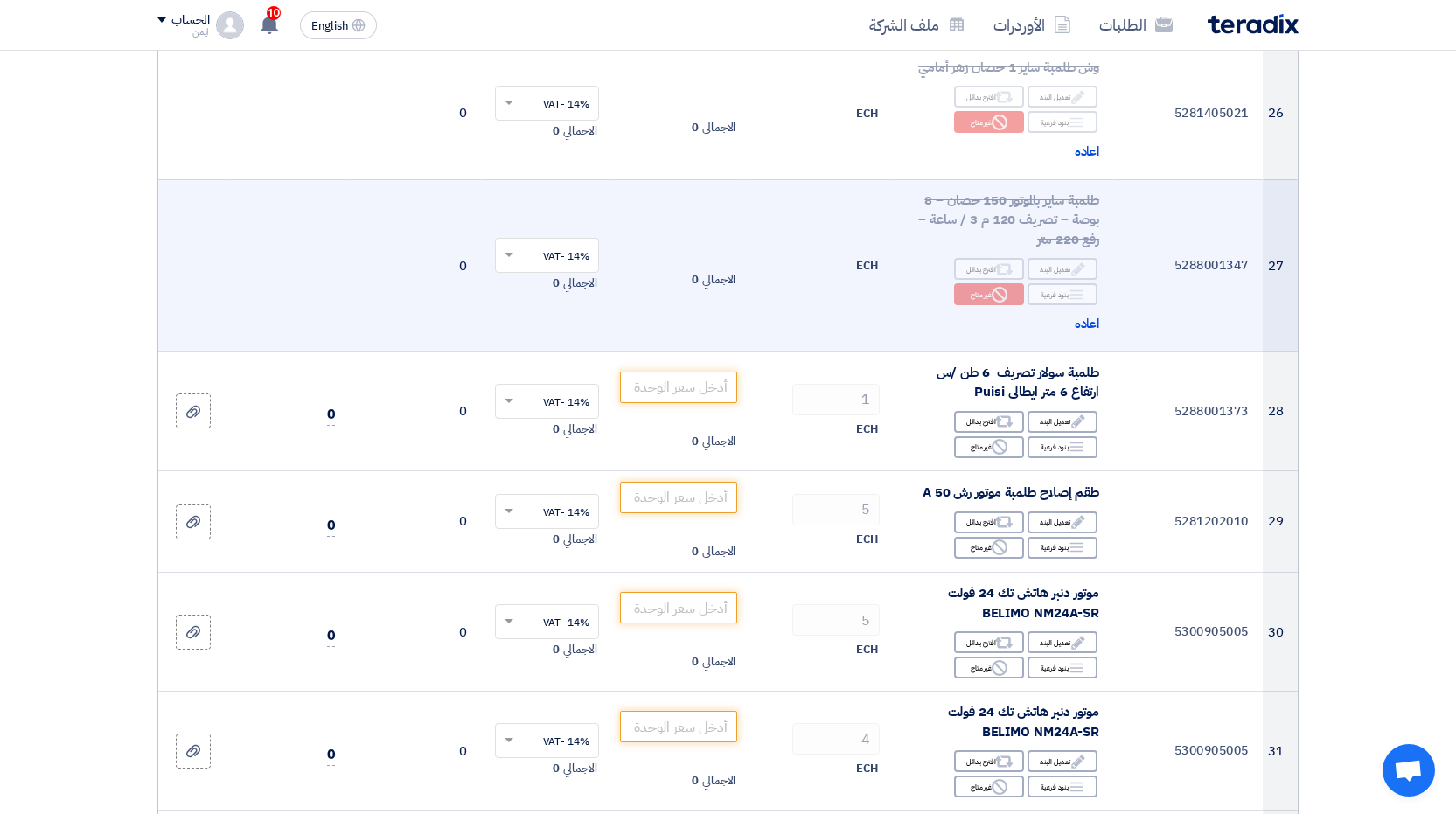
scroll to position [4110, 0]
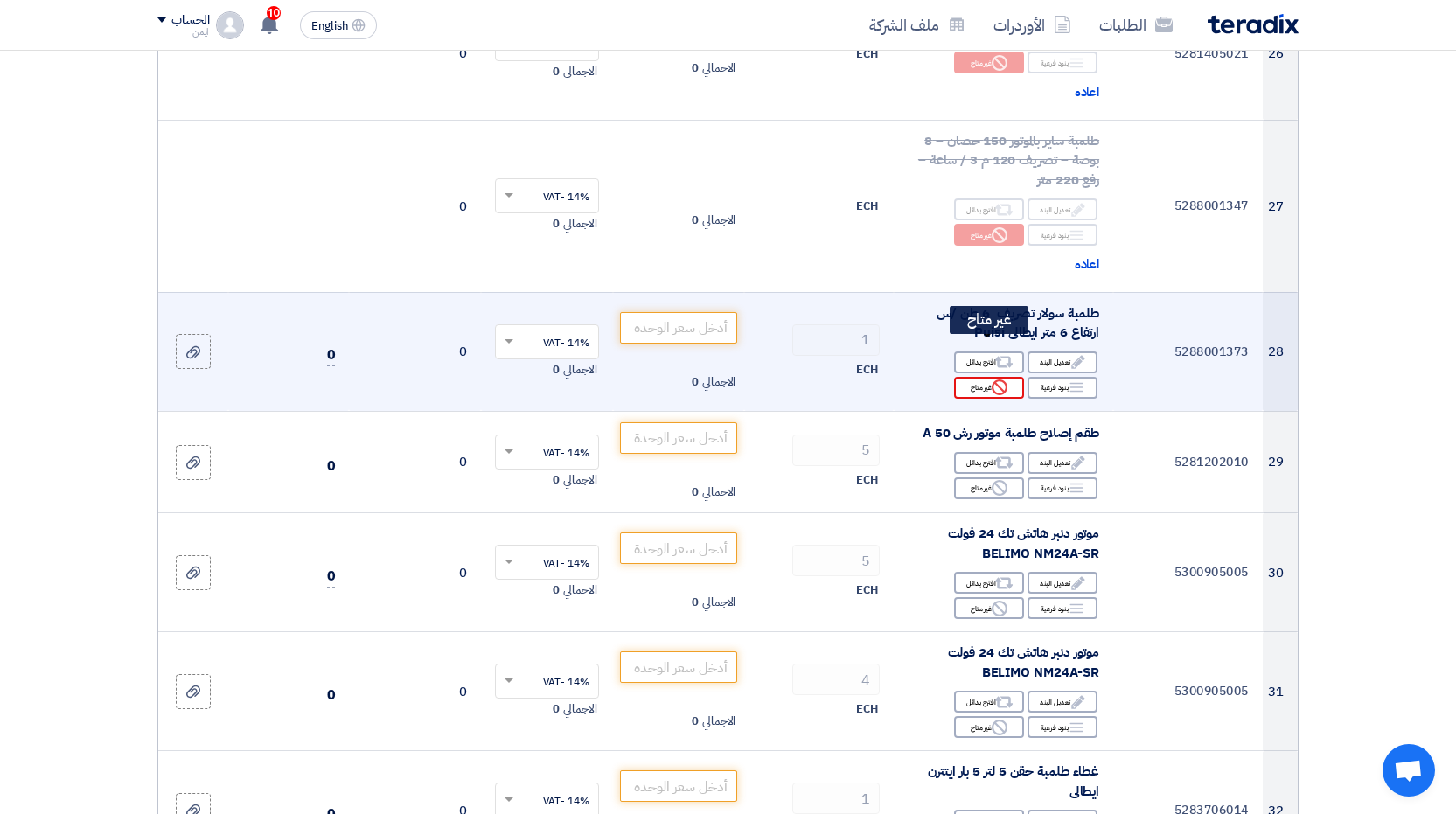
click at [989, 376] on div "Reject غير متاح" at bounding box center [989, 387] width 70 height 22
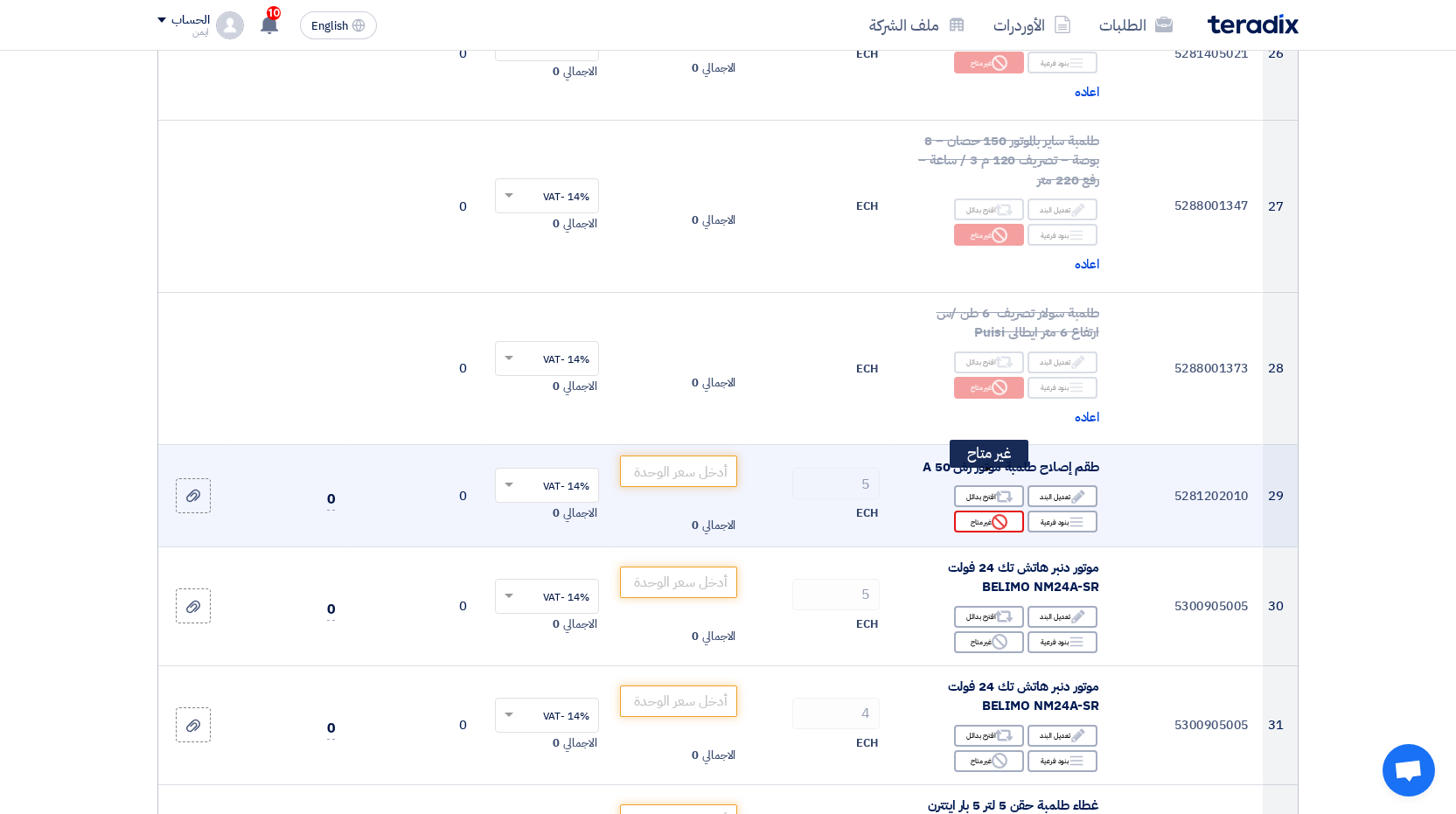
click at [984, 510] on div "Reject غير متاح" at bounding box center [989, 521] width 70 height 22
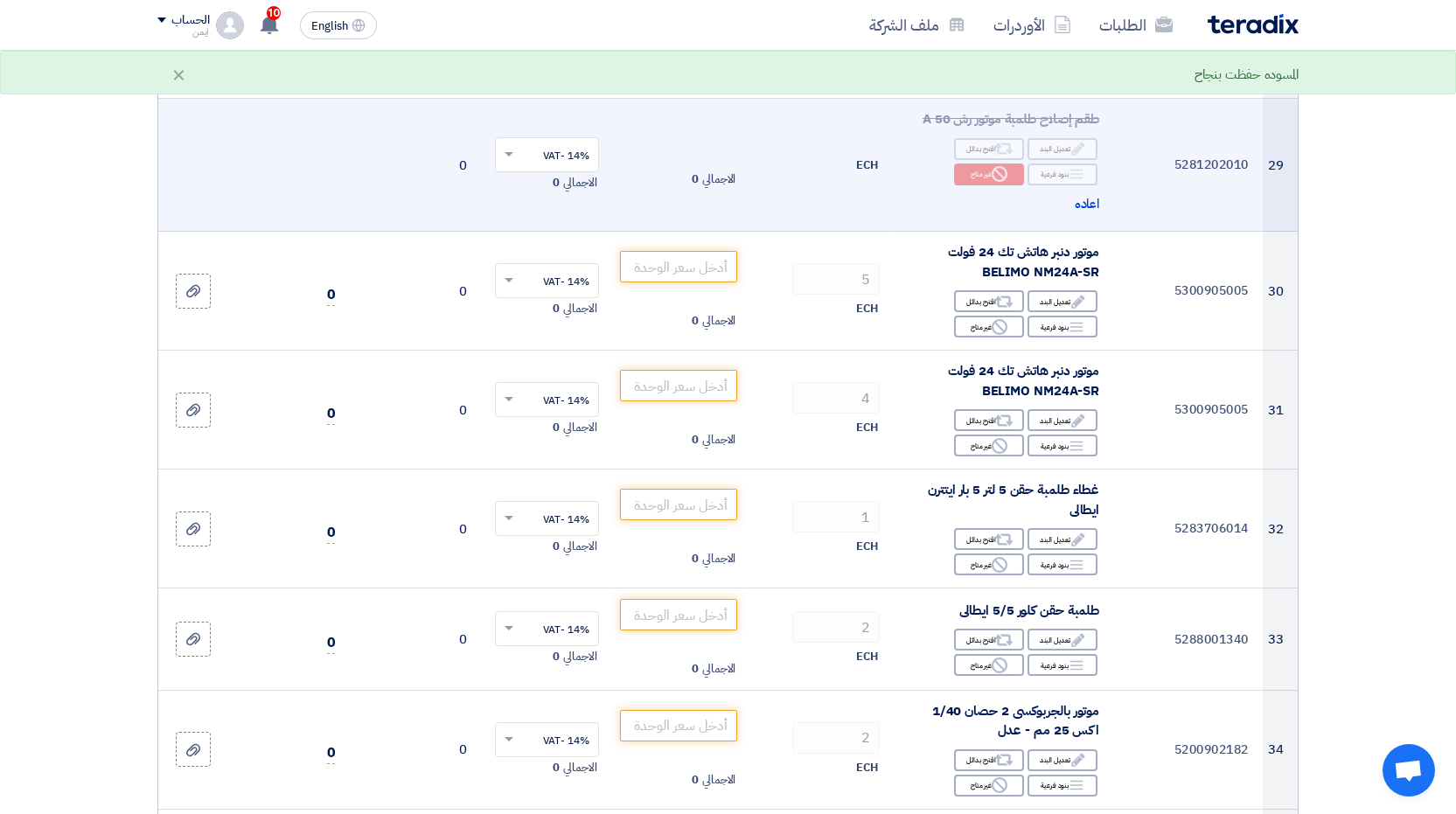
scroll to position [4459, 0]
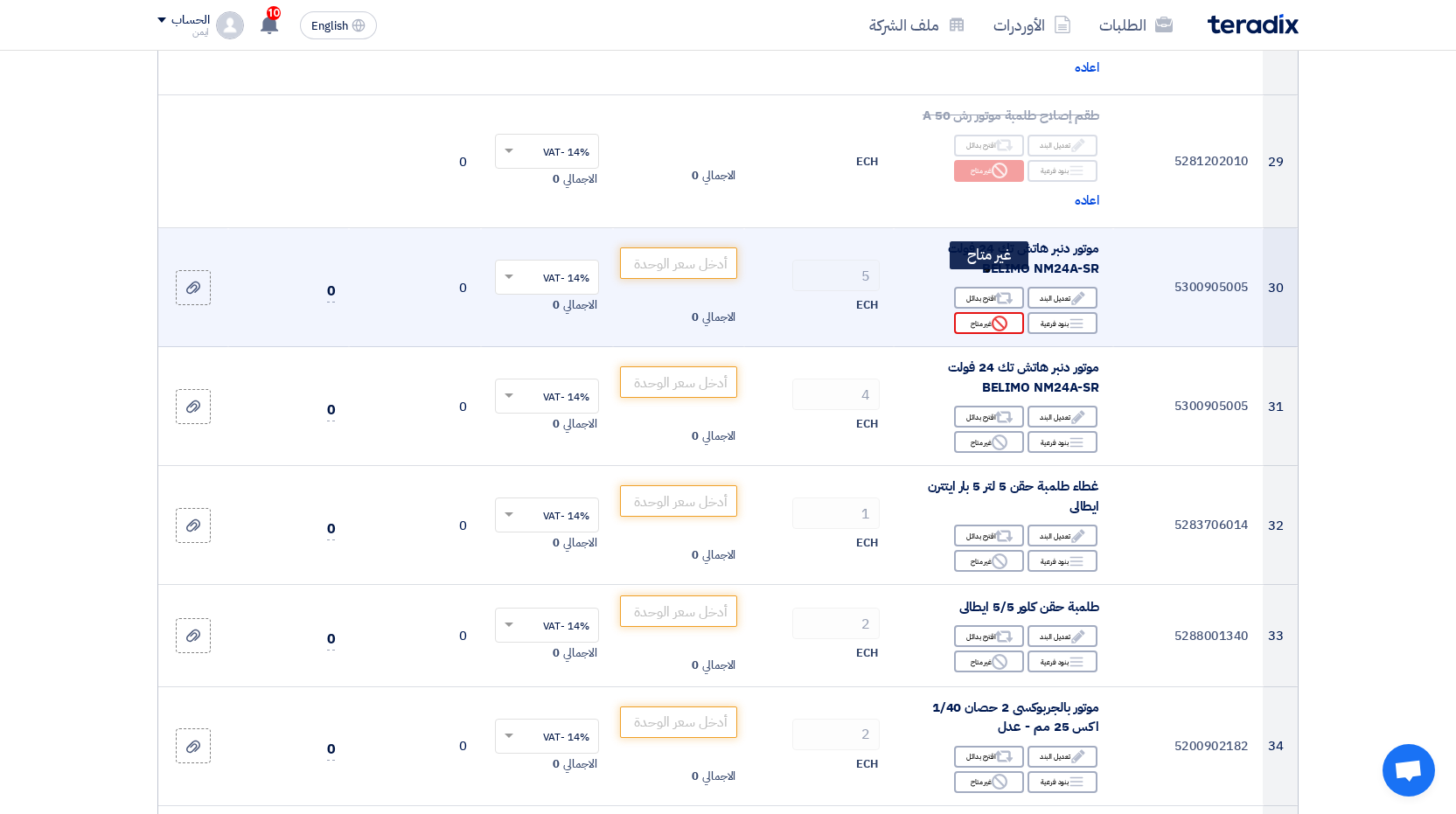
click at [986, 312] on div "Reject غير متاح" at bounding box center [989, 323] width 70 height 22
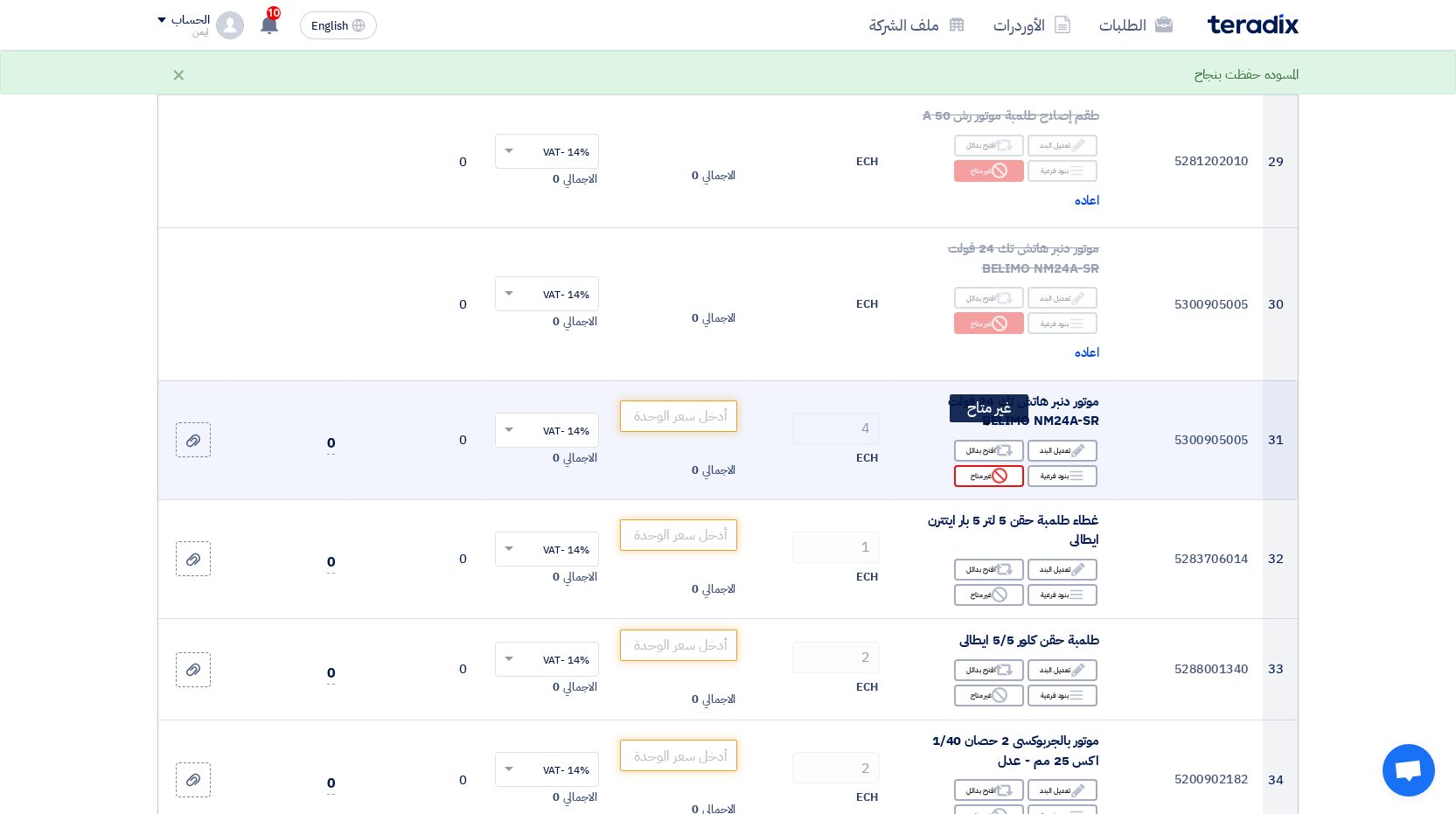
click at [998, 468] on icon "Reject" at bounding box center [999, 475] width 15 height 15
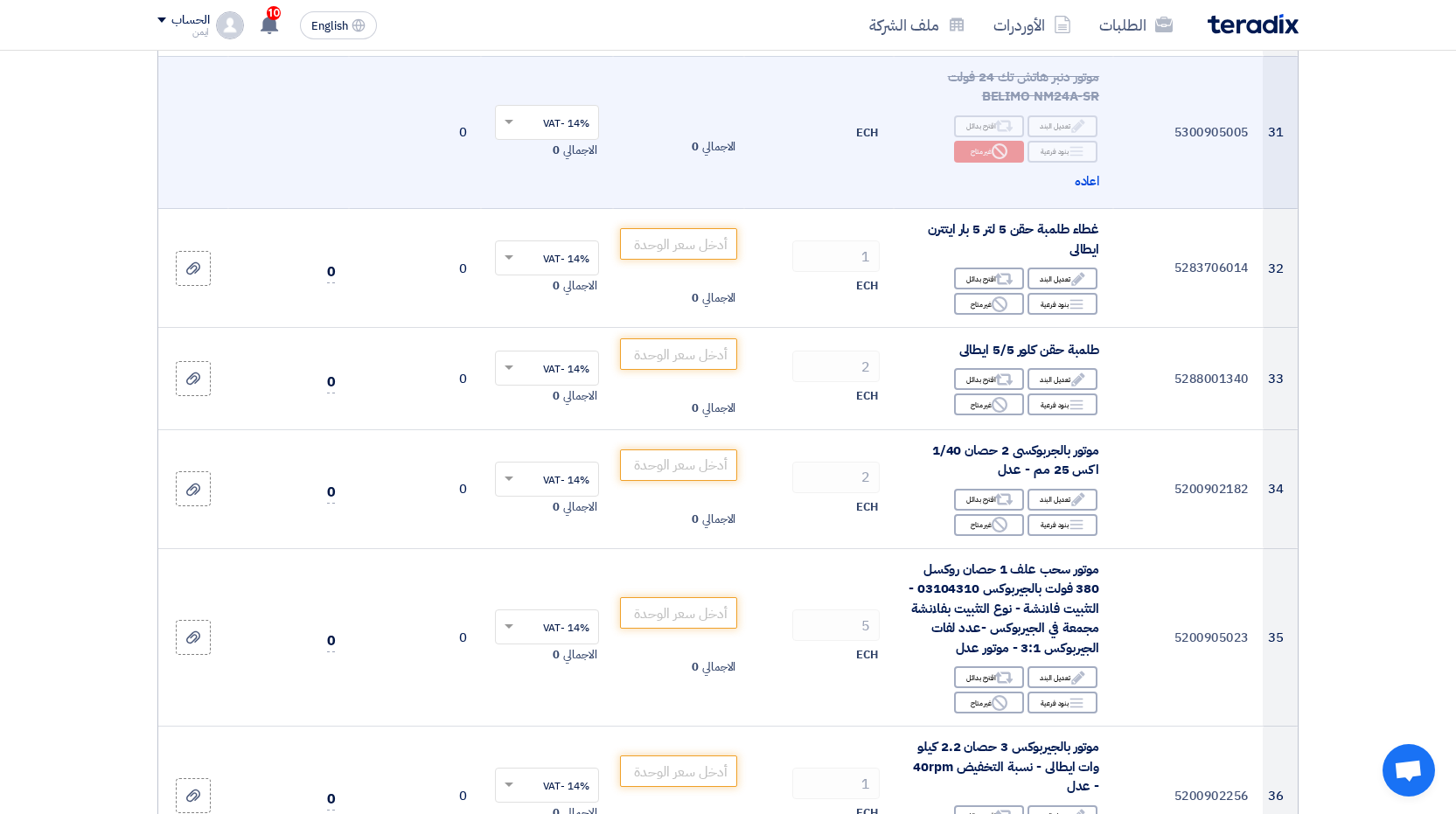
scroll to position [4809, 0]
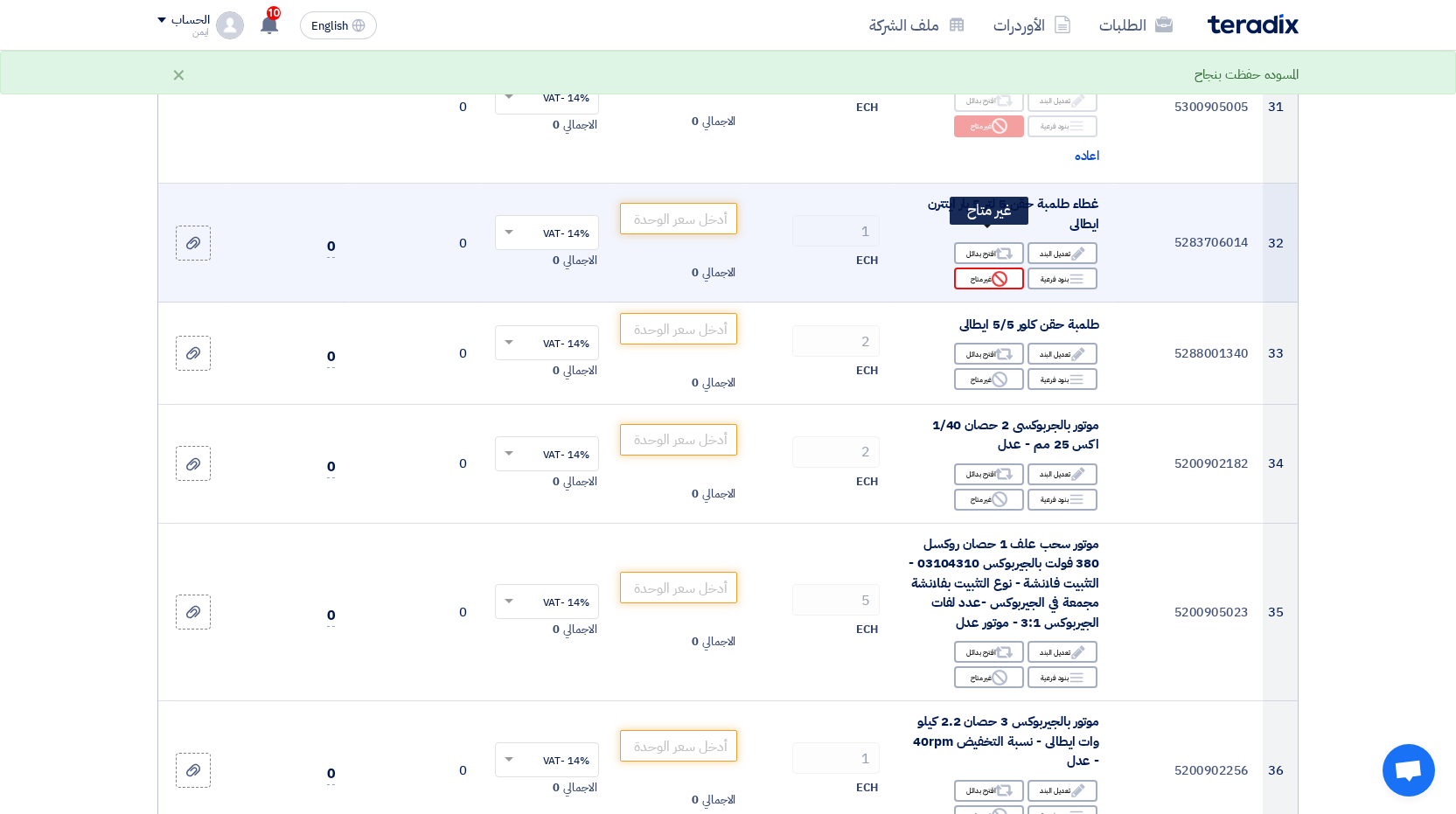
click at [986, 268] on div "Reject غير متاح" at bounding box center [989, 279] width 70 height 22
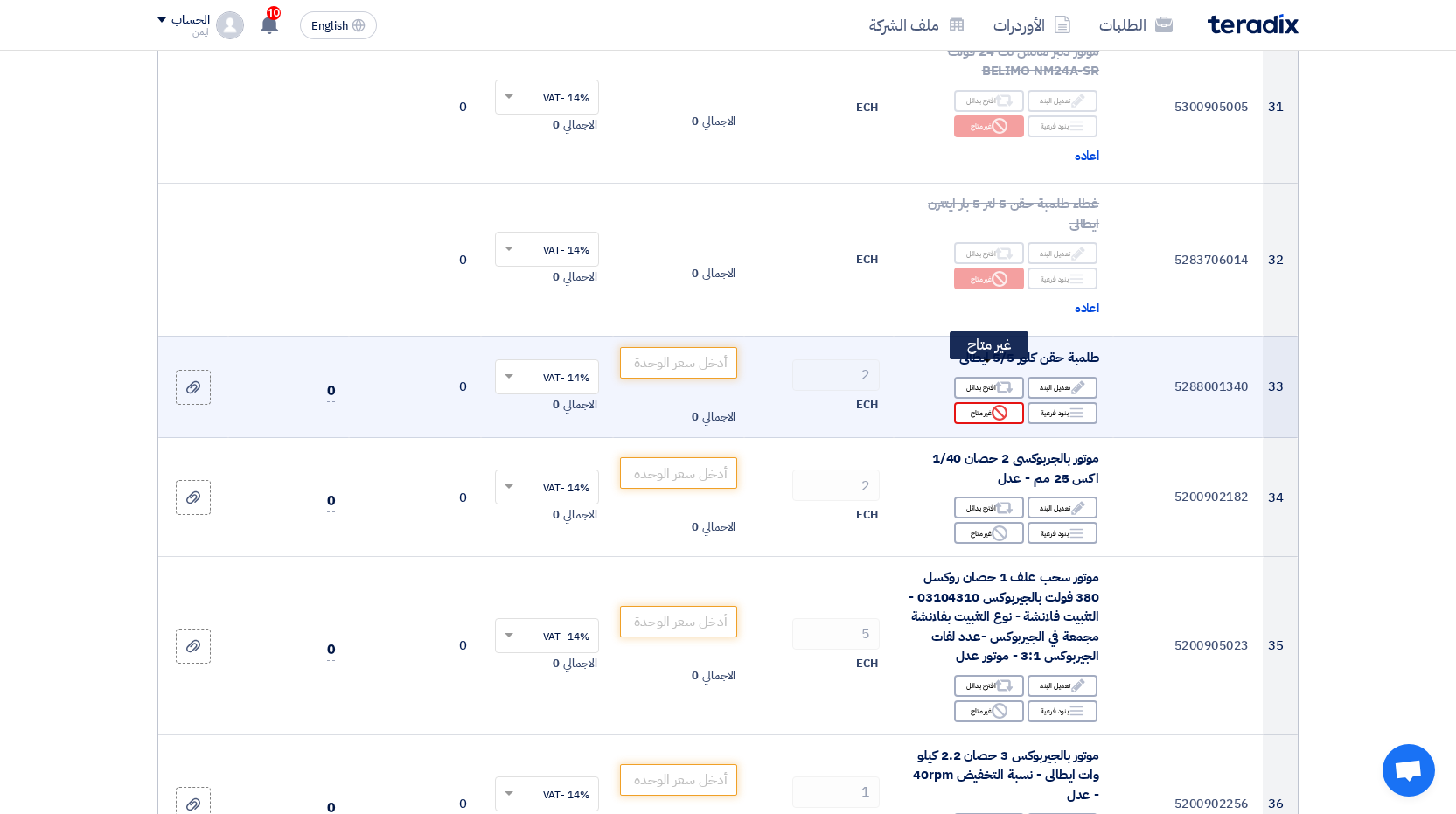
click at [1001, 405] on icon "Reject" at bounding box center [999, 412] width 15 height 15
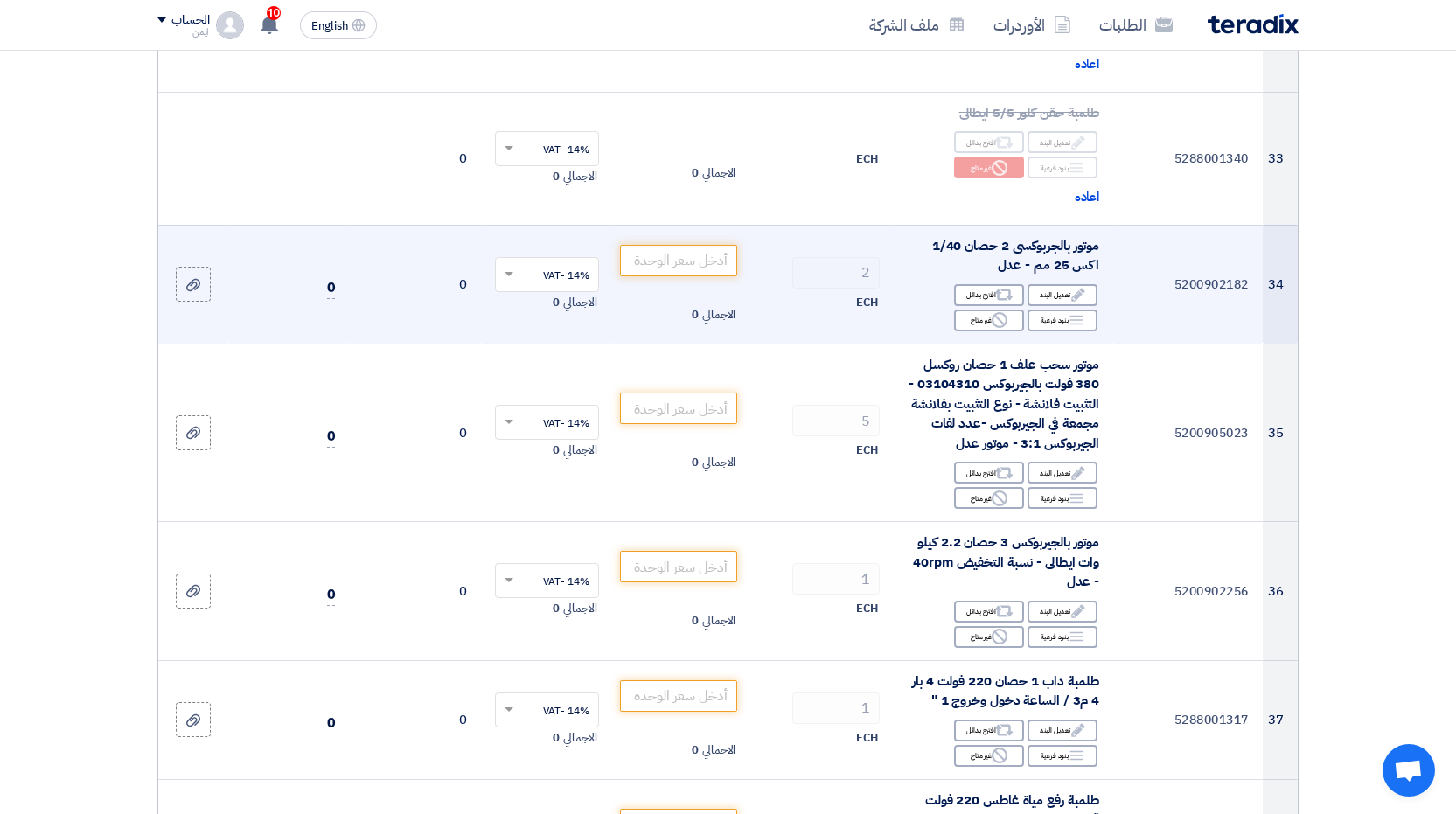
scroll to position [5072, 0]
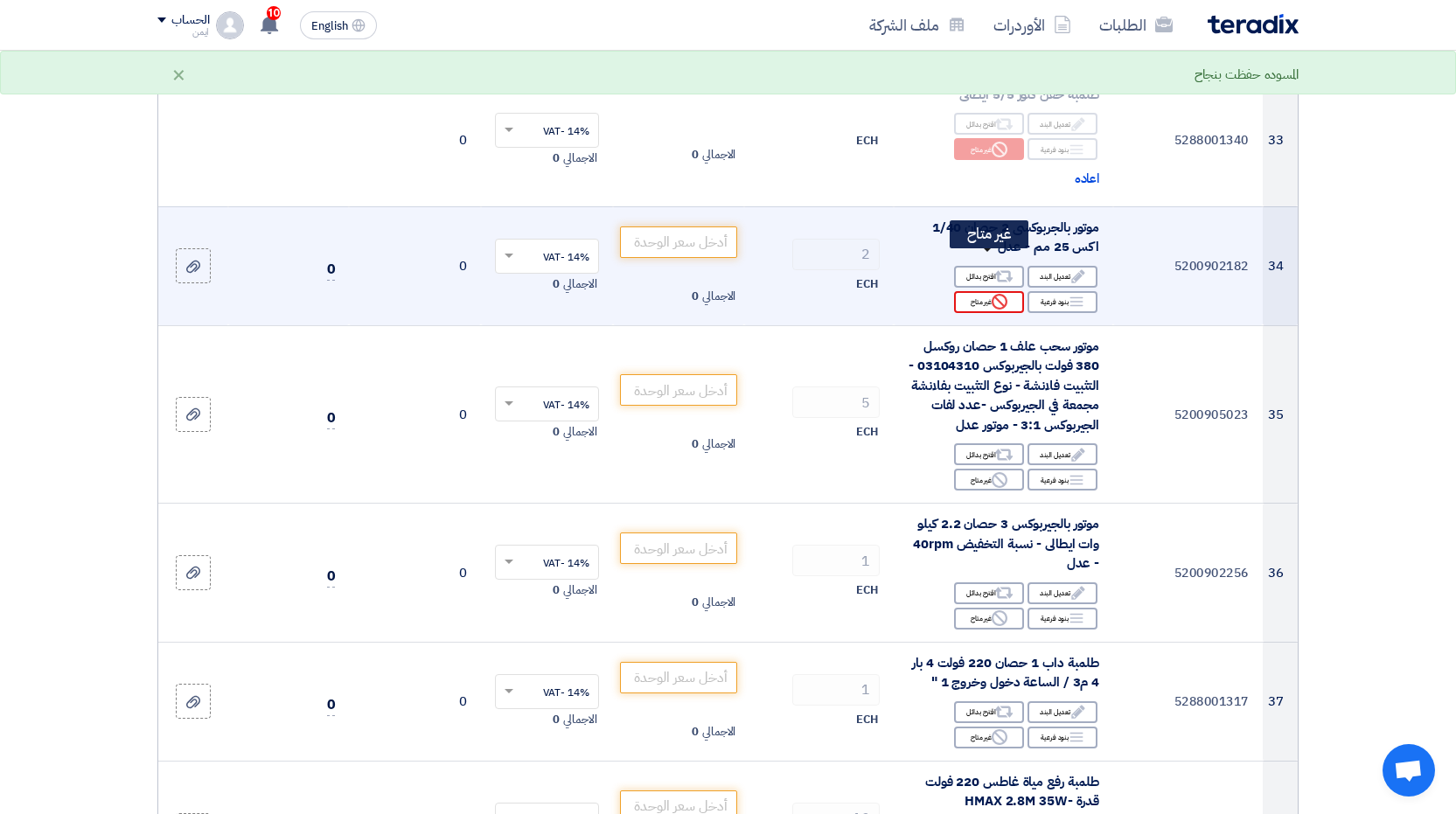
click at [988, 291] on div "Reject غير متاح" at bounding box center [989, 302] width 70 height 22
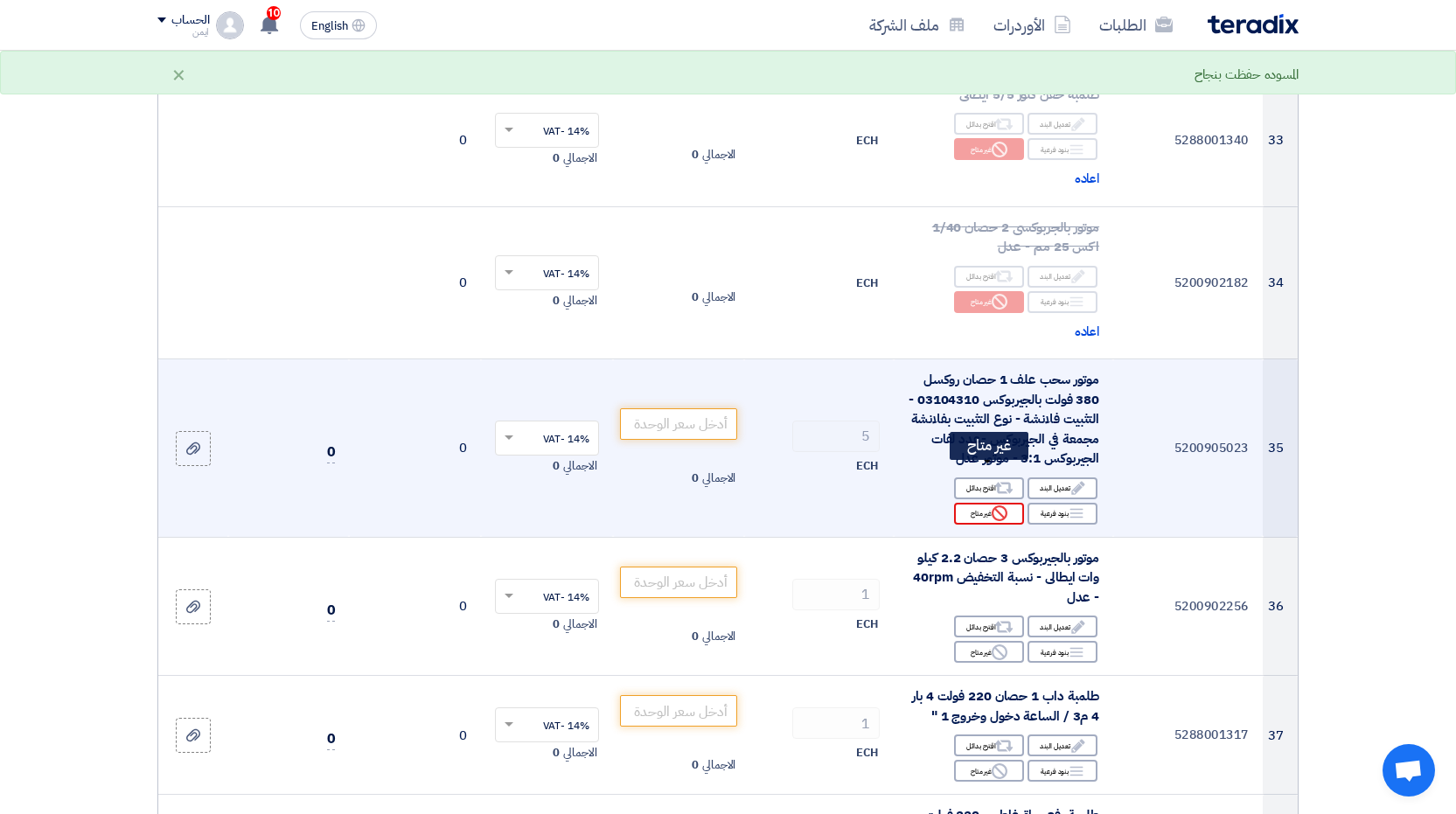
click at [996, 505] on use at bounding box center [999, 512] width 15 height 15
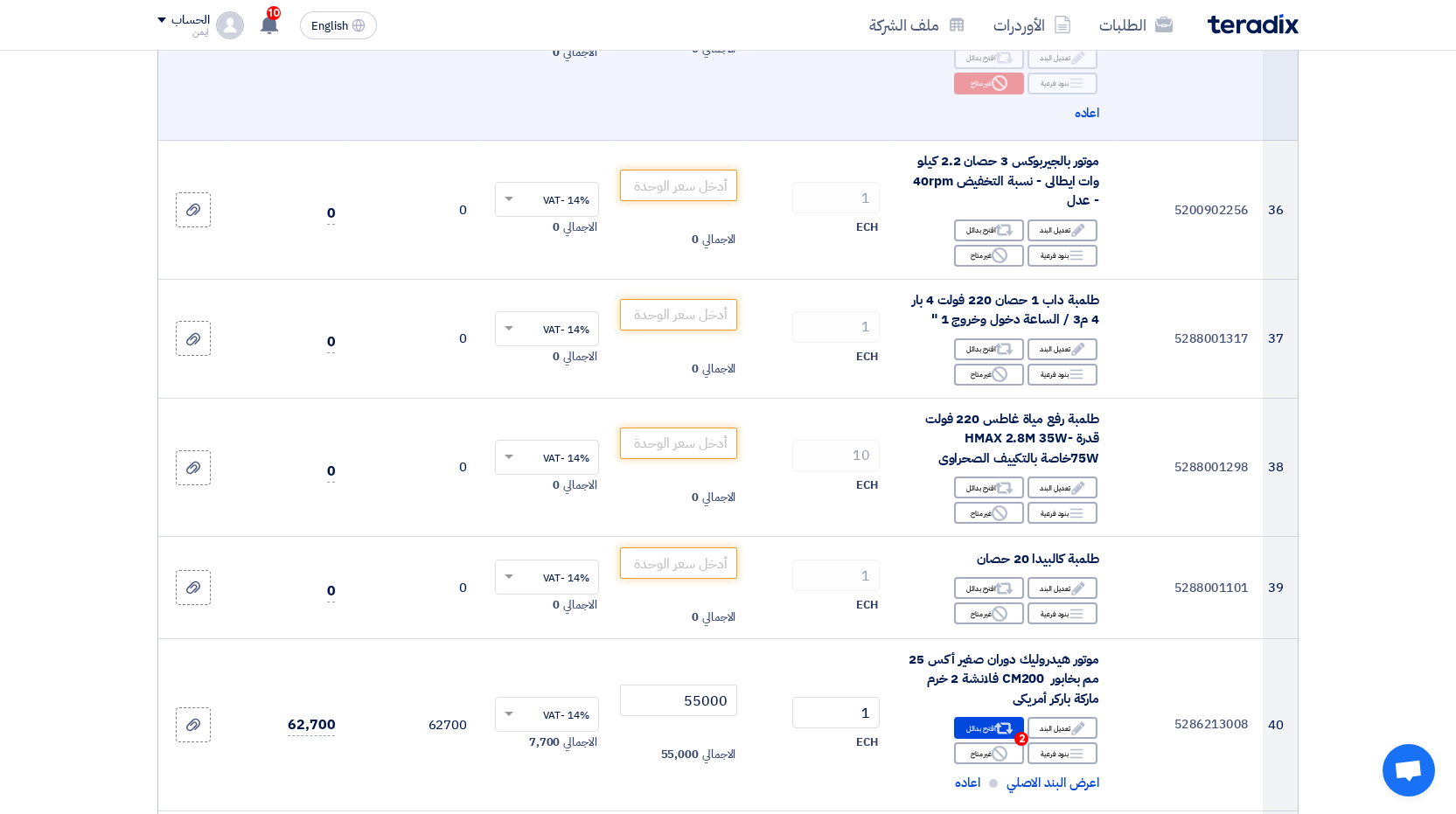
scroll to position [5508, 0]
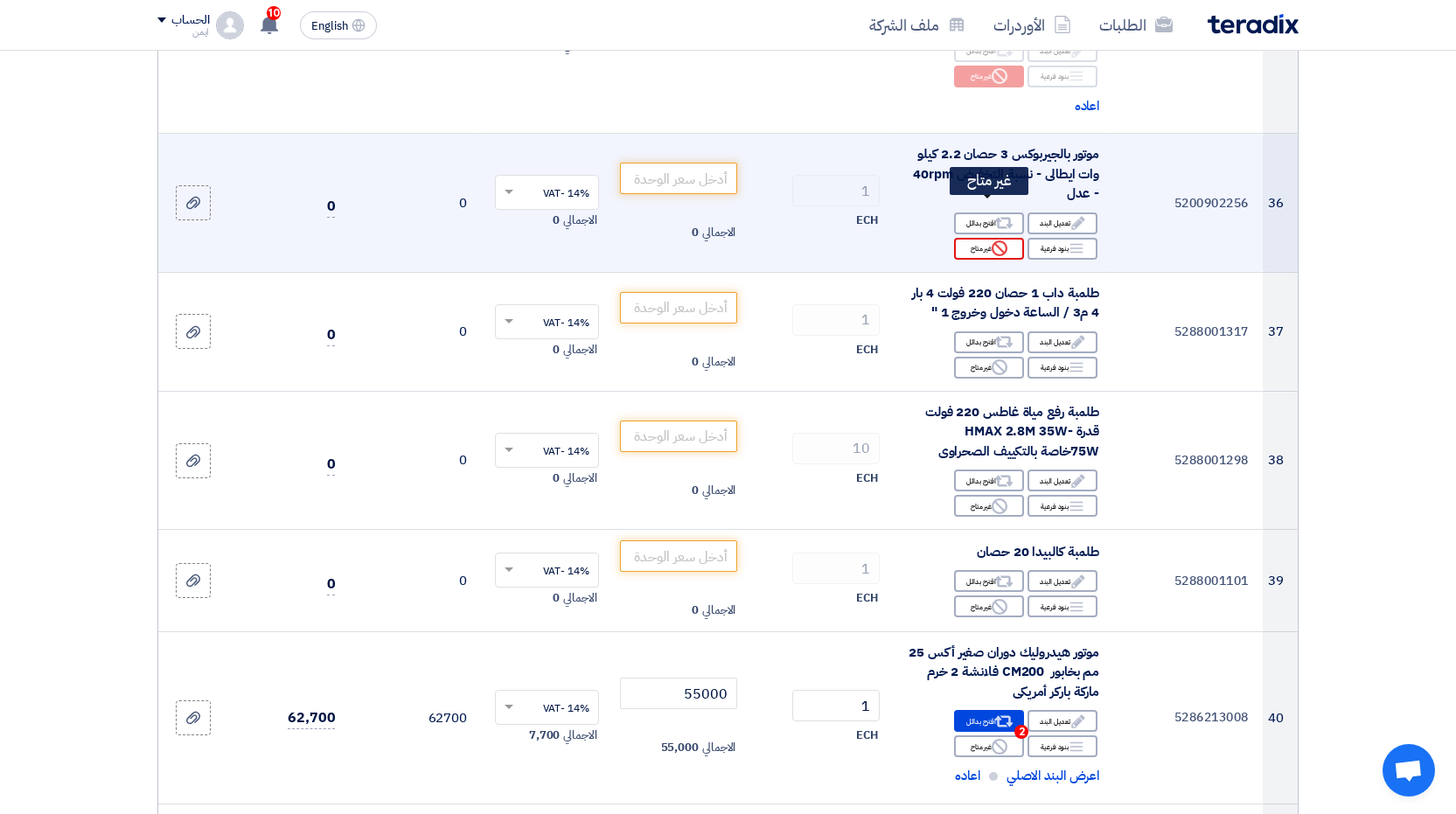
click at [1007, 241] on icon "Reject" at bounding box center [999, 248] width 15 height 15
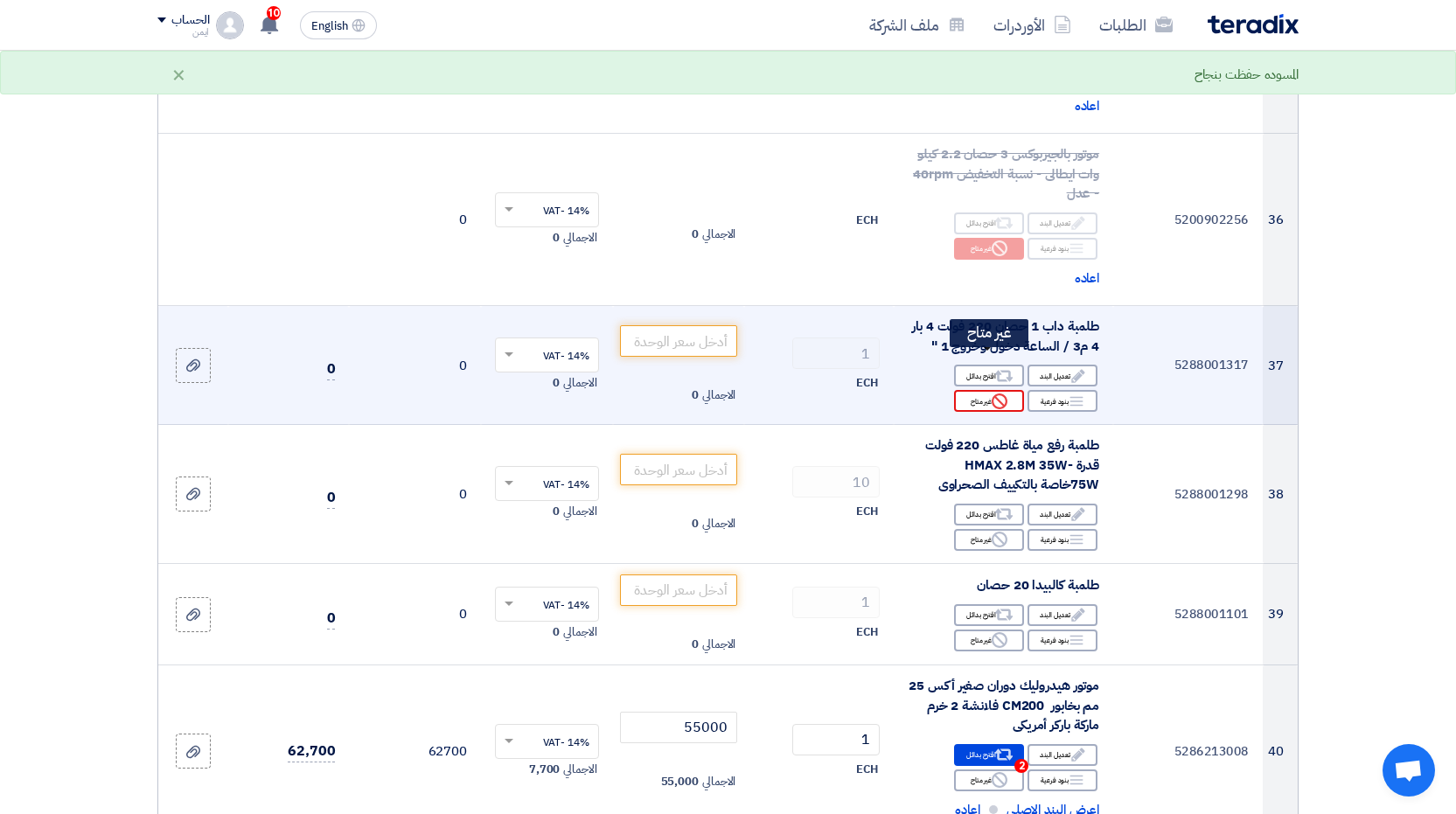
click at [1001, 394] on use at bounding box center [999, 401] width 15 height 15
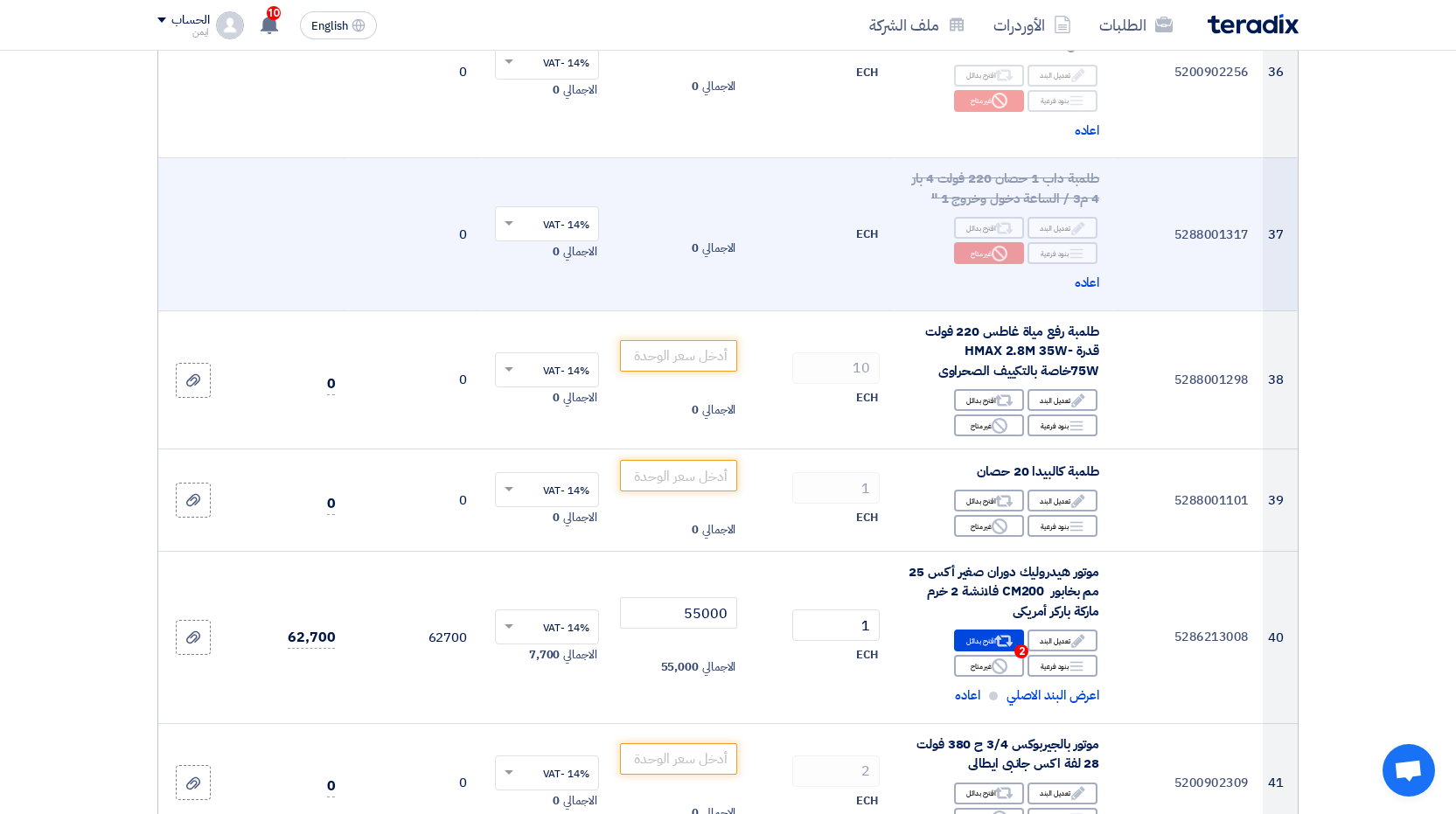
scroll to position [5771, 0]
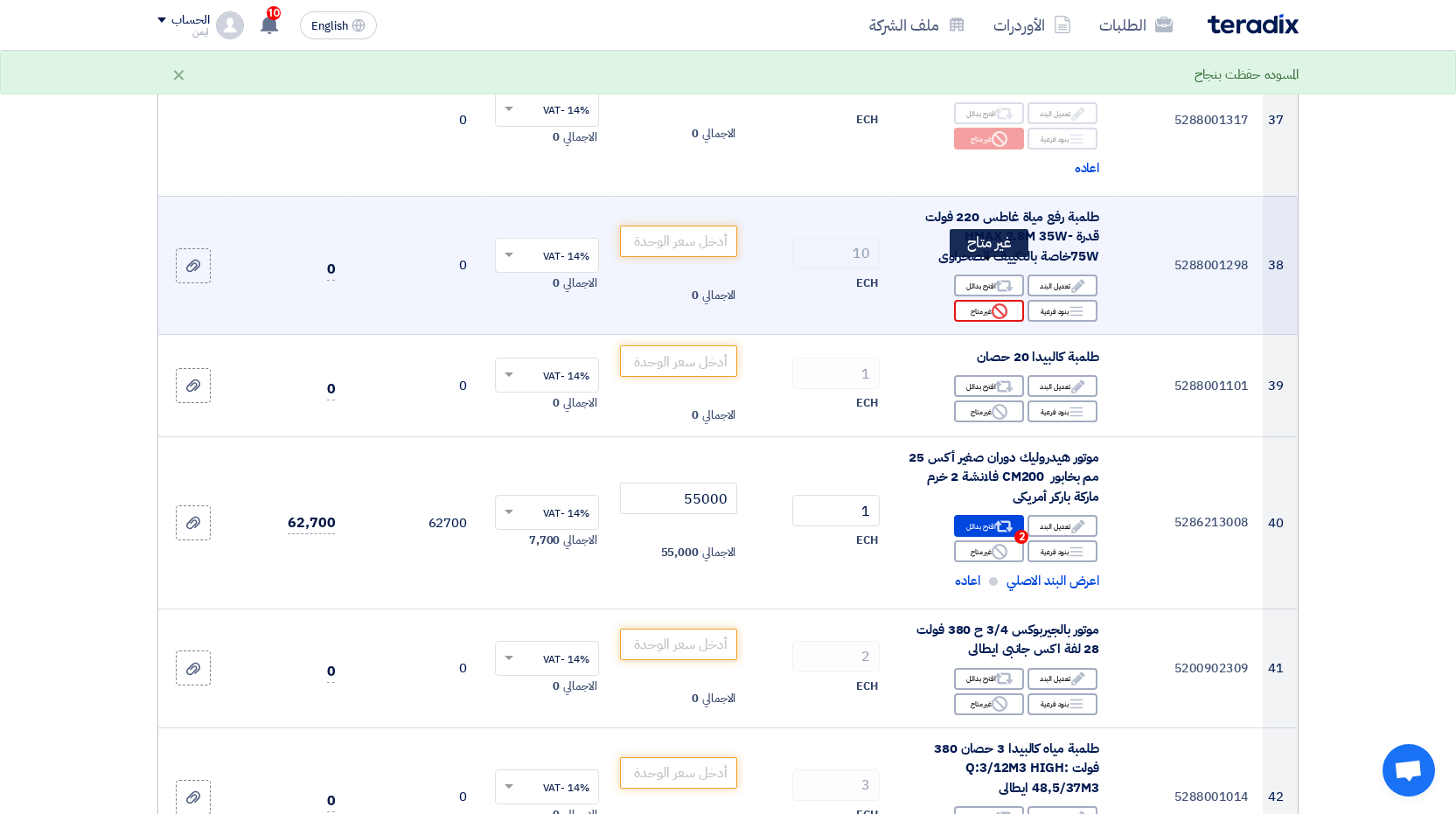
click at [1003, 304] on icon "Reject" at bounding box center [999, 311] width 15 height 15
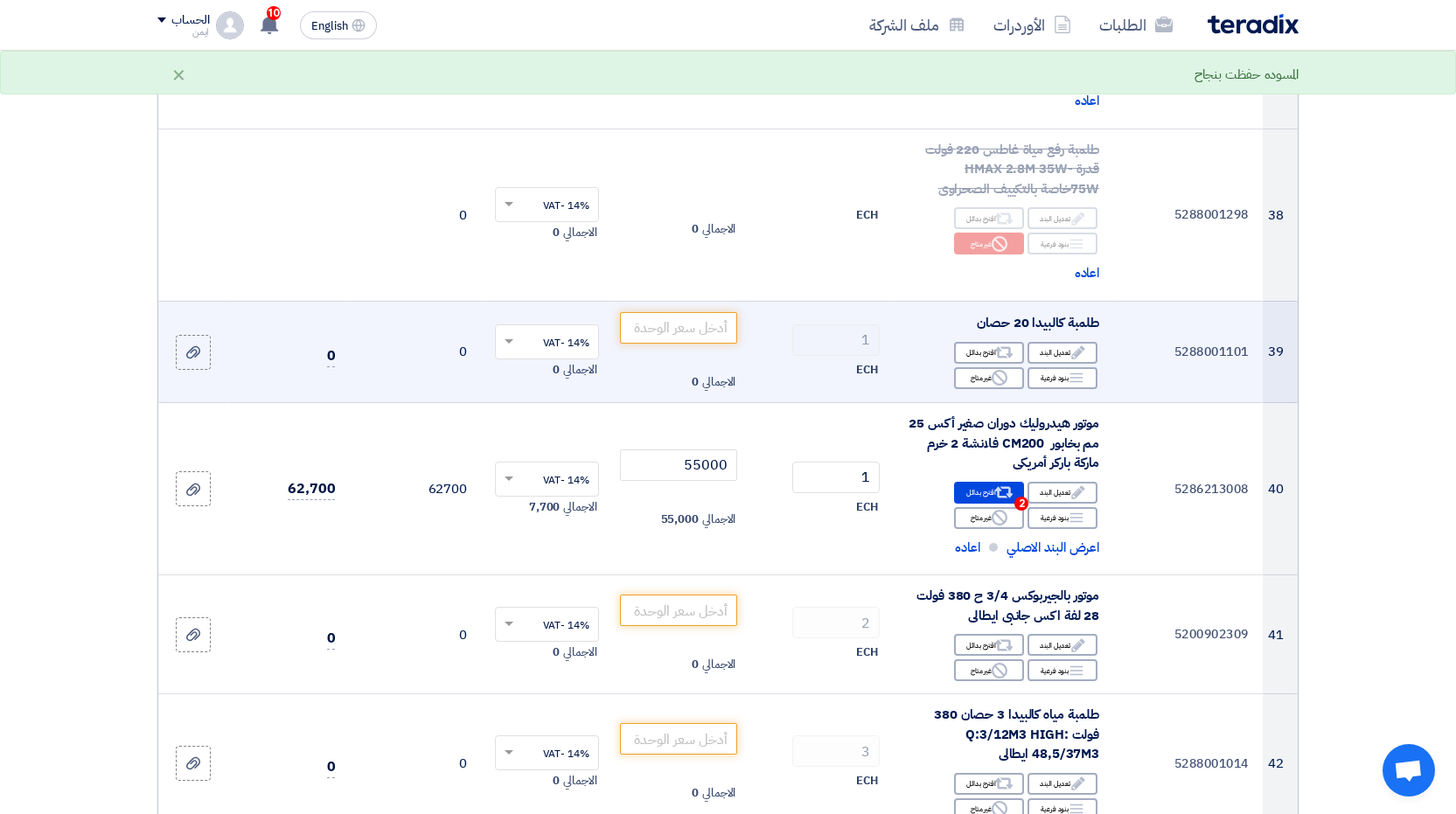
scroll to position [5858, 0]
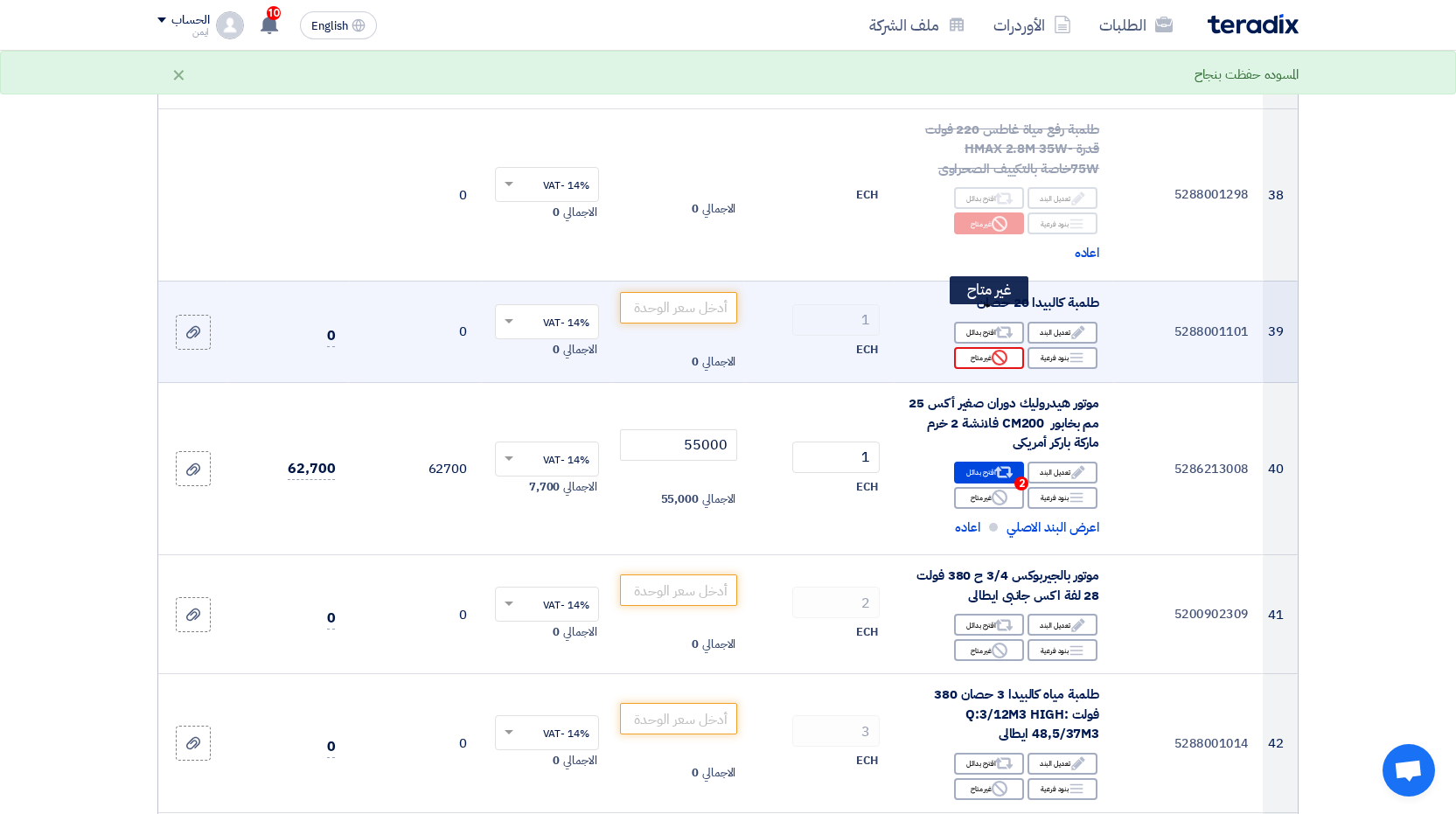
click at [990, 347] on div "Reject غير متاح" at bounding box center [989, 358] width 70 height 22
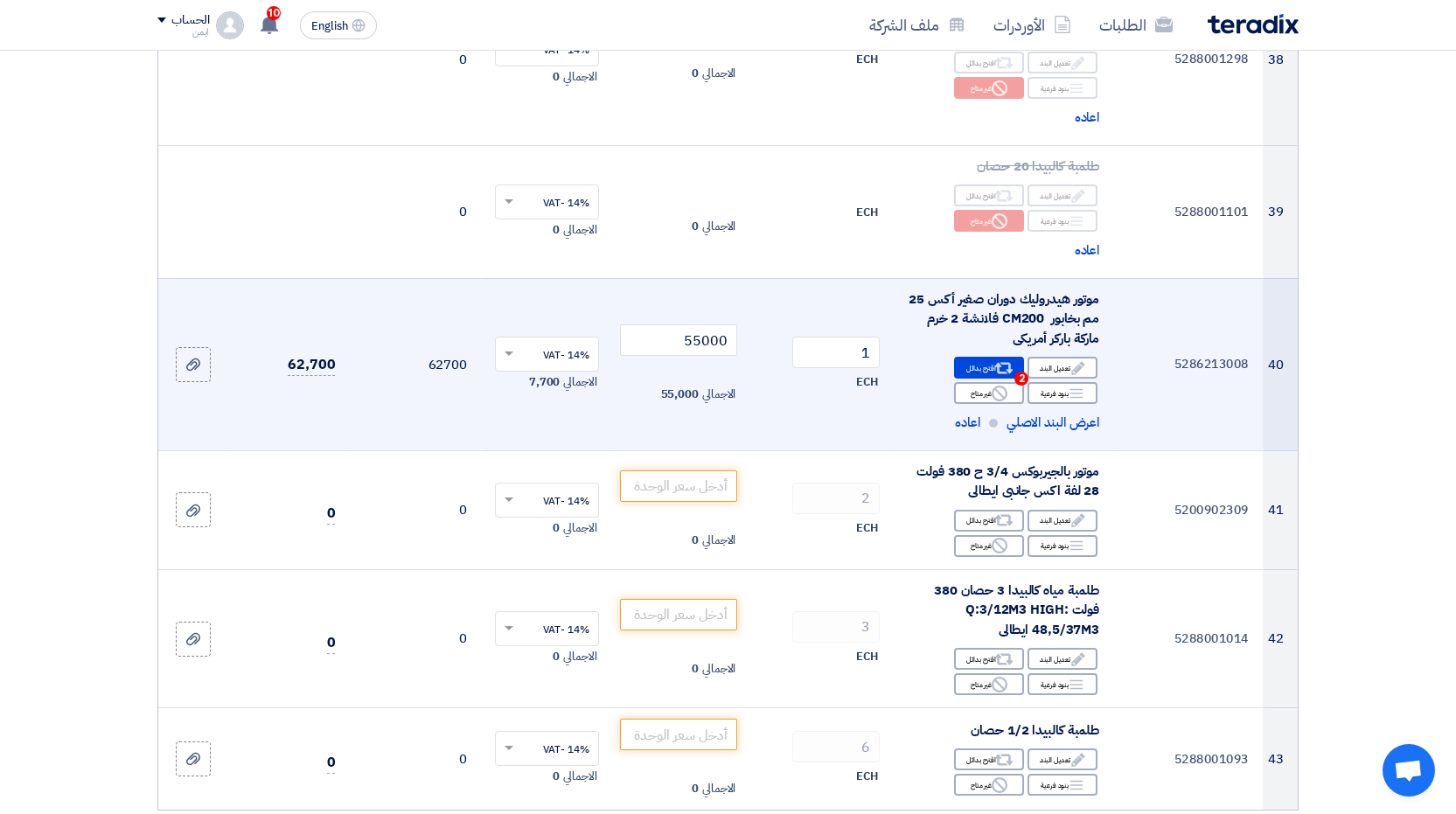
scroll to position [6121, 0]
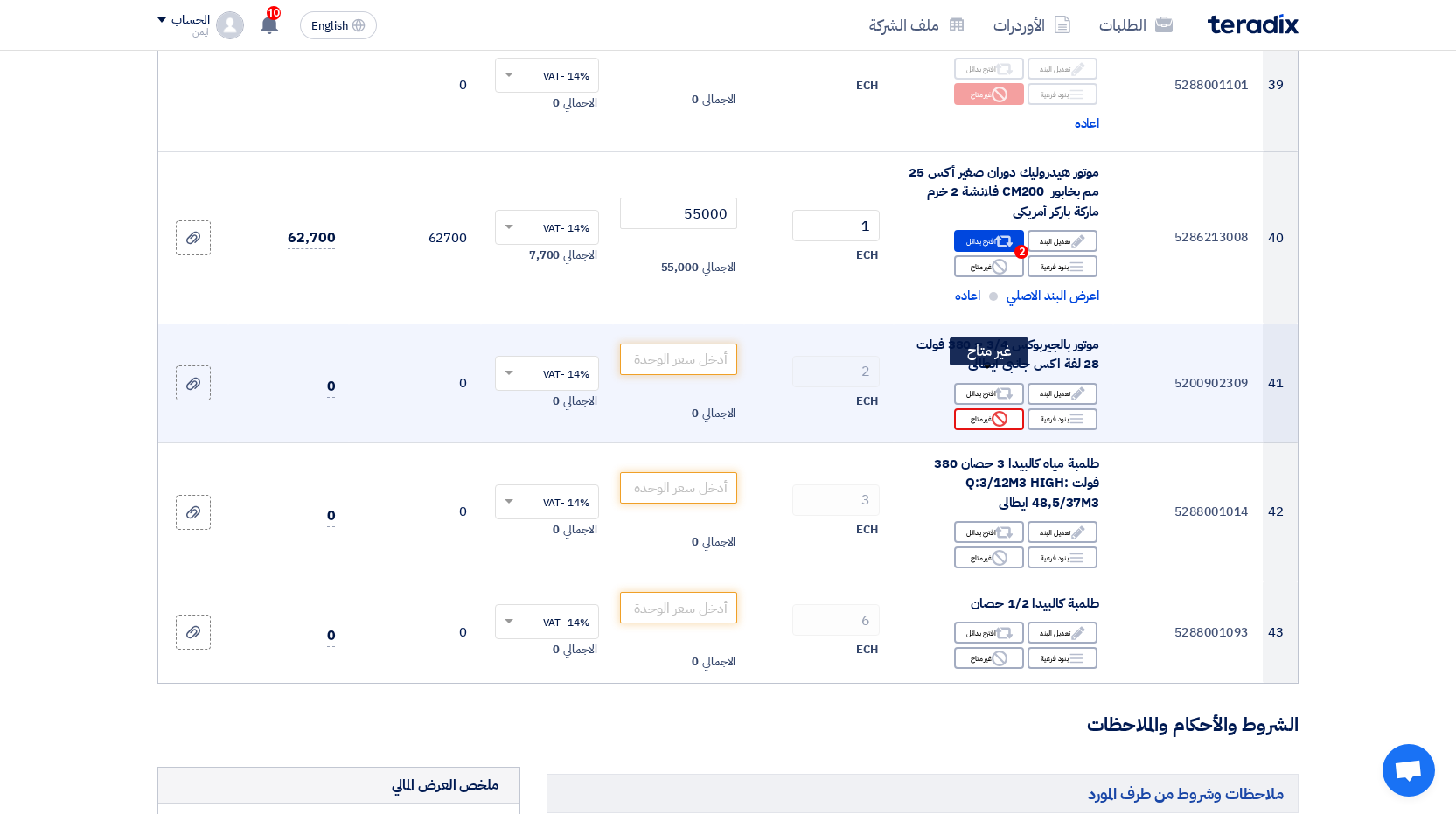
click at [977, 408] on div "Reject غير متاح" at bounding box center [989, 419] width 70 height 22
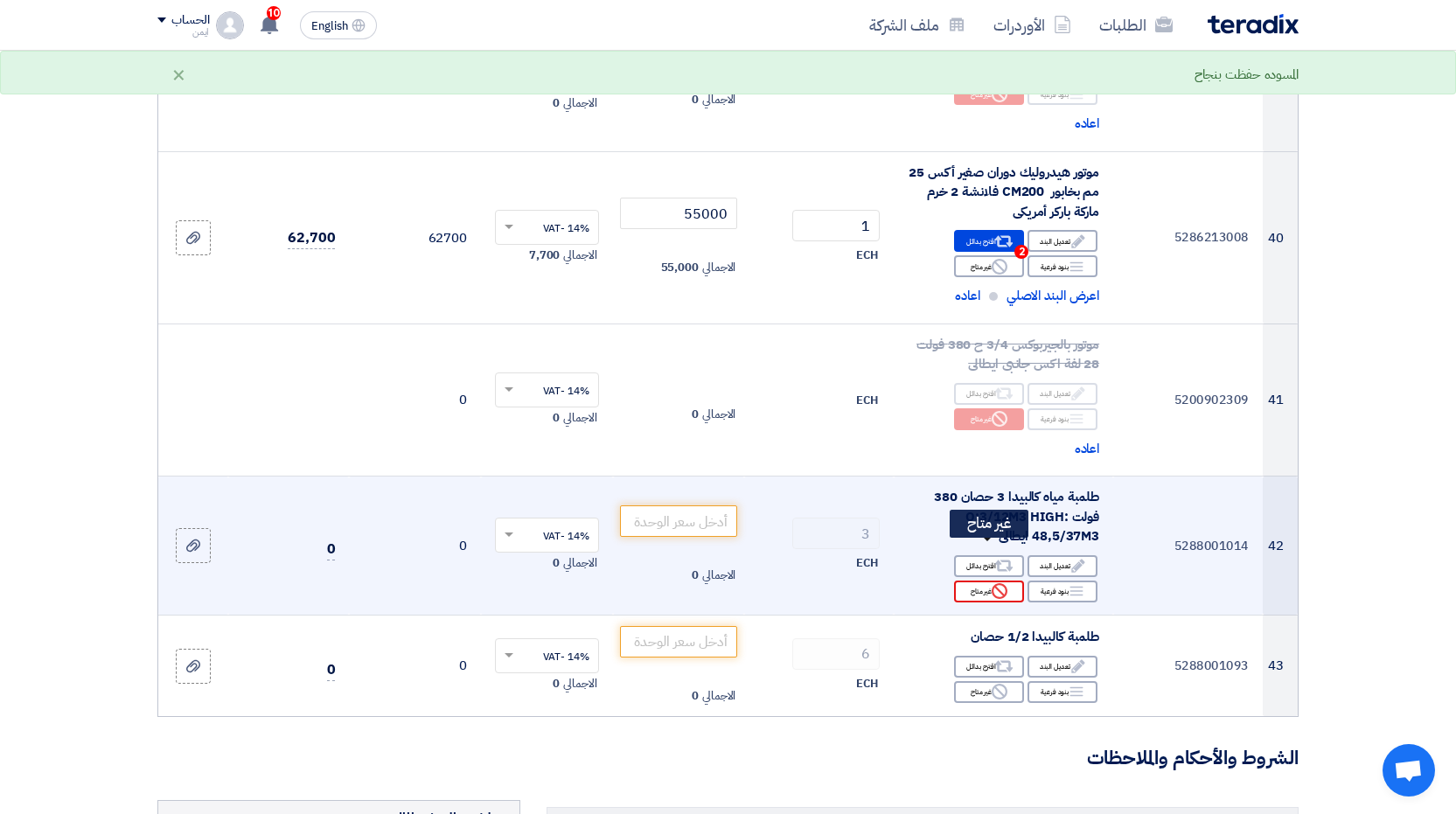
click at [991, 581] on div "Reject غير متاح" at bounding box center [989, 592] width 70 height 22
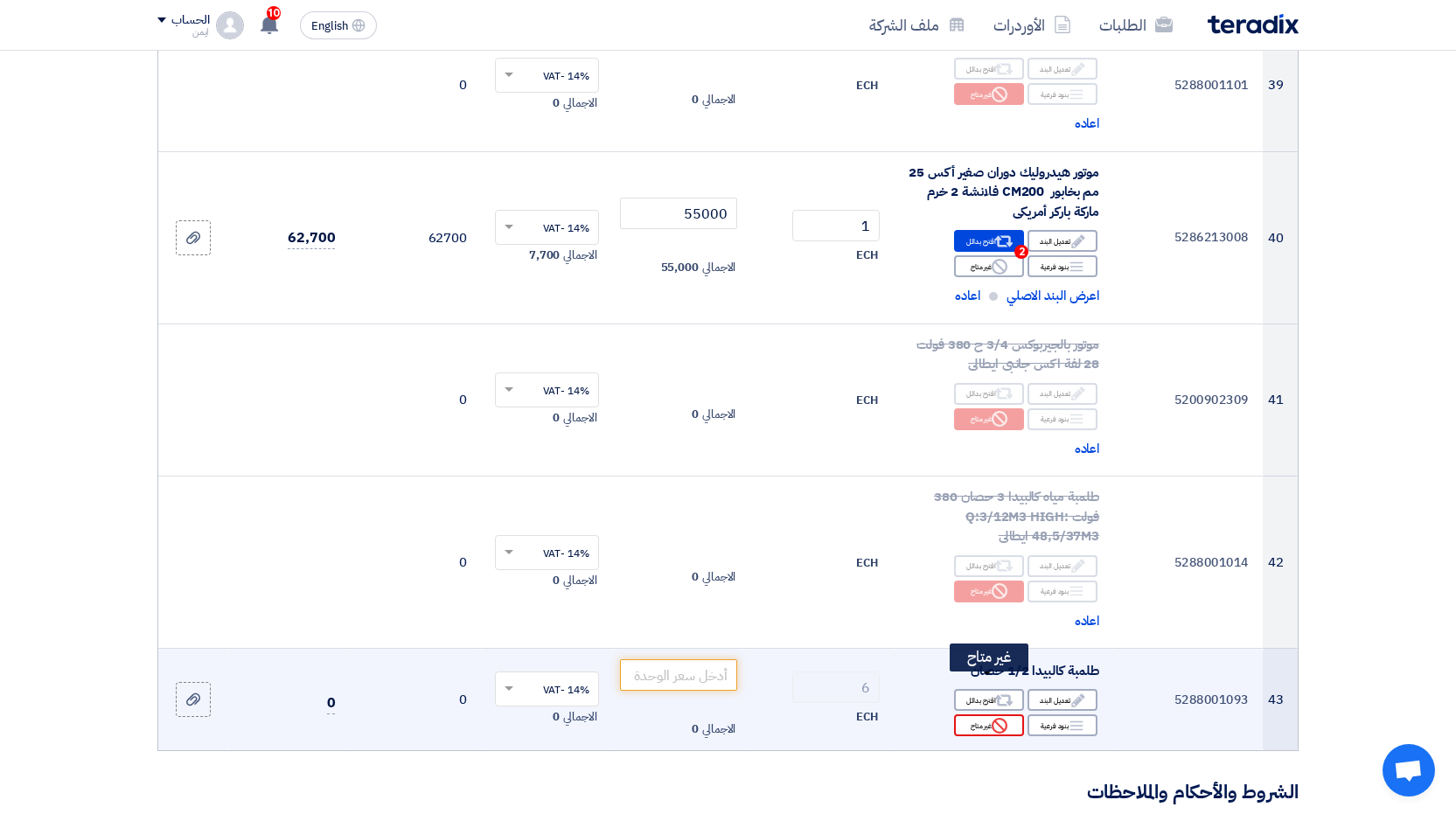
click at [985, 715] on div "Reject غير متاح" at bounding box center [989, 726] width 70 height 22
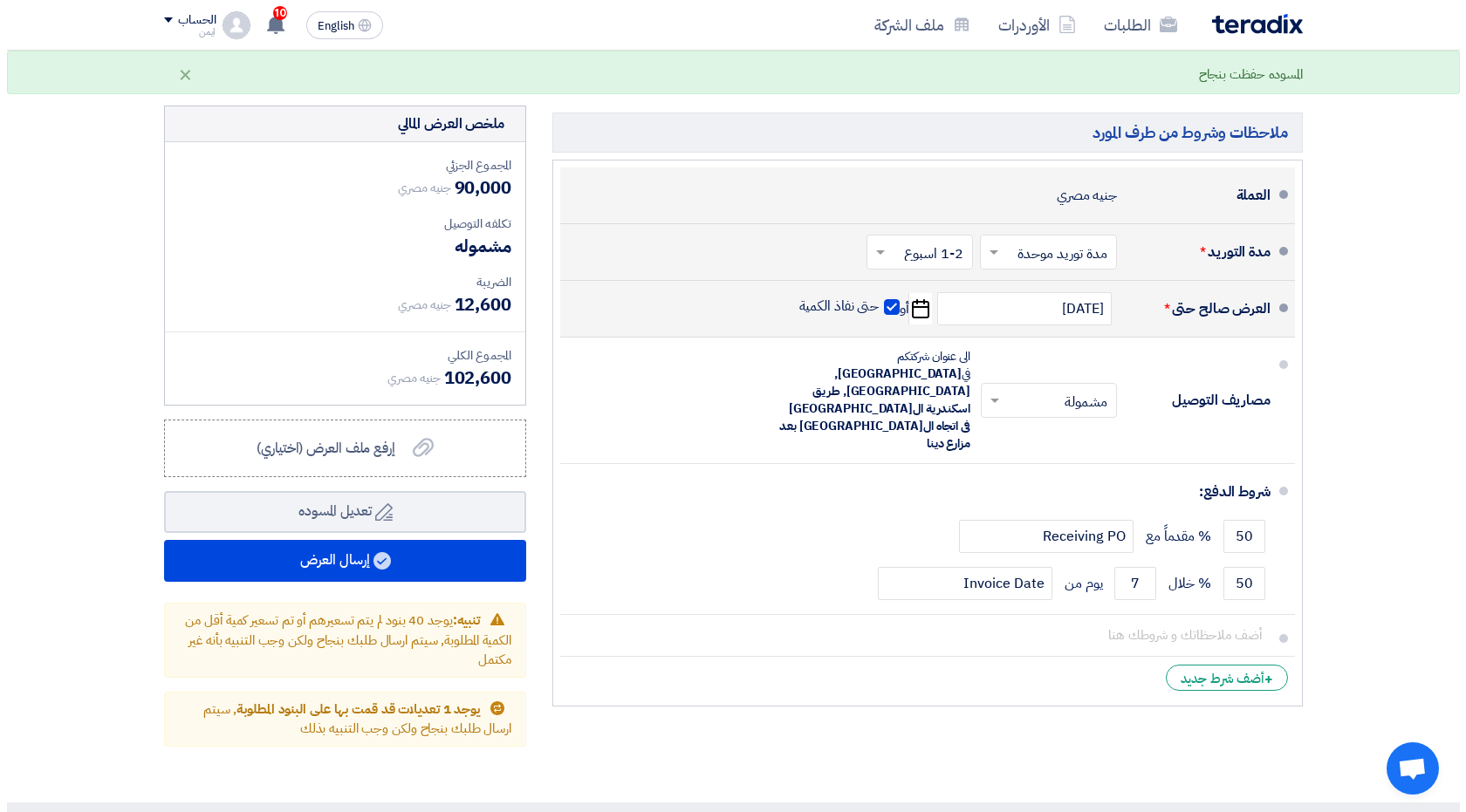
scroll to position [6891, 0]
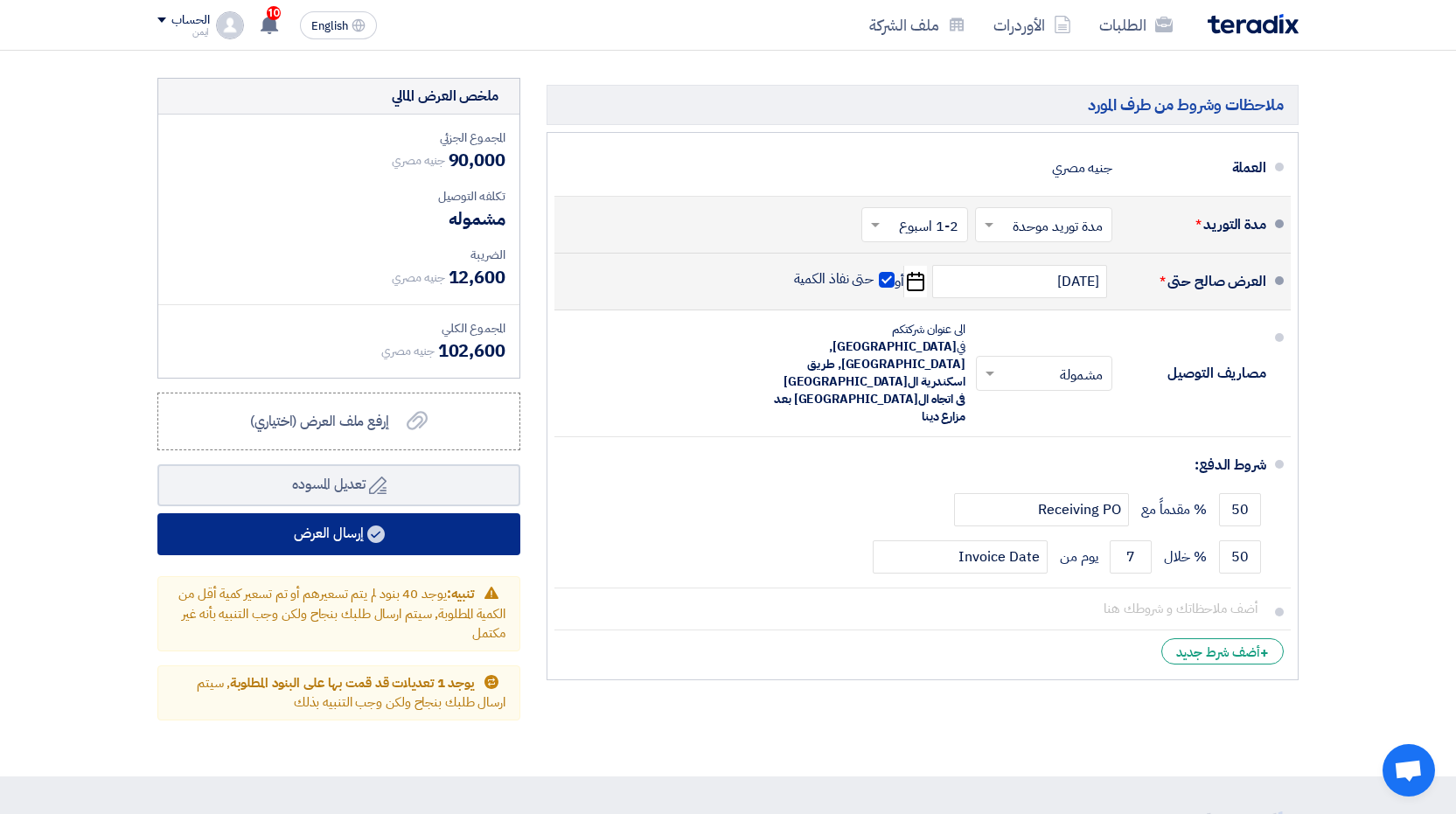
click at [338, 513] on button "إرسال العرض" at bounding box center [339, 534] width 363 height 42
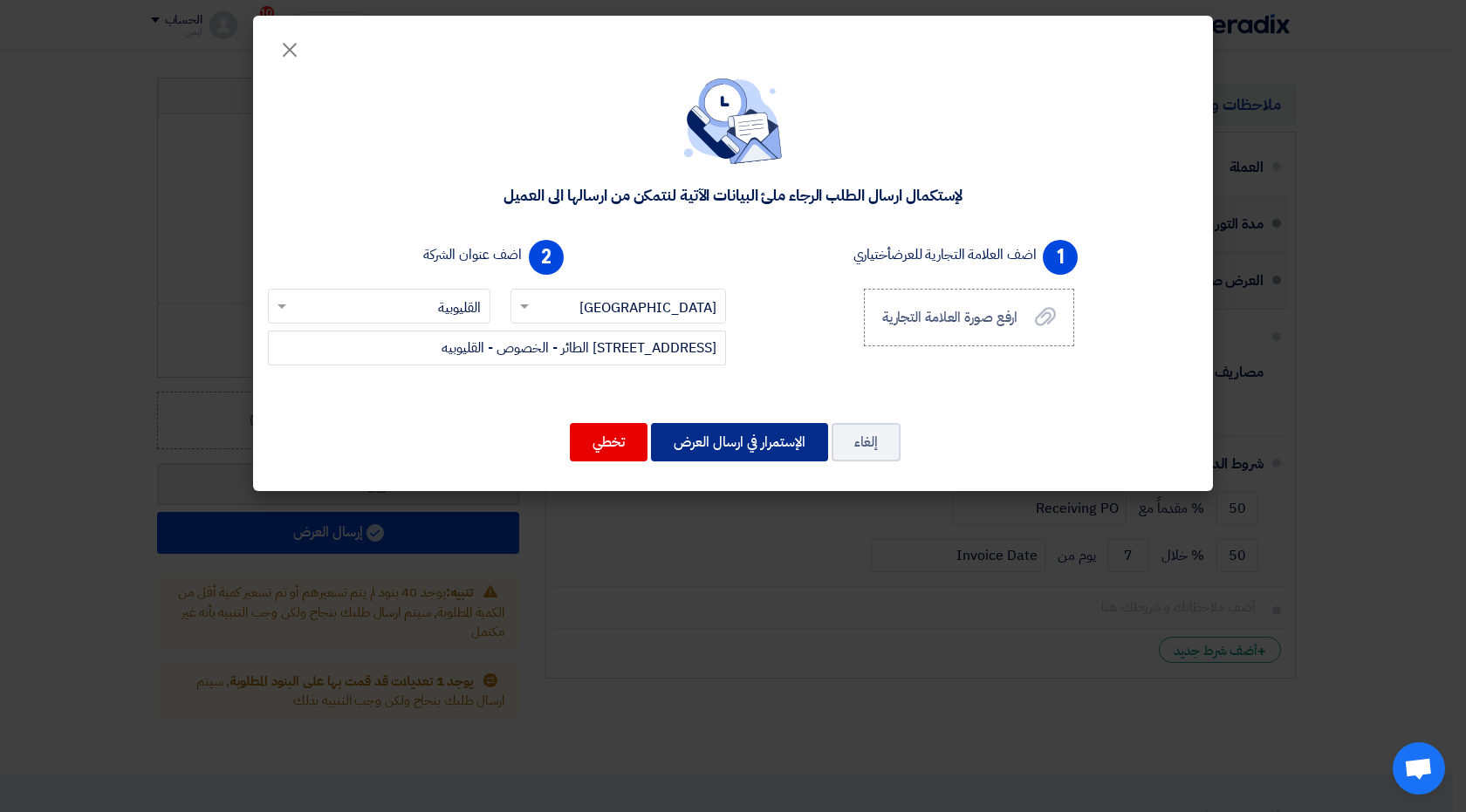
click at [764, 444] on button "الإستمرار في ارسال العرض" at bounding box center [739, 442] width 177 height 38
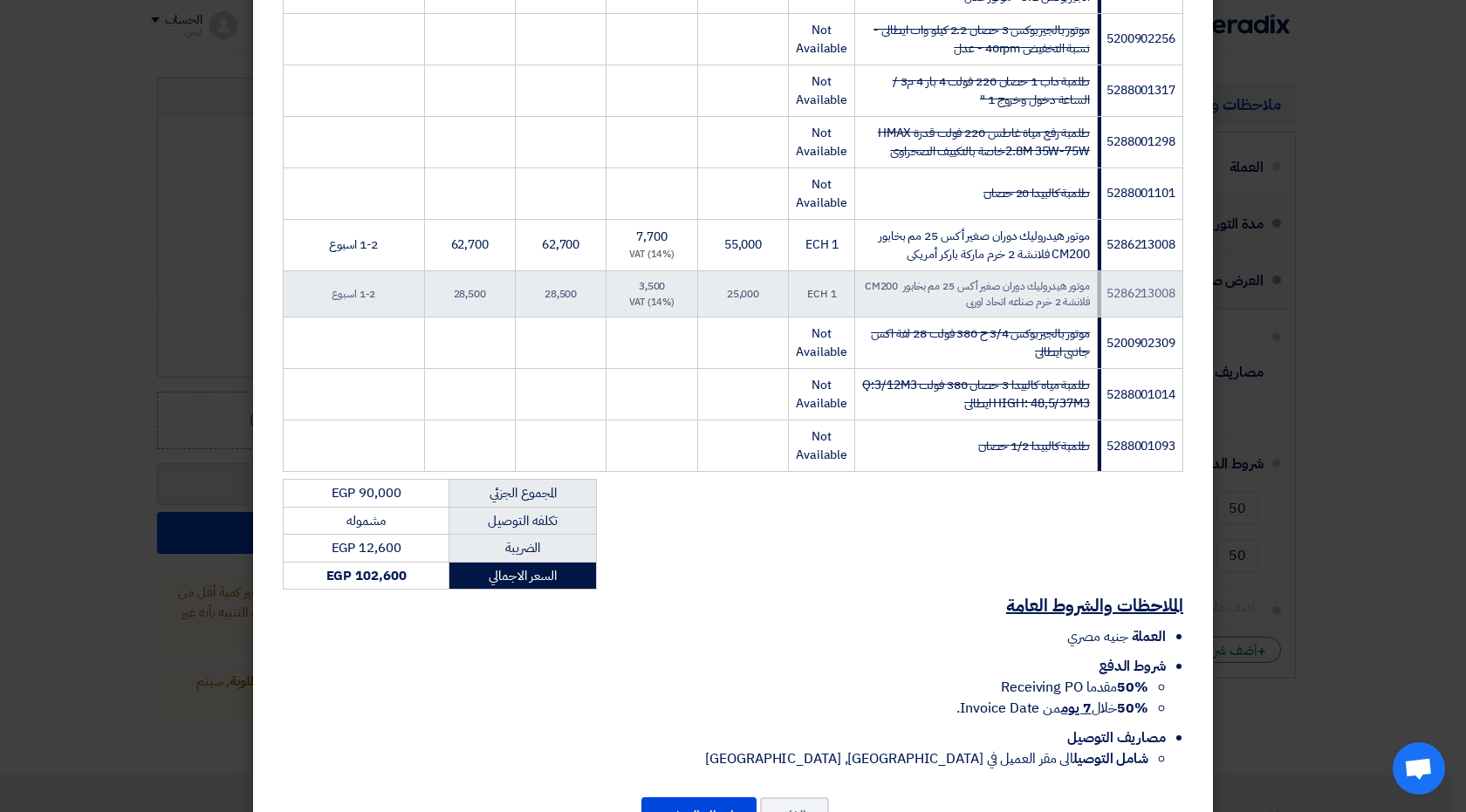
scroll to position [2332, 0]
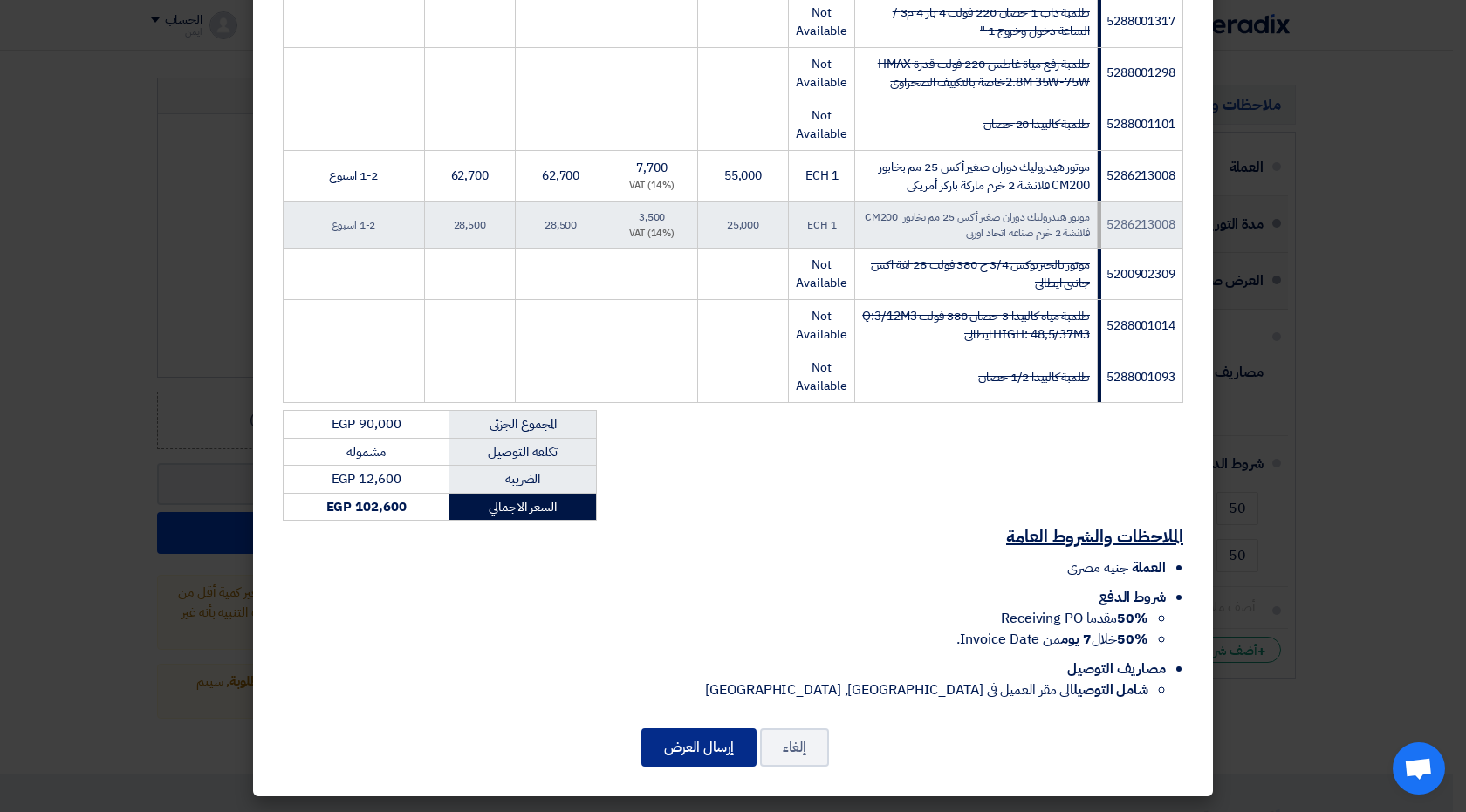
click at [717, 754] on button "إرسال العرض" at bounding box center [698, 747] width 115 height 38
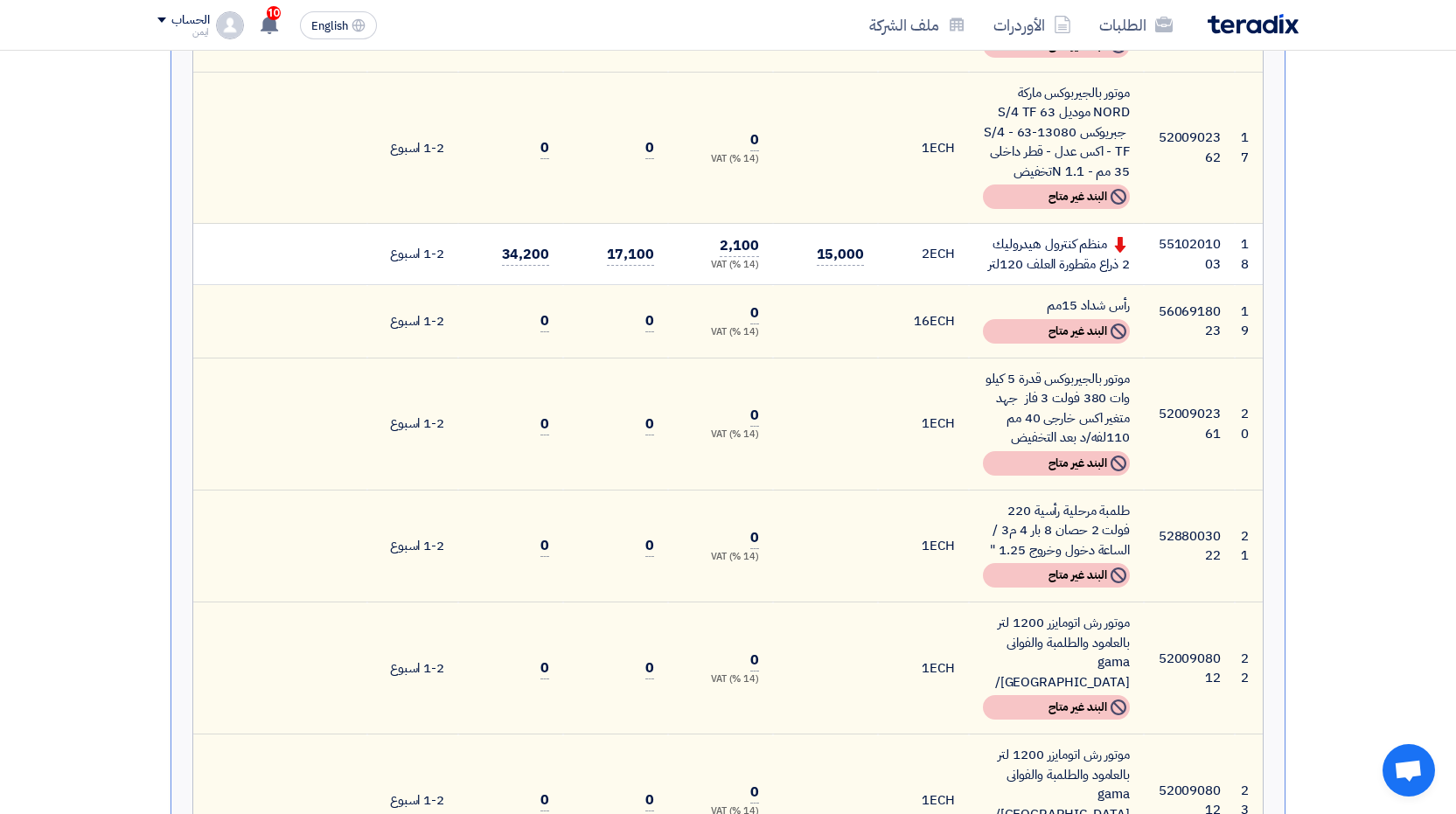
scroll to position [1878, 0]
